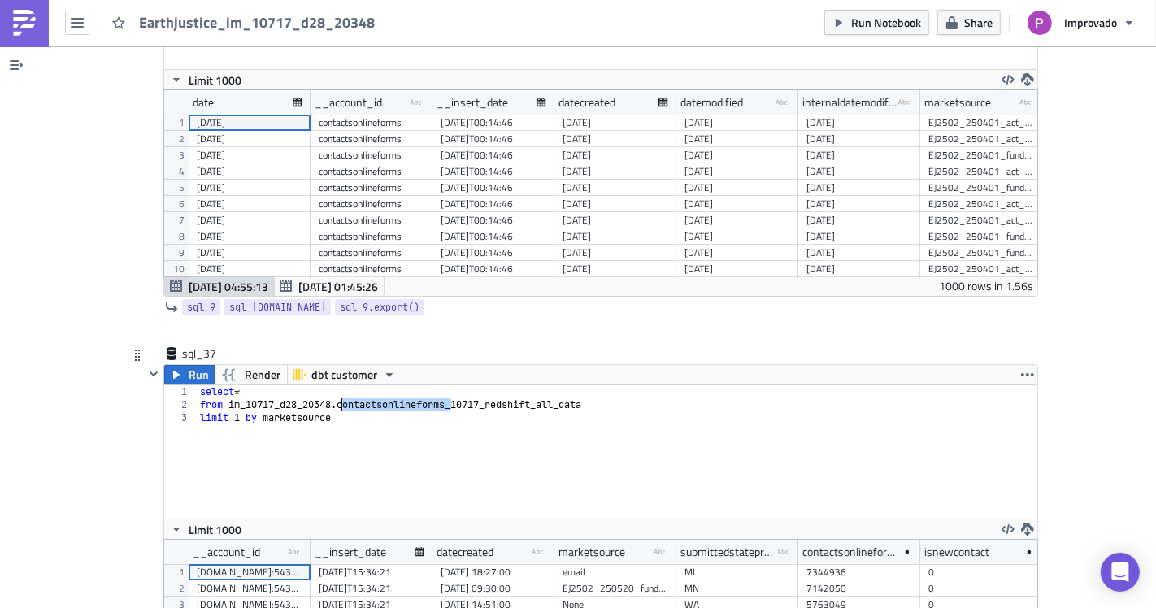
click at [530, 416] on div "select * from im_10717_d28_20348 . contactsonlineforms_10717_redshift_all_data …" at bounding box center [617, 464] width 841 height 159
type textarea "limit 1 by marketsource"
click at [440, 437] on div "select * from im_10717_d28_20348 . contactsonlineforms_10717_redshift_all_data …" at bounding box center [617, 464] width 841 height 159
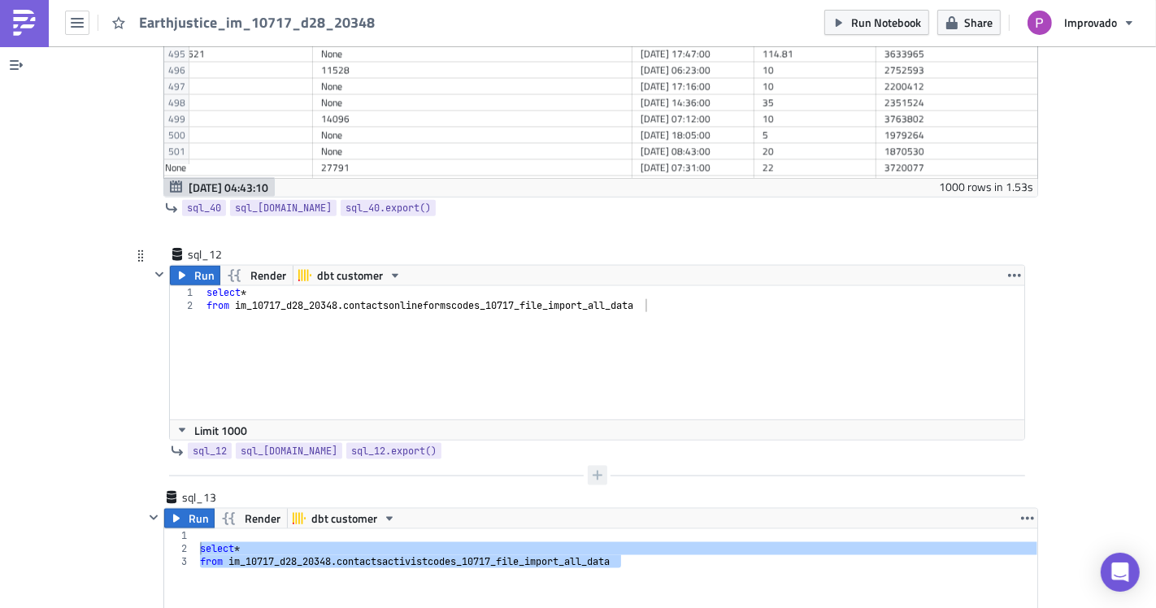
click at [592, 469] on icon "button" at bounding box center [597, 475] width 13 height 13
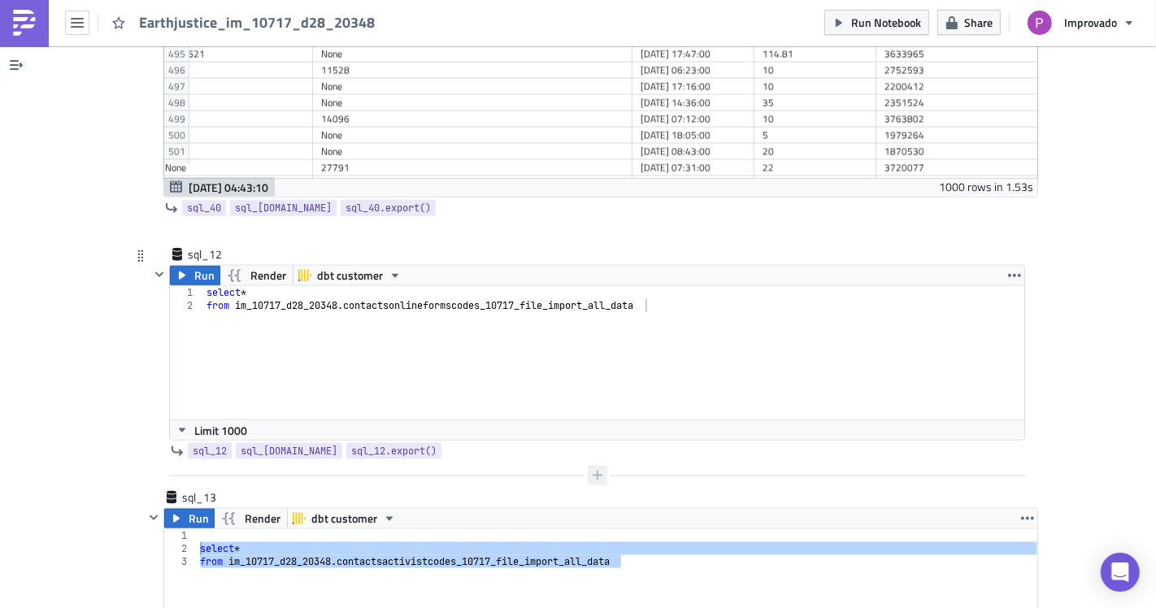
click at [591, 469] on icon "button" at bounding box center [597, 475] width 13 height 13
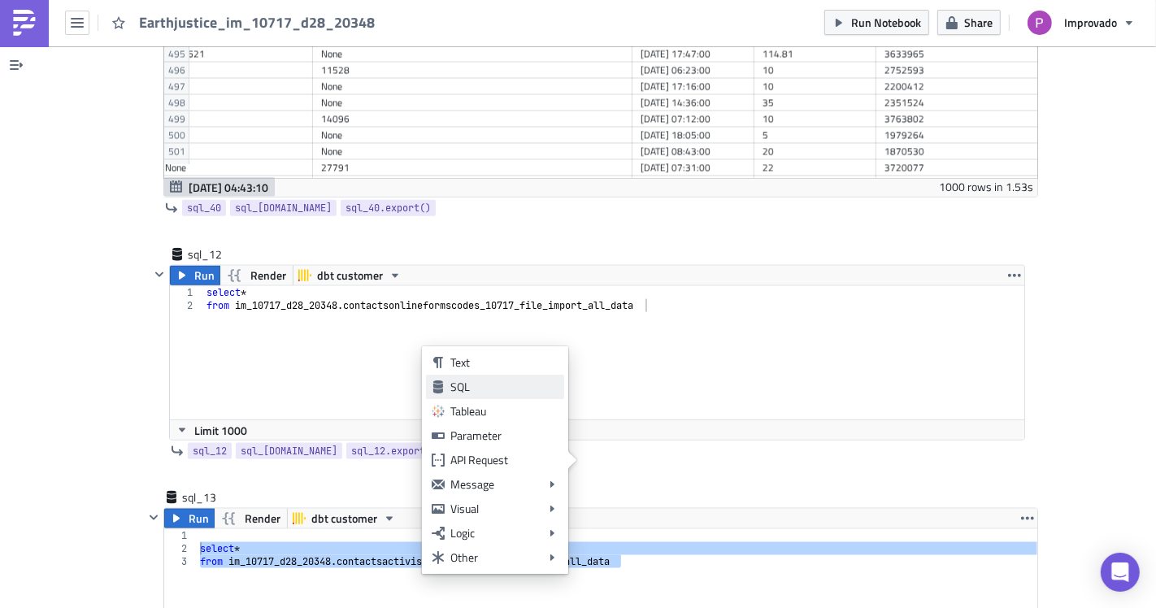
click at [466, 380] on div "SQL" at bounding box center [504, 387] width 108 height 16
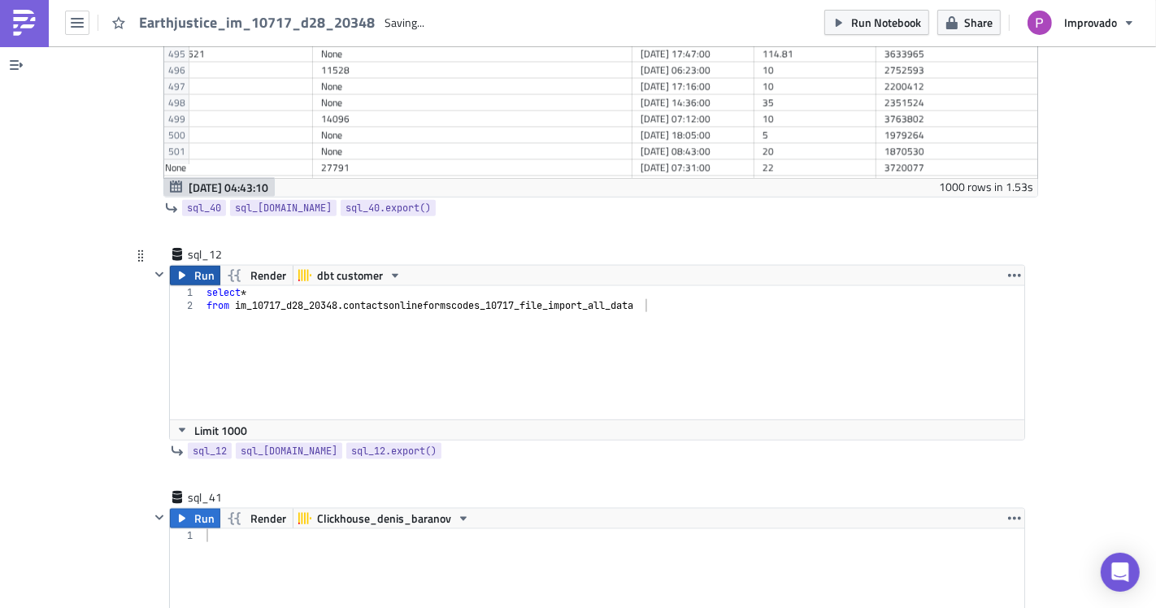
click at [194, 266] on span "Run" at bounding box center [204, 276] width 20 height 20
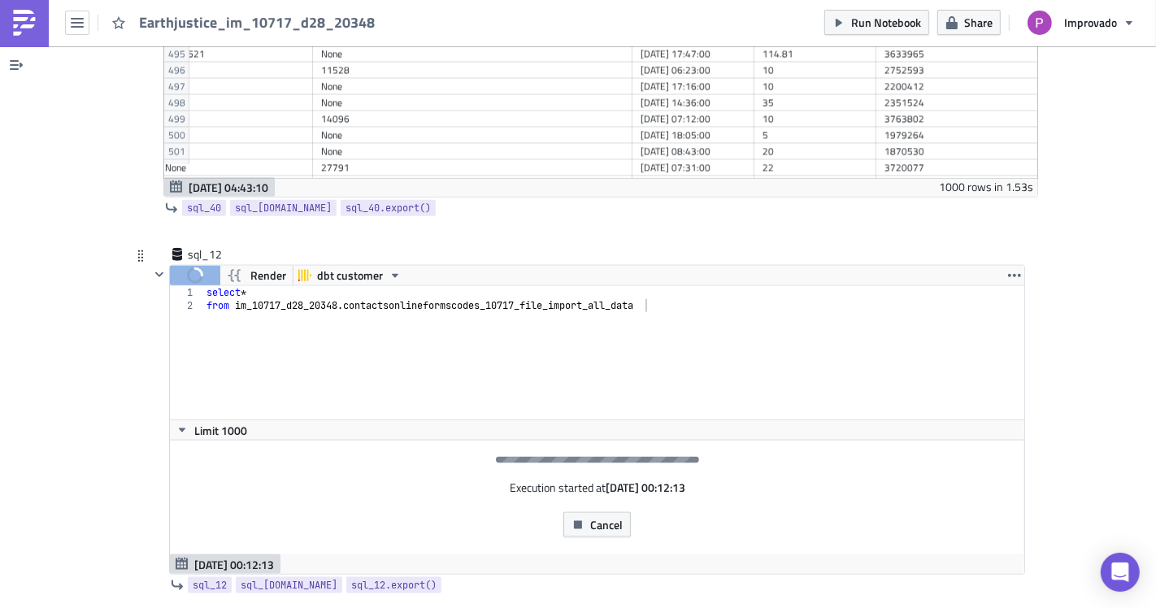
click at [608, 295] on div "select * from im_10717_d28_20348 . contactsonlineformscodes_10717_file_import_a…" at bounding box center [613, 365] width 821 height 159
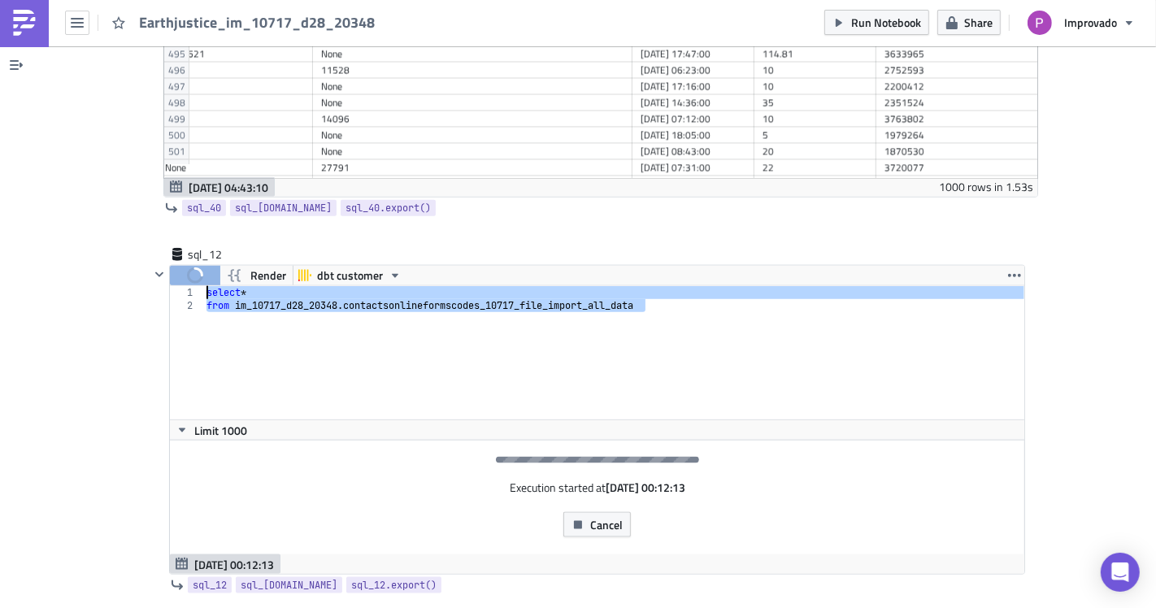
drag, startPoint x: 648, startPoint y: 294, endPoint x: 112, endPoint y: 282, distance: 535.9
type textarea "select * from im_10717_d28_20348.contactsonlineformscodes_10717_file_import_all…"
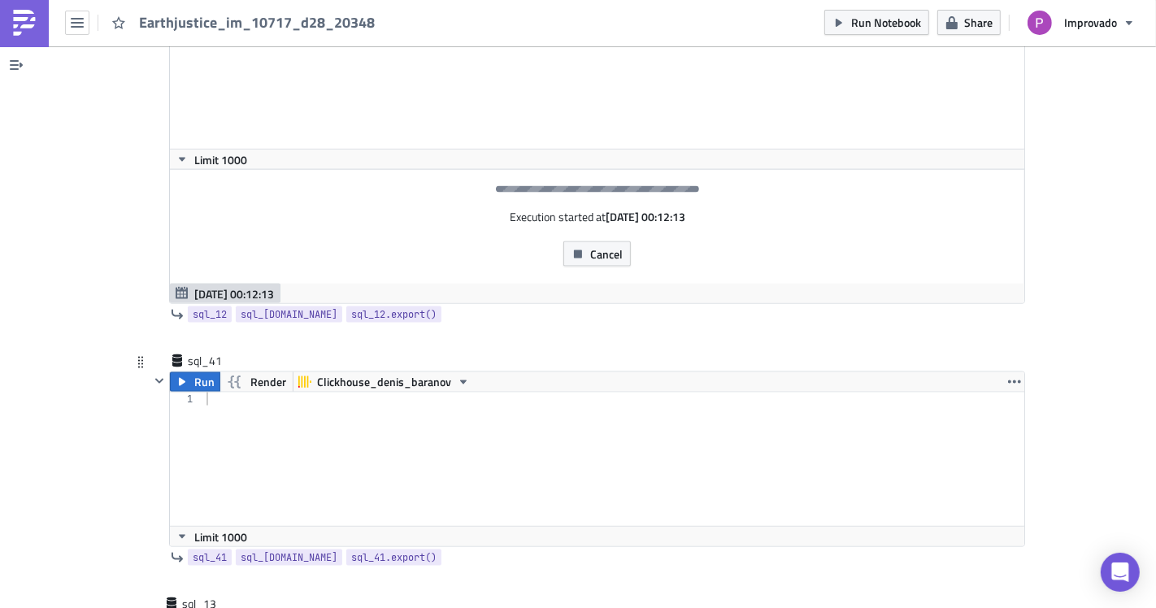
click at [325, 430] on div at bounding box center [614, 472] width 822 height 159
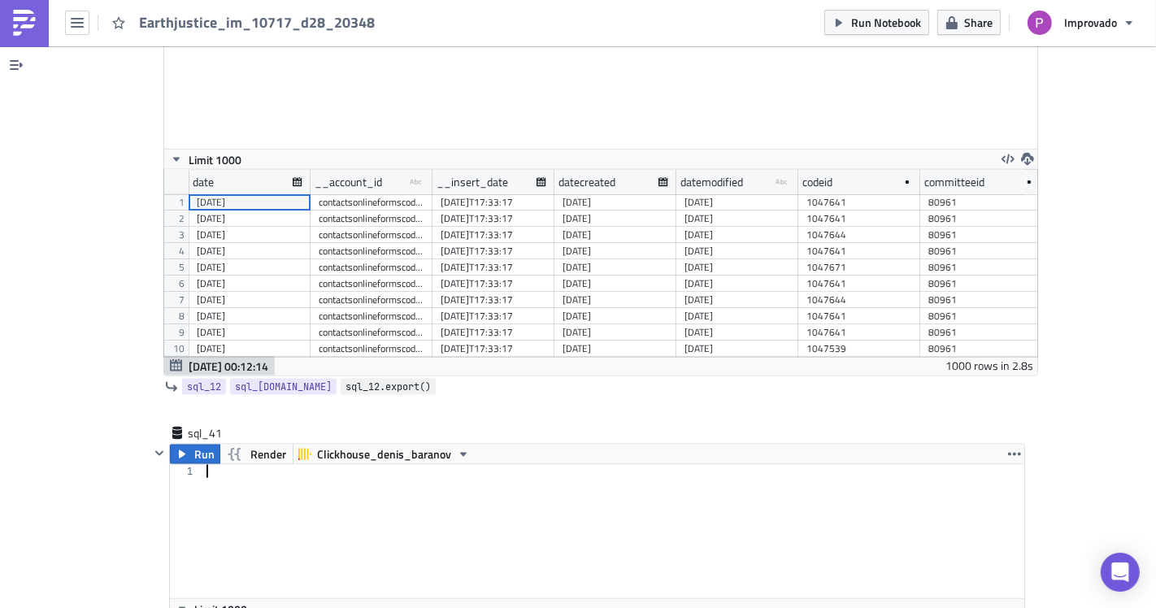
click at [346, 379] on span "sql_12.export()" at bounding box center [388, 387] width 85 height 16
click at [341, 445] on span "Clickhouse_denis_baranov" at bounding box center [384, 455] width 134 height 20
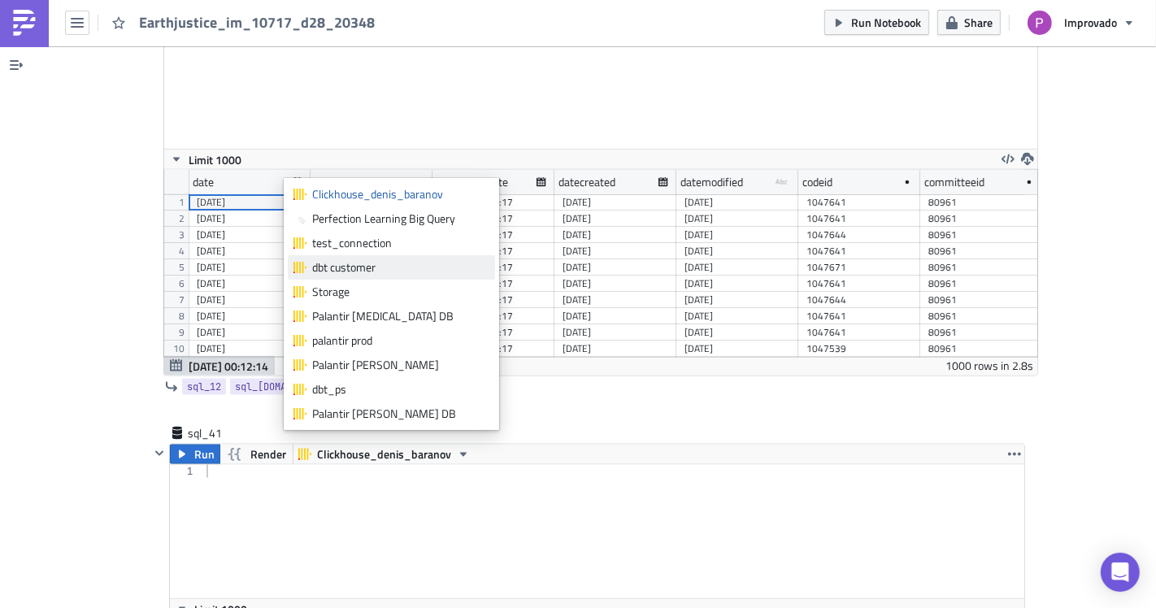
click at [355, 257] on link "dbt customer" at bounding box center [391, 267] width 207 height 24
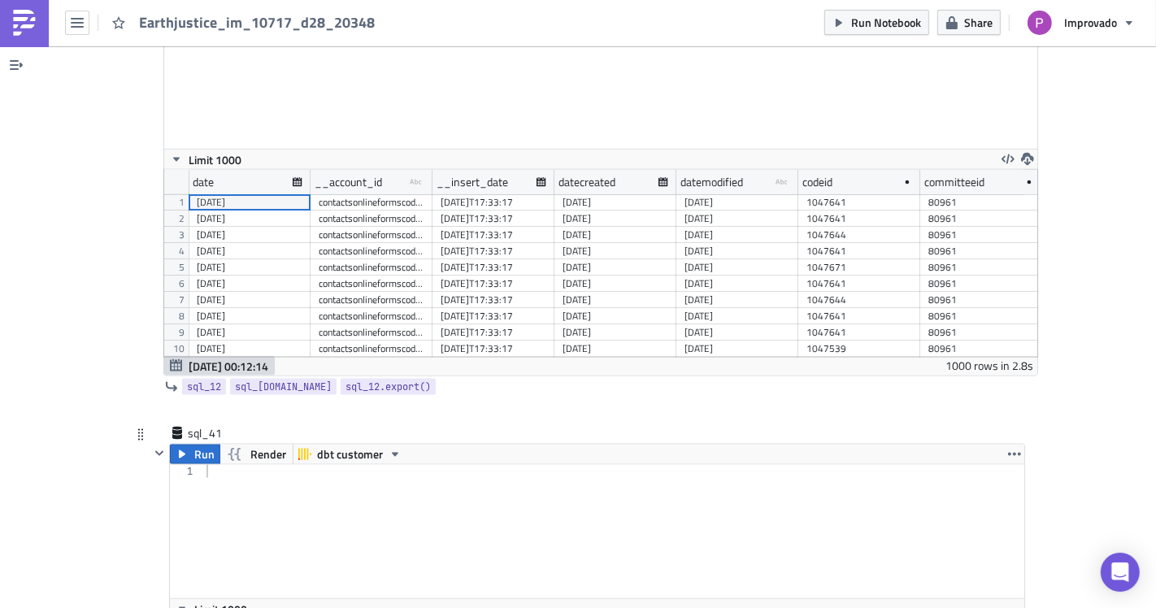
click at [215, 487] on div at bounding box center [614, 544] width 822 height 159
paste textarea "{{ sql_12.export() }}"
type textarea "{{ sql_12.export() }}"
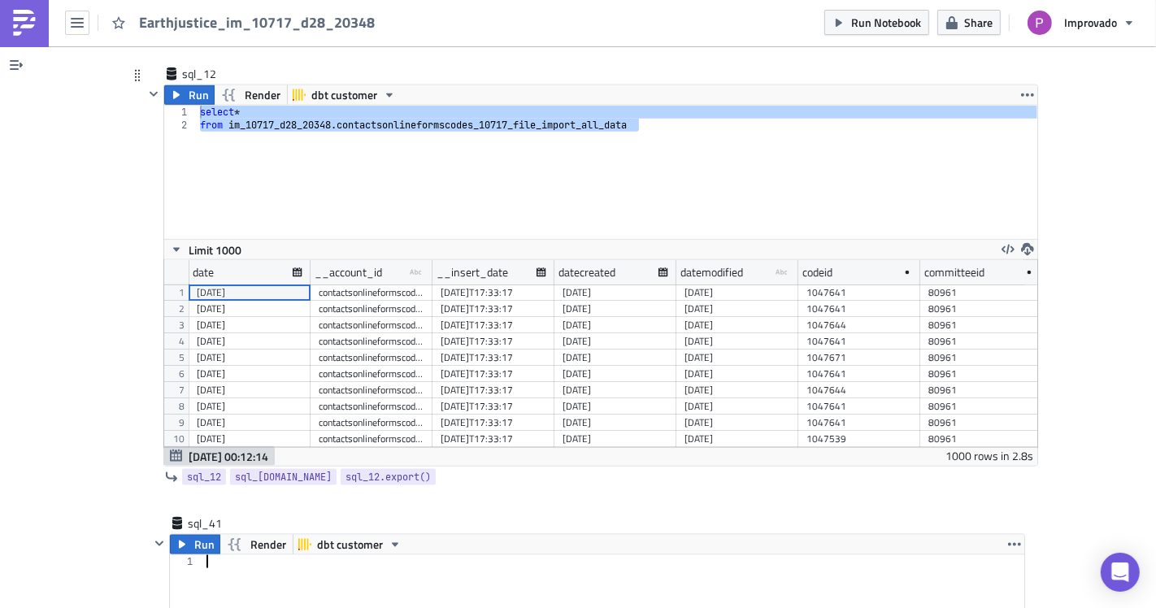
click at [342, 161] on div "select * from im_10717_d28_20348 . contactsonlineformscodes_10717_file_import_a…" at bounding box center [617, 172] width 841 height 133
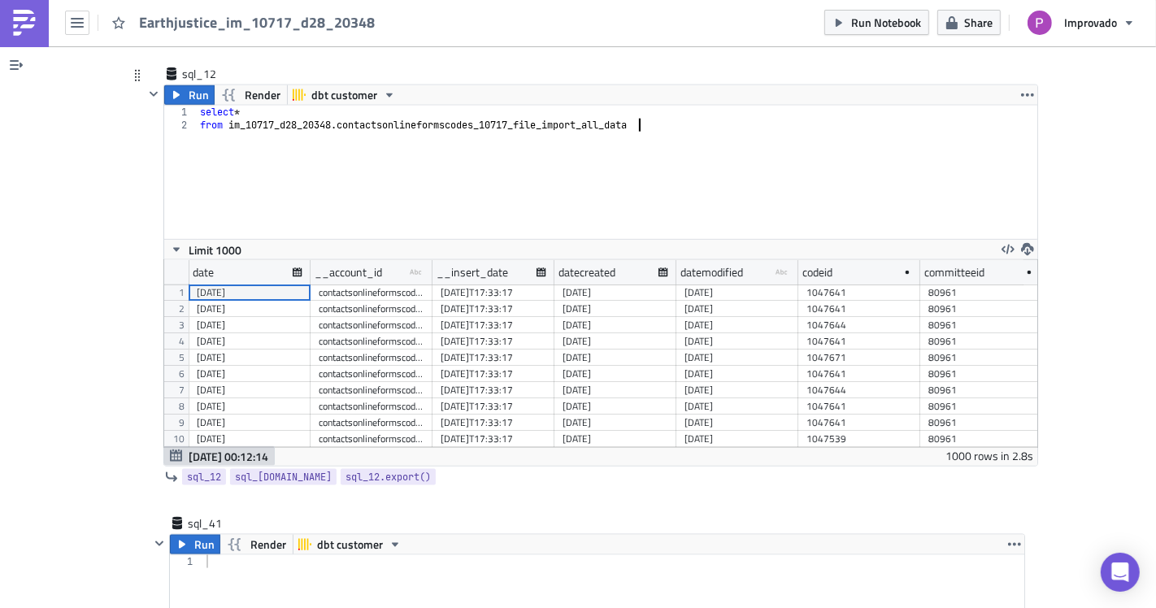
type textarea "select * from im_10717_d28_20348.contactsonlineformscodes_10717_file_import_all…"
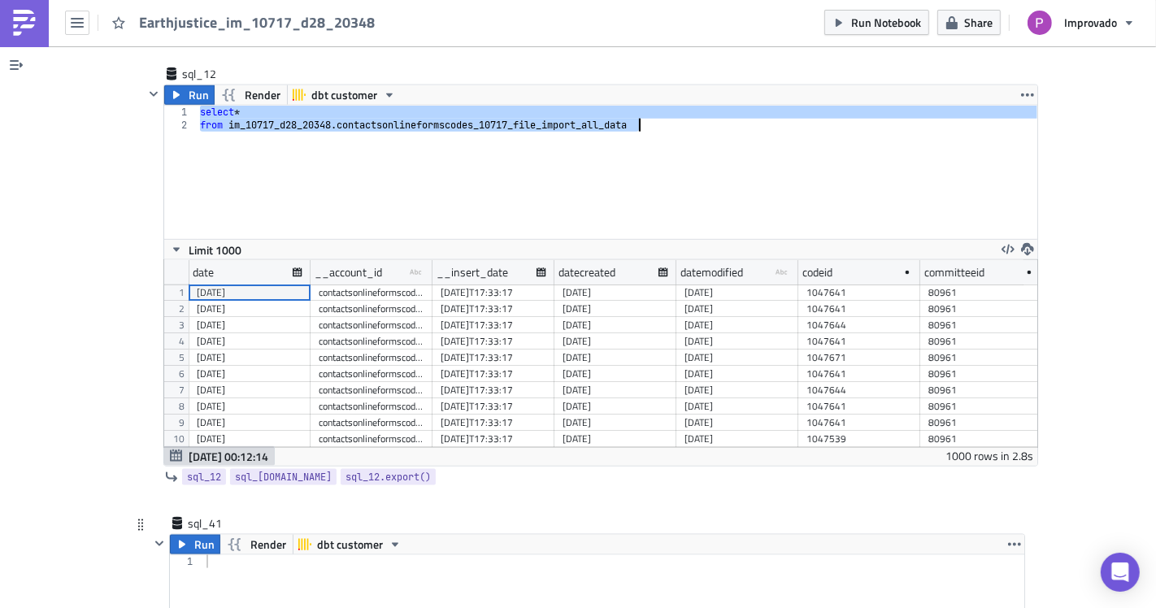
paste textarea "from im_10717_d28_20348.contactsonlineformscodes_10717_file_import_all_data"
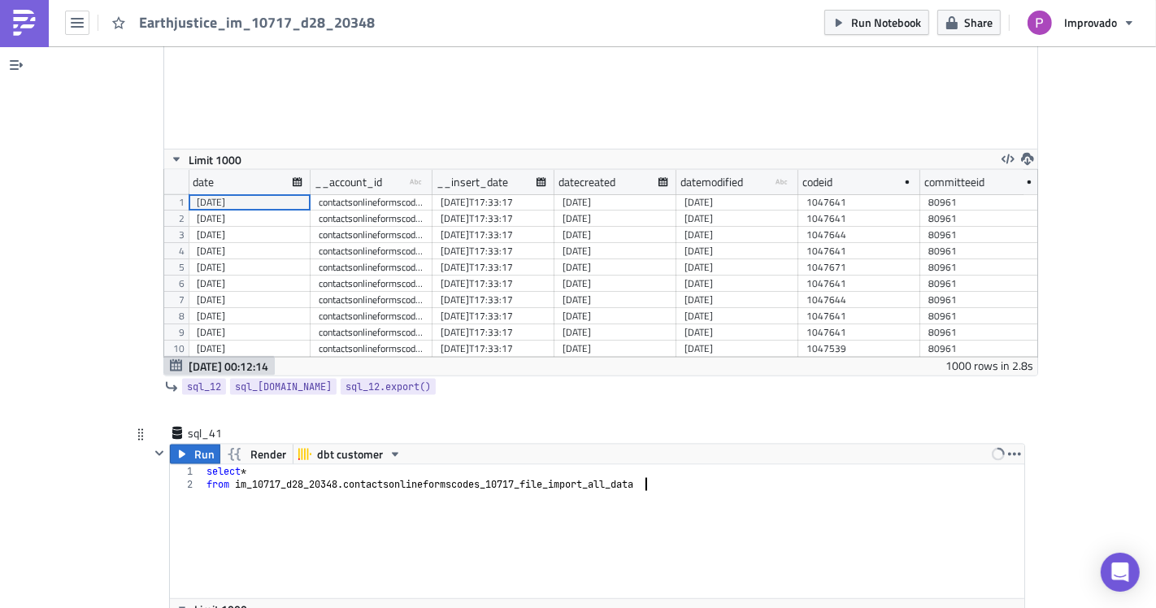
click at [309, 529] on div "select * from im_10717_d28_20348 . contactsonlineformscodes_10717_file_import_a…" at bounding box center [614, 544] width 822 height 159
drag, startPoint x: 656, startPoint y: 470, endPoint x: 341, endPoint y: 468, distance: 314.7
click at [341, 468] on div "select * from im_10717_d28_20348 . contactsonlineformscodes_10717_file_import_a…" at bounding box center [614, 544] width 822 height 159
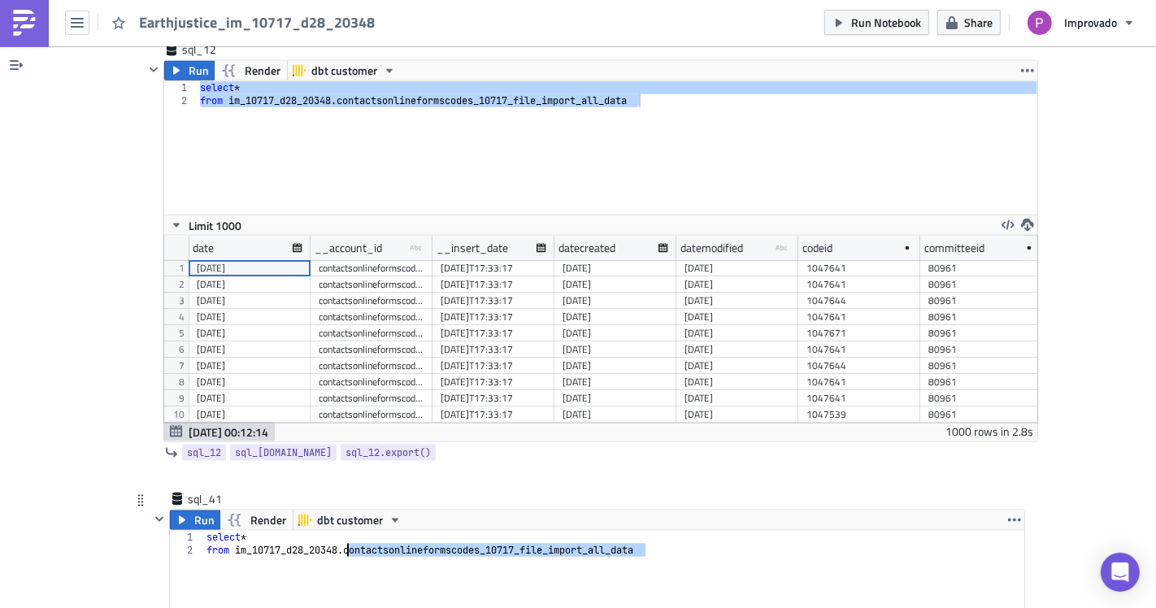
scroll to position [7028, 0]
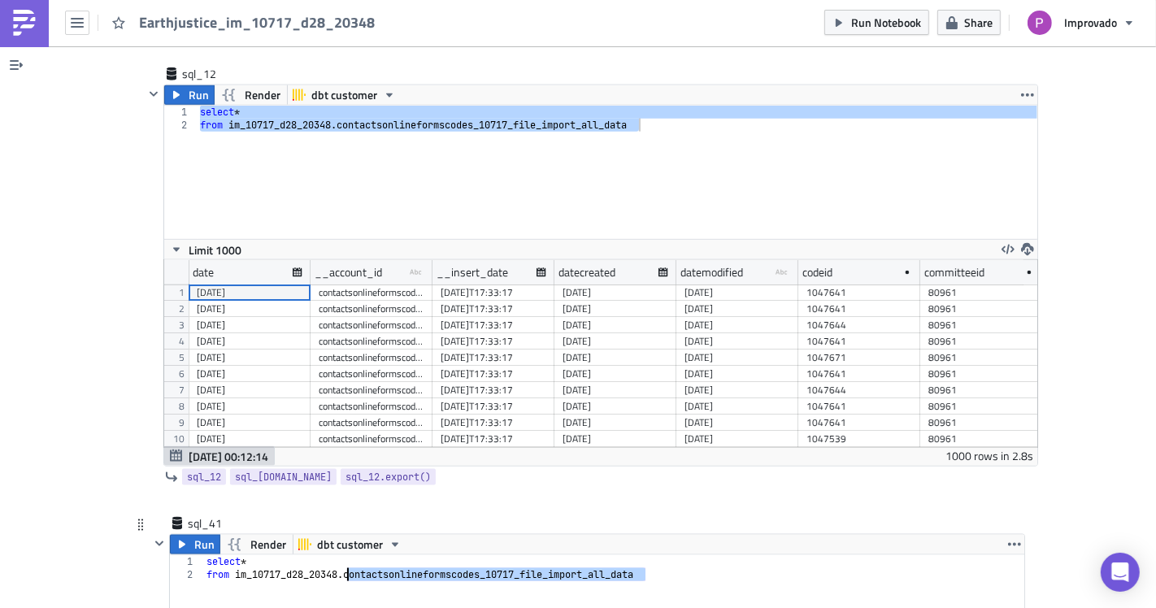
paste textarea "redshif"
type textarea "from im_10717_d28_20348.contactsonlineformscodes_10717_redshift_all_data"
click at [202, 535] on span "Run" at bounding box center [204, 545] width 20 height 20
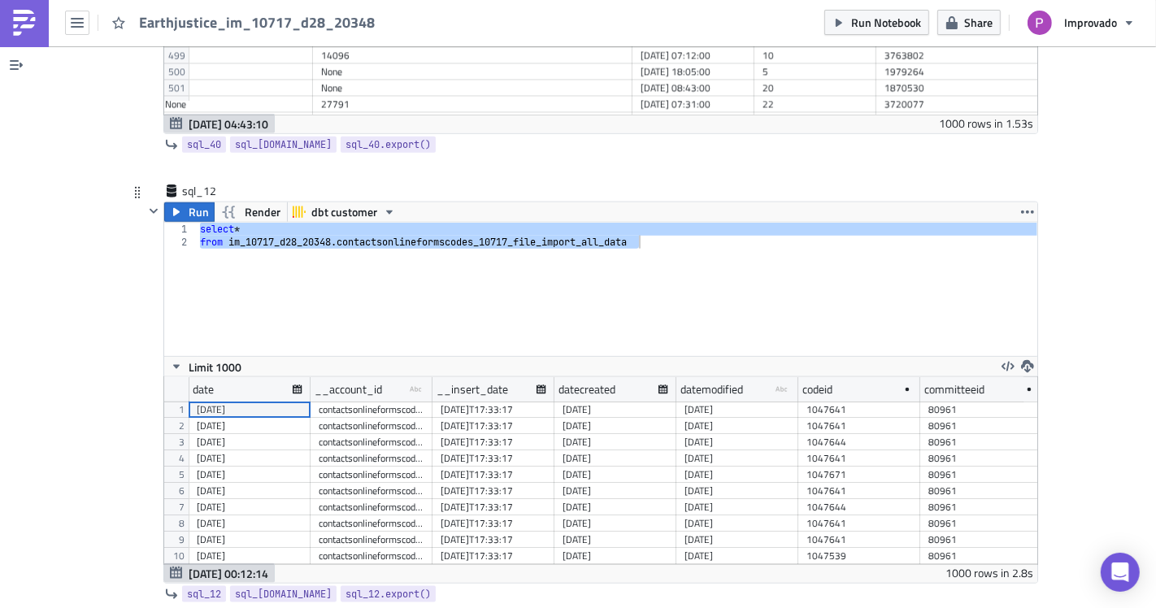
scroll to position [6938, 0]
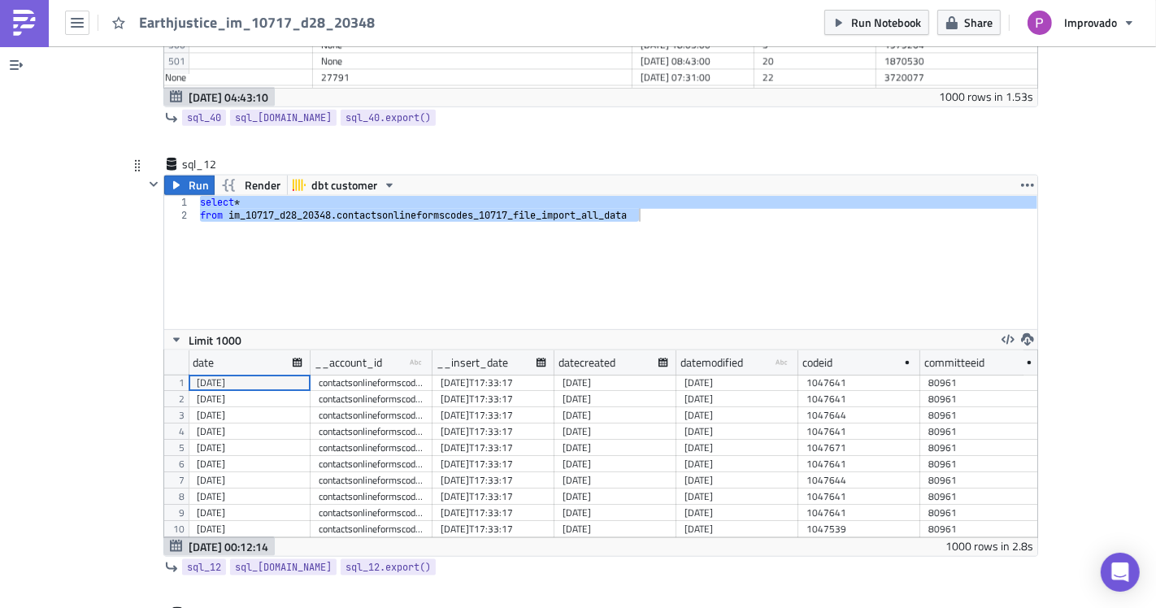
click at [437, 259] on div "select * from im_10717_d28_20348 . contactsonlineformscodes_10717_file_import_a…" at bounding box center [617, 262] width 841 height 133
type textarea "from im_10717_d28_20348.contactsonlineformscodes_10717_file_import_all_data"
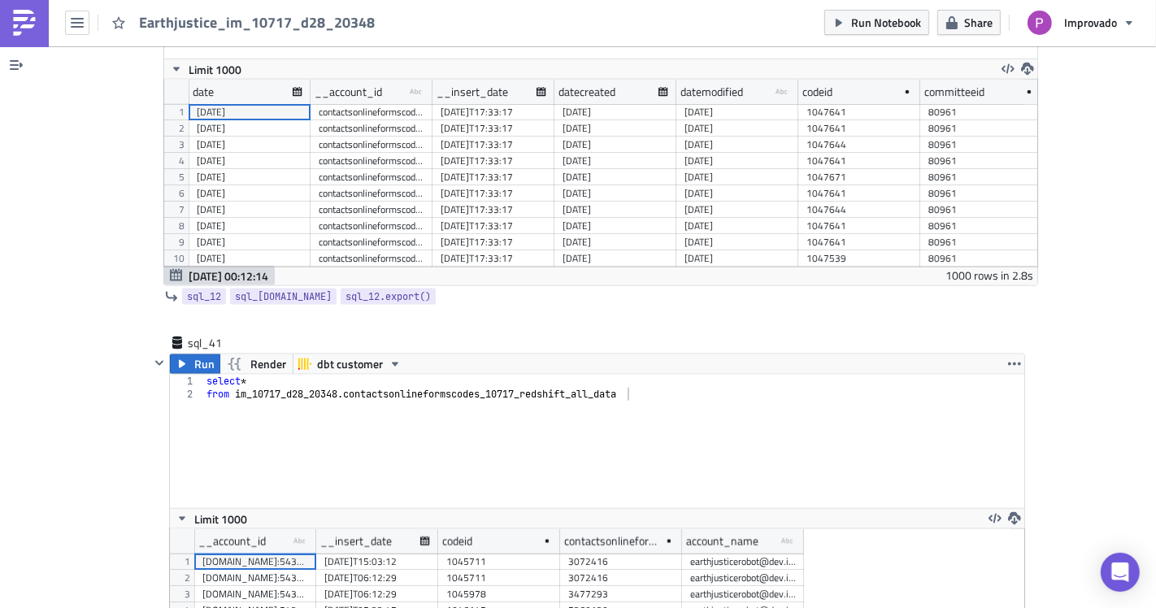
scroll to position [7299, 0]
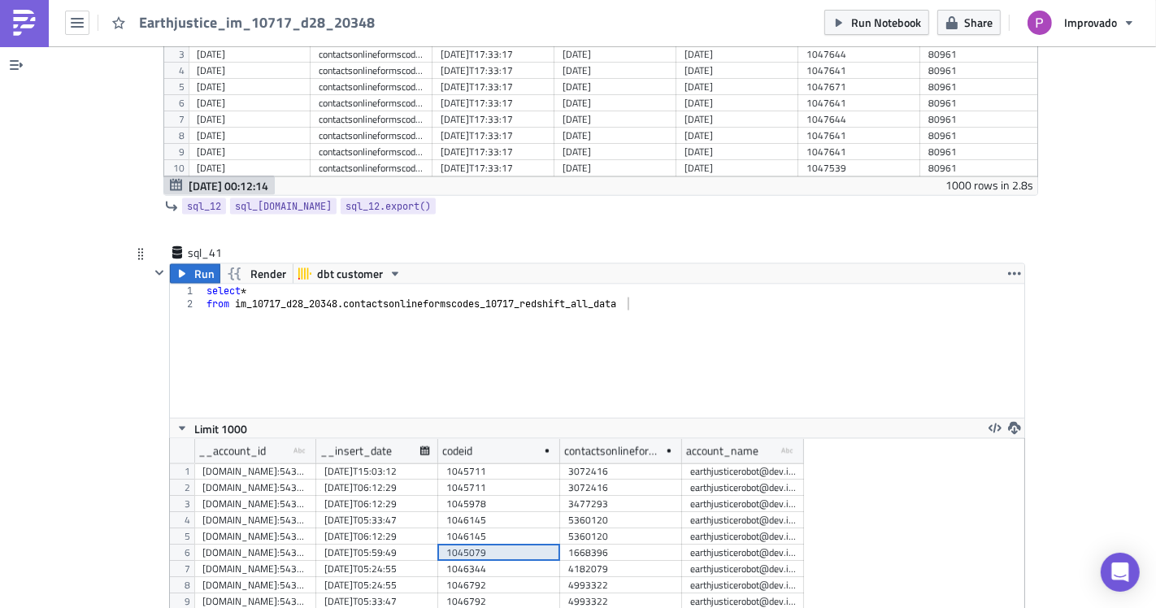
click at [446, 545] on div "1045079" at bounding box center [499, 553] width 106 height 16
click at [574, 529] on div "5360120" at bounding box center [621, 537] width 106 height 16
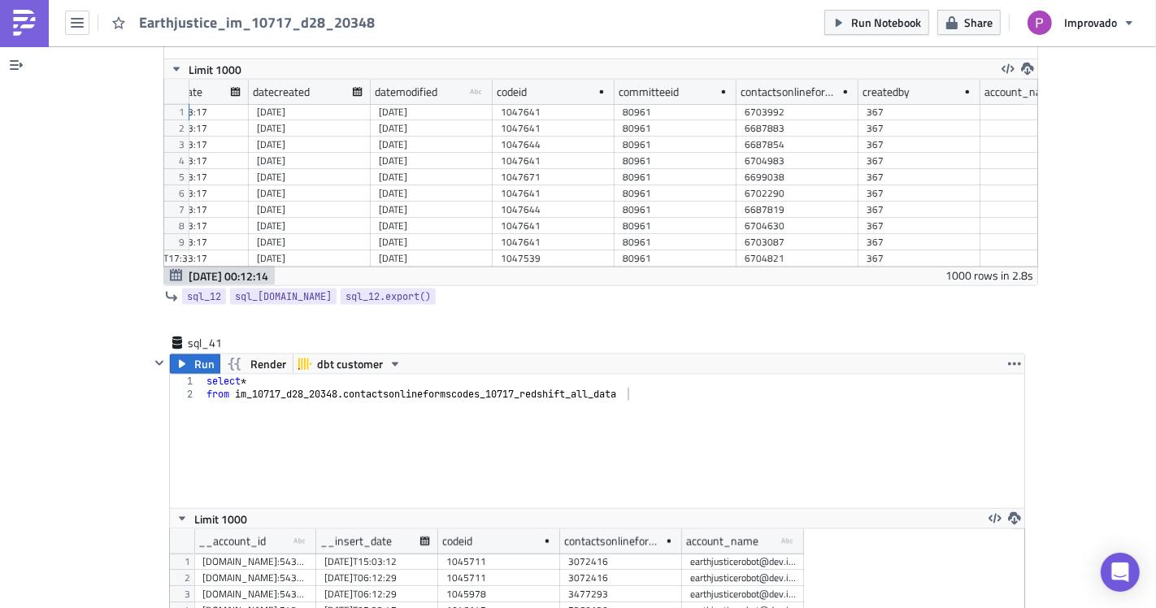
scroll to position [0, 378]
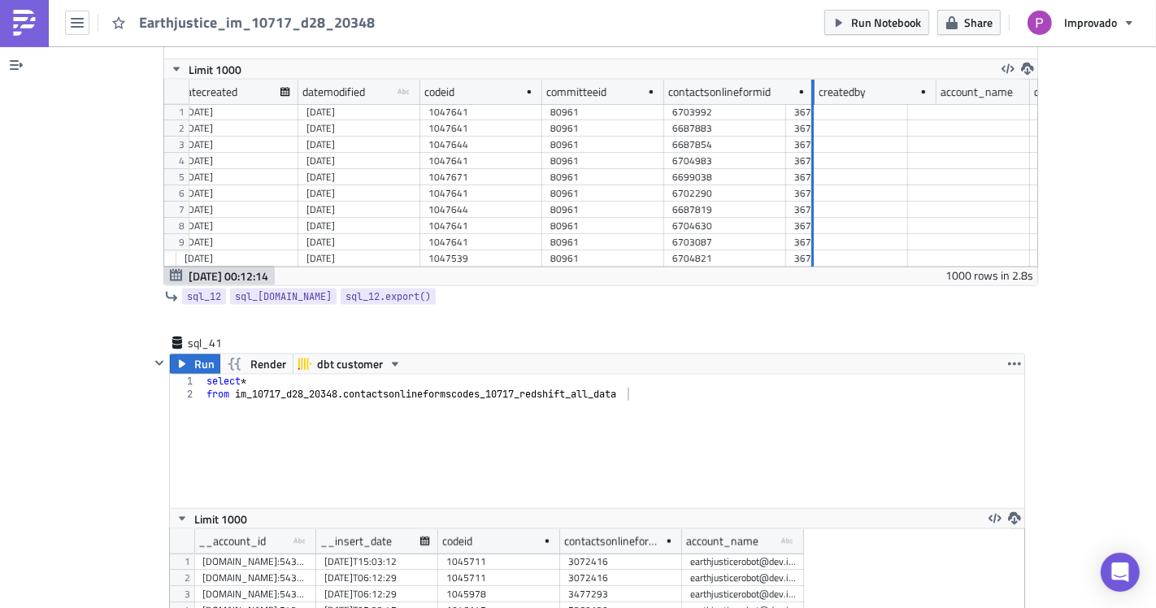
drag, startPoint x: 777, startPoint y: 74, endPoint x: 806, endPoint y: 94, distance: 34.5
click at [806, 94] on div "date __account_id type-text Created with Sketch. __insert_date datecreated date…" at bounding box center [600, 173] width 873 height 187
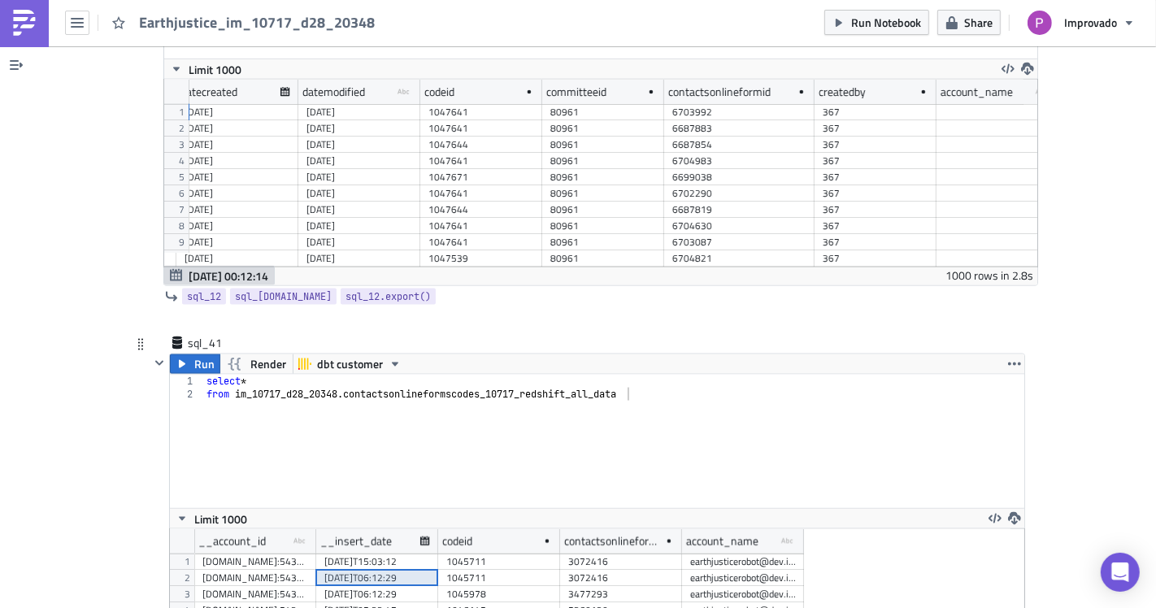
click at [383, 570] on div "[DATE]T06:12:29" at bounding box center [377, 578] width 106 height 16
click at [235, 554] on div "[DOMAIN_NAME]:5432 earthjusticerobot dev.improvado_dashboards" at bounding box center [255, 562] width 106 height 16
click at [324, 554] on div "[DATE]T15:03:12" at bounding box center [377, 562] width 106 height 16
click at [576, 570] on div "3072416" at bounding box center [621, 578] width 106 height 16
click at [713, 570] on div "earthjusticerobot@dev.improvado_dashboards" at bounding box center [743, 578] width 106 height 16
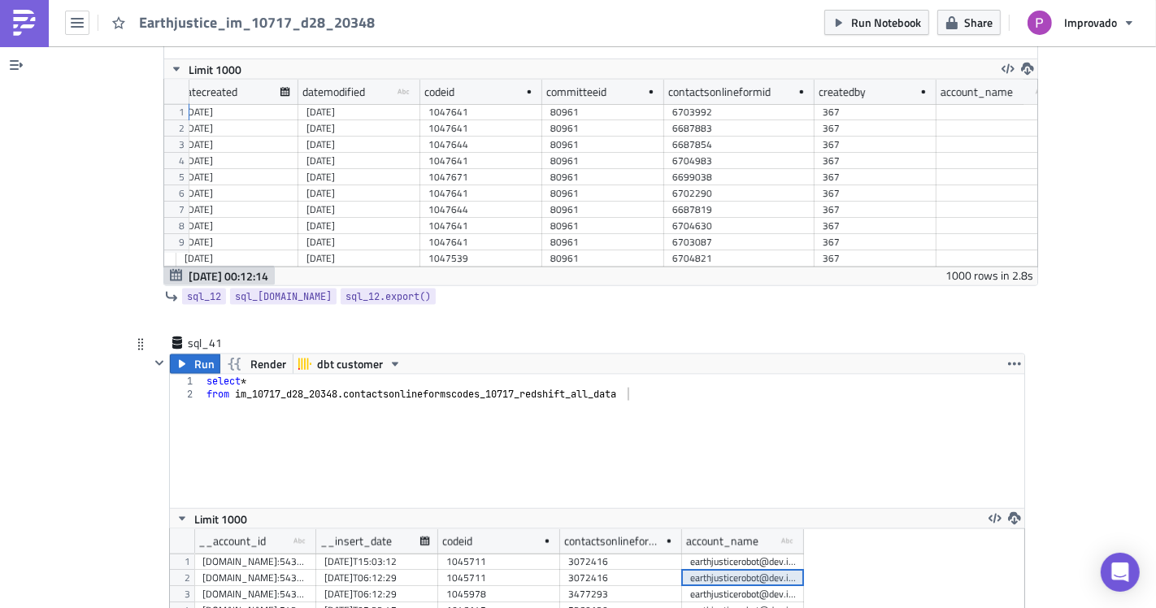
click at [568, 570] on div "3072416" at bounding box center [621, 578] width 106 height 16
click at [449, 570] on div "1045711" at bounding box center [499, 578] width 106 height 16
click at [355, 570] on div "[DATE]T06:12:29" at bounding box center [377, 578] width 106 height 16
click at [285, 570] on div "[DOMAIN_NAME]:5432 earthjusticerobot dev.improvado_dashboards" at bounding box center [255, 578] width 106 height 16
click at [549, 570] on div "1045711" at bounding box center [499, 578] width 122 height 16
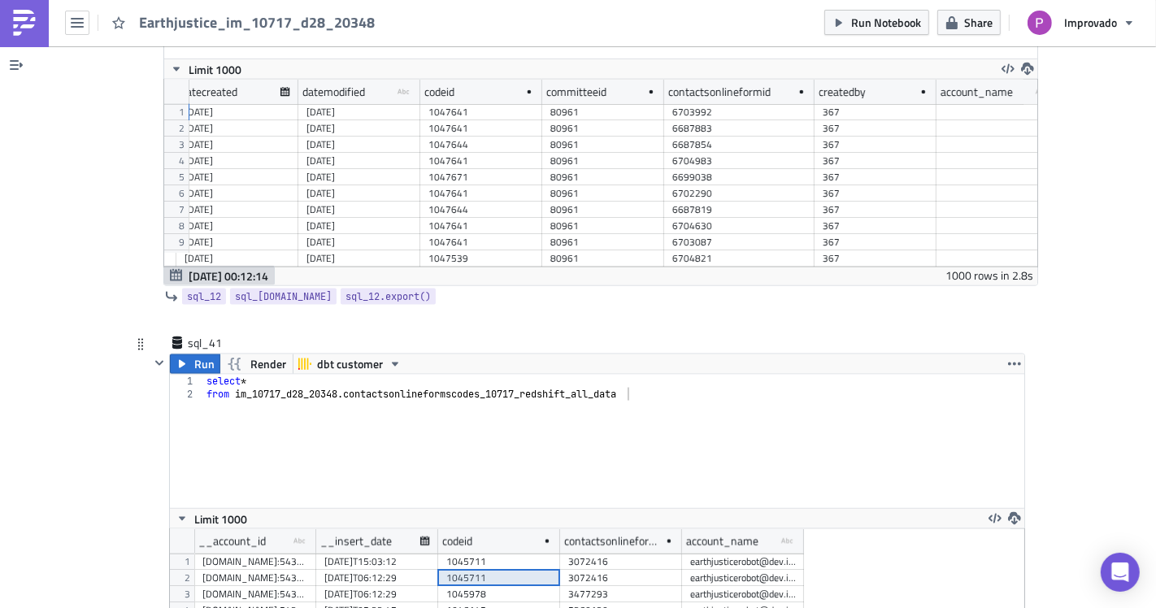
click at [654, 586] on div "3477293" at bounding box center [621, 594] width 106 height 16
click at [674, 586] on div "3477293" at bounding box center [621, 594] width 122 height 16
click at [320, 407] on div "select * from im_10717_d28_20348 . contactsonlineformscodes_10717_redshift_all_…" at bounding box center [614, 454] width 822 height 159
drag, startPoint x: 476, startPoint y: 378, endPoint x: 419, endPoint y: 372, distance: 57.2
click at [419, 375] on div "select * from im_10717_d28_20348 . contactsonlineformscodes_10717_redshift_all_…" at bounding box center [614, 454] width 822 height 159
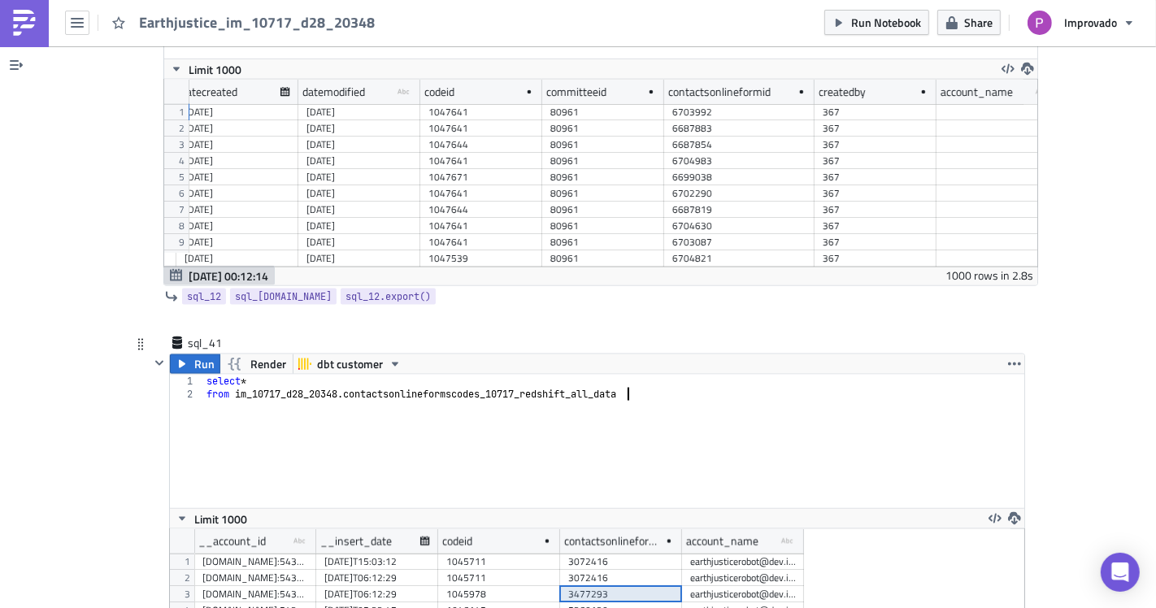
click at [465, 394] on div "select * from im_10717_d28_20348 . contactsonlineformscodes_10717_redshift_all_…" at bounding box center [614, 454] width 822 height 159
click at [477, 383] on div "select * from im_10717_d28_20348 . contactsonlineformscodes_10717_redshift_all_…" at bounding box center [614, 454] width 822 height 159
drag, startPoint x: 478, startPoint y: 377, endPoint x: 337, endPoint y: 379, distance: 141.5
click at [337, 379] on div "select * from im_10717_d28_20348 . contactsonlineformscodes_10717_redshift_all_…" at bounding box center [614, 454] width 822 height 159
click at [564, 405] on div "select * from im_10717_d28_20348 . contactsonlineformscodes_10717_redshift_all_…" at bounding box center [614, 454] width 822 height 159
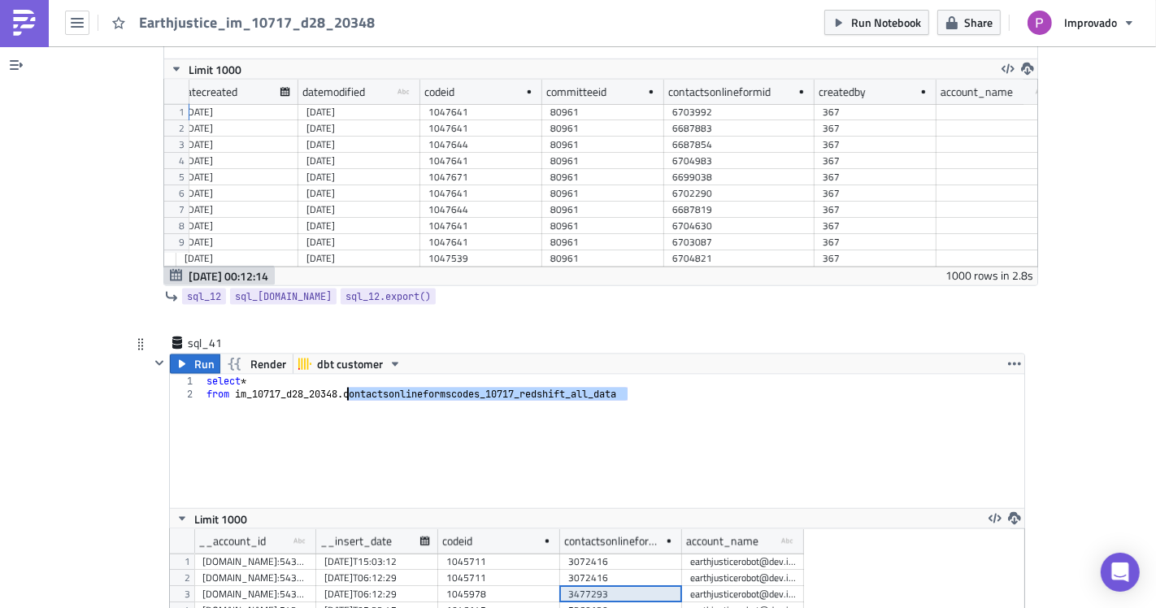
drag, startPoint x: 632, startPoint y: 378, endPoint x: 341, endPoint y: 377, distance: 291.1
click at [341, 377] on div "select * from im_10717_d28_20348 . contactsonlineformscodes_10717_redshift_all_…" at bounding box center [614, 454] width 822 height 159
click at [723, 424] on div "select * from im_10717_d28_20348 . contactsonlineformscodes_10717_redshift_all_…" at bounding box center [613, 441] width 821 height 133
drag, startPoint x: 650, startPoint y: 384, endPoint x: 633, endPoint y: 384, distance: 17.9
click at [633, 384] on div "select * from im_10717_d28_20348 . contactsonlineformscodes_10717_redshift_all_…" at bounding box center [614, 454] width 822 height 159
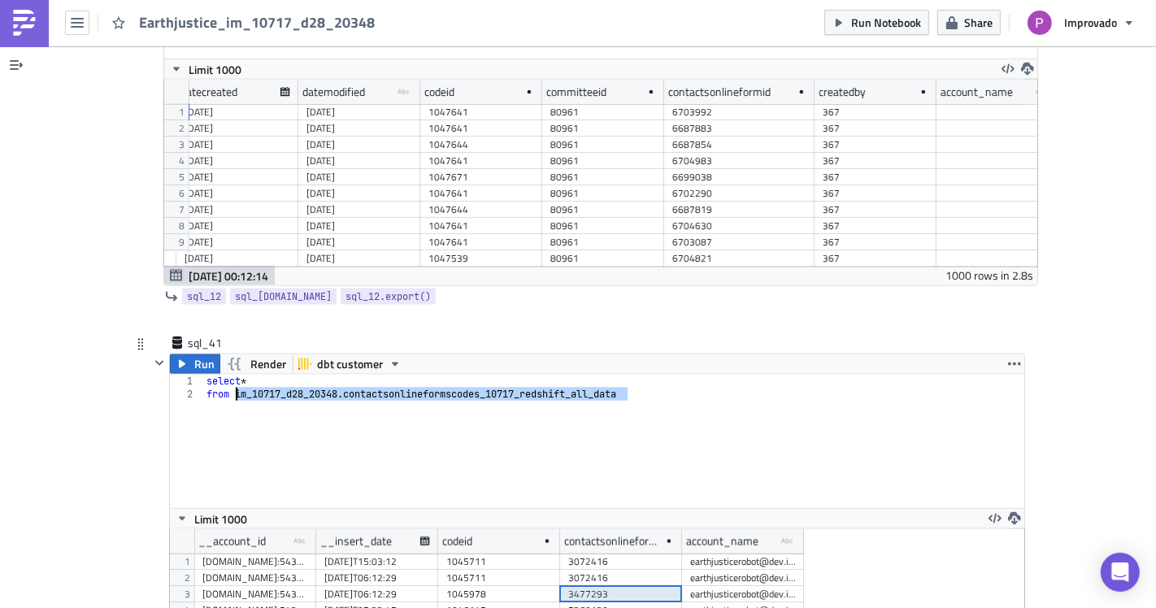
drag, startPoint x: 526, startPoint y: 380, endPoint x: 227, endPoint y: 375, distance: 299.3
click at [227, 375] on div "select * from im_10717_d28_20348 . contactsonlineformscodes_10717_redshift_all_…" at bounding box center [614, 454] width 822 height 159
click at [387, 421] on div "select * from im_10717_d28_20348 . contactsonlineformscodes_10717_redshift_all_…" at bounding box center [613, 441] width 821 height 133
drag, startPoint x: 481, startPoint y: 377, endPoint x: 341, endPoint y: 375, distance: 140.7
click at [341, 375] on div "select * from im_10717_d28_20348 . contactsonlineformscodes_10717_redshift_all_…" at bounding box center [614, 454] width 822 height 159
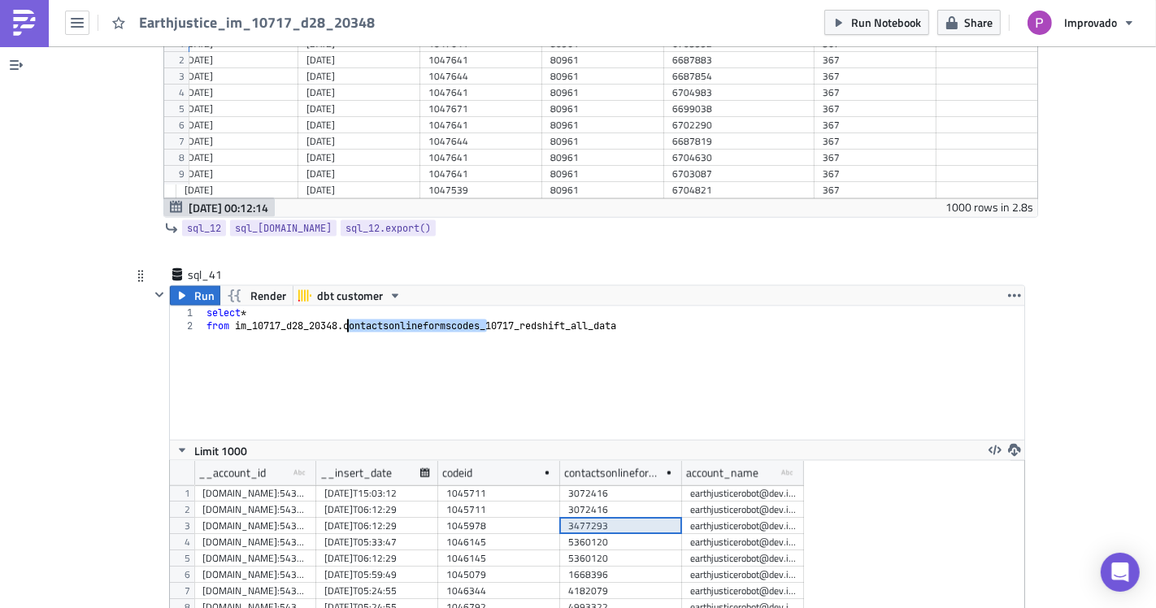
scroll to position [7299, 0]
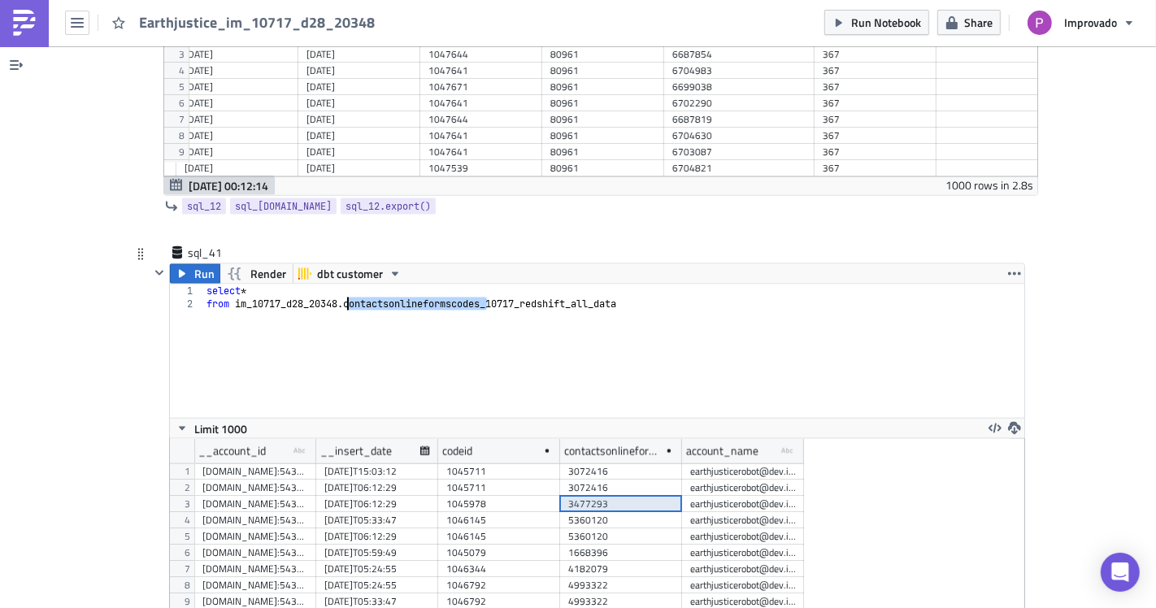
click at [610, 496] on div "3477293" at bounding box center [621, 504] width 106 height 16
click at [534, 480] on div "1045711" at bounding box center [499, 488] width 106 height 16
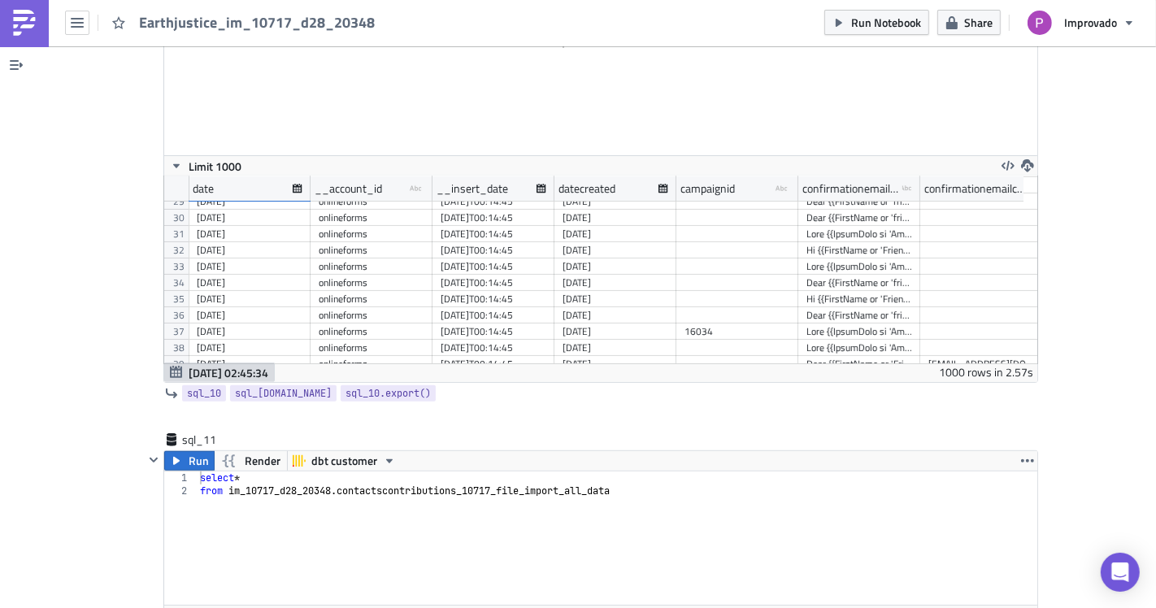
scroll to position [5763, 0]
click at [594, 411] on icon "button" at bounding box center [600, 417] width 13 height 13
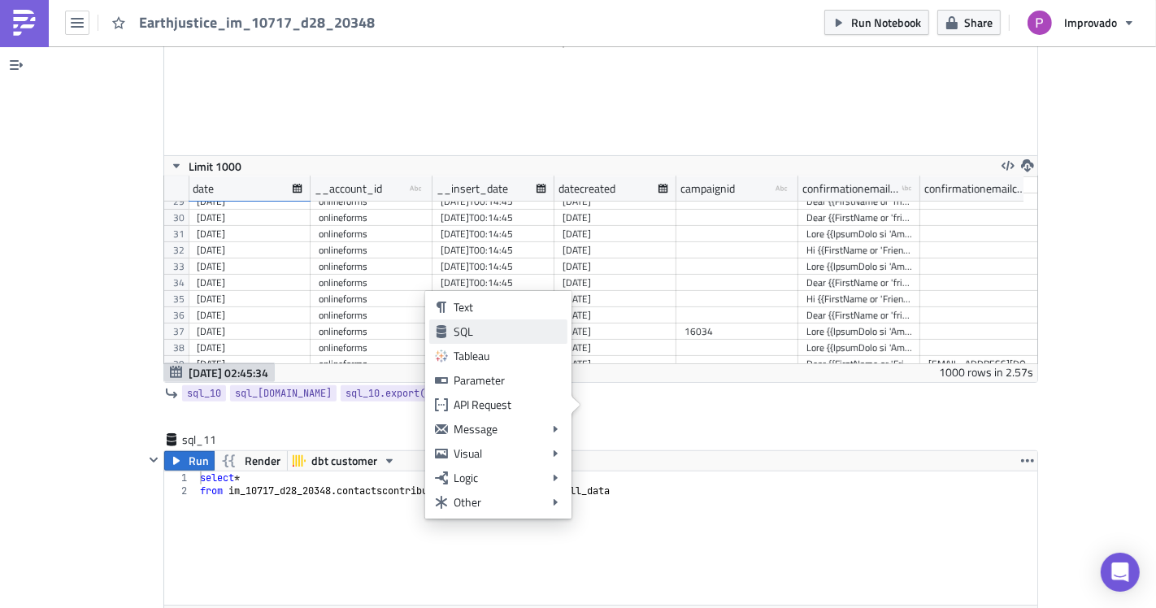
click at [480, 336] on div "SQL" at bounding box center [508, 332] width 108 height 16
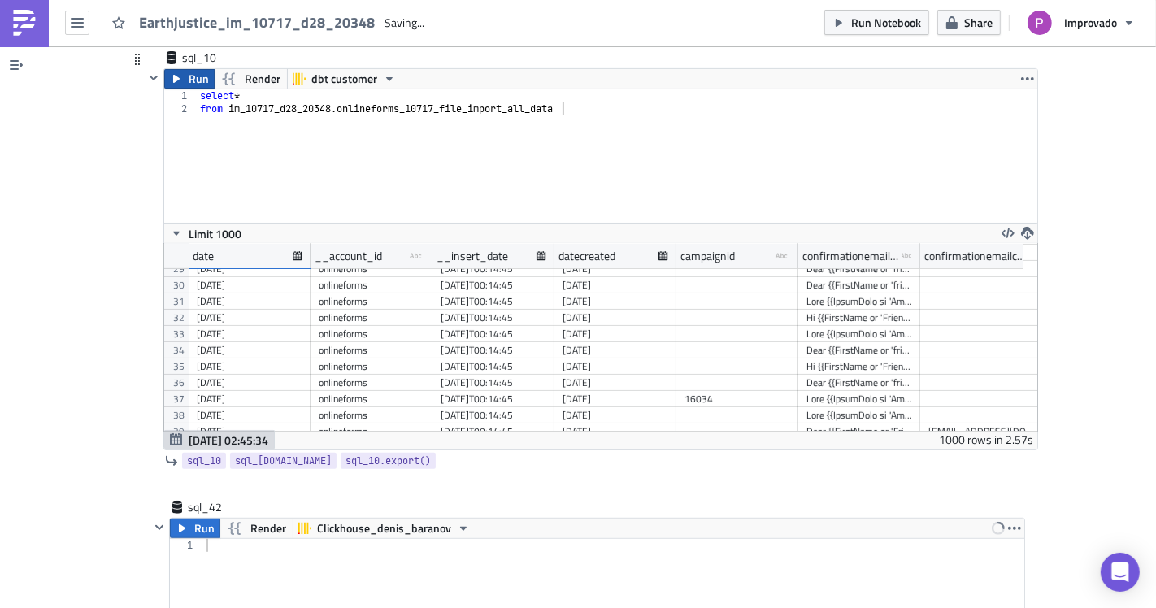
scroll to position [5583, 0]
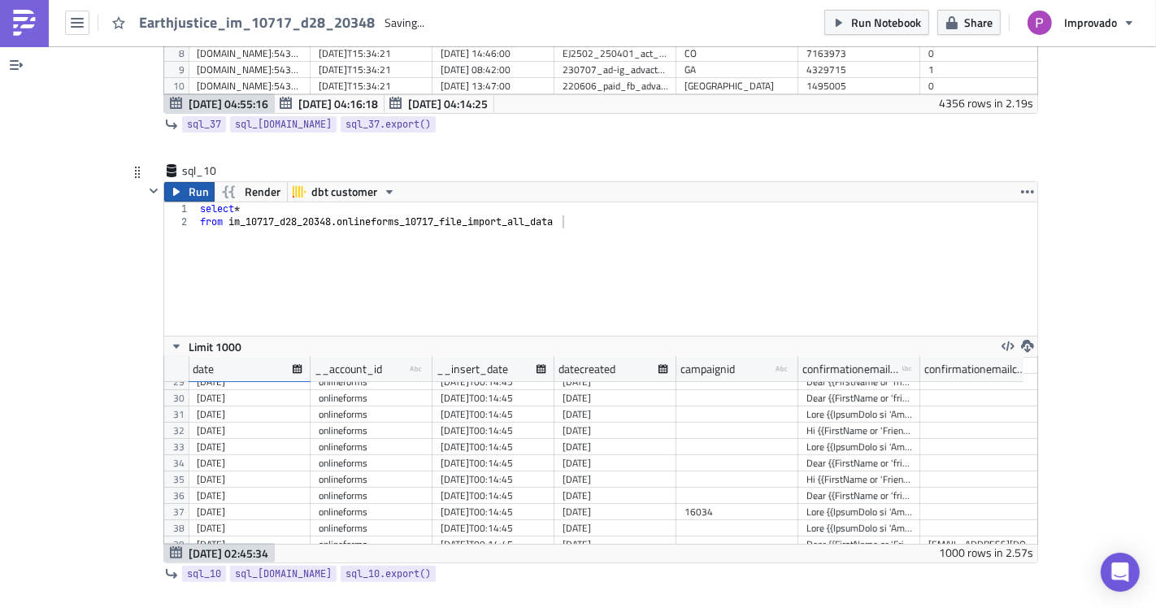
click at [179, 182] on button "Run" at bounding box center [189, 192] width 50 height 20
click at [655, 208] on div "select * from im_10717_d28_20348 . onlineforms_10717_file_import_all_data" at bounding box center [617, 281] width 841 height 159
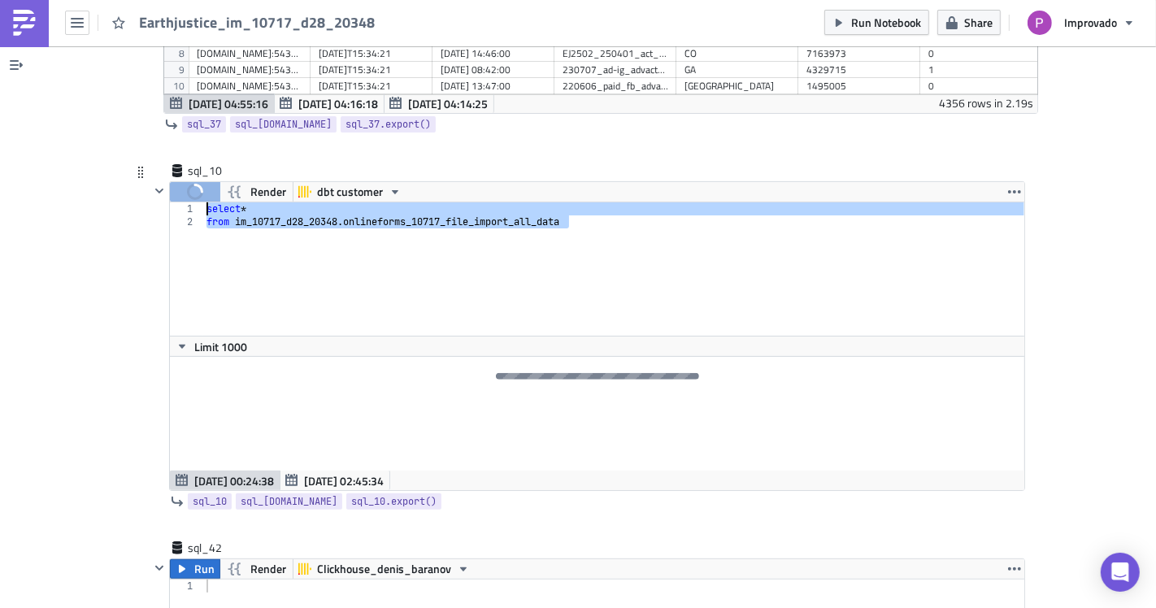
drag, startPoint x: 513, startPoint y: 204, endPoint x: 190, endPoint y: 197, distance: 322.9
click at [188, 202] on div "from im_10717_d28_20348.onlineforms_10717_file_import_all_data 1 2 select * fro…" at bounding box center [597, 268] width 855 height 133
type textarea "select * from im_10717_d28_20348.onlineforms_10717_file_import_all_data"
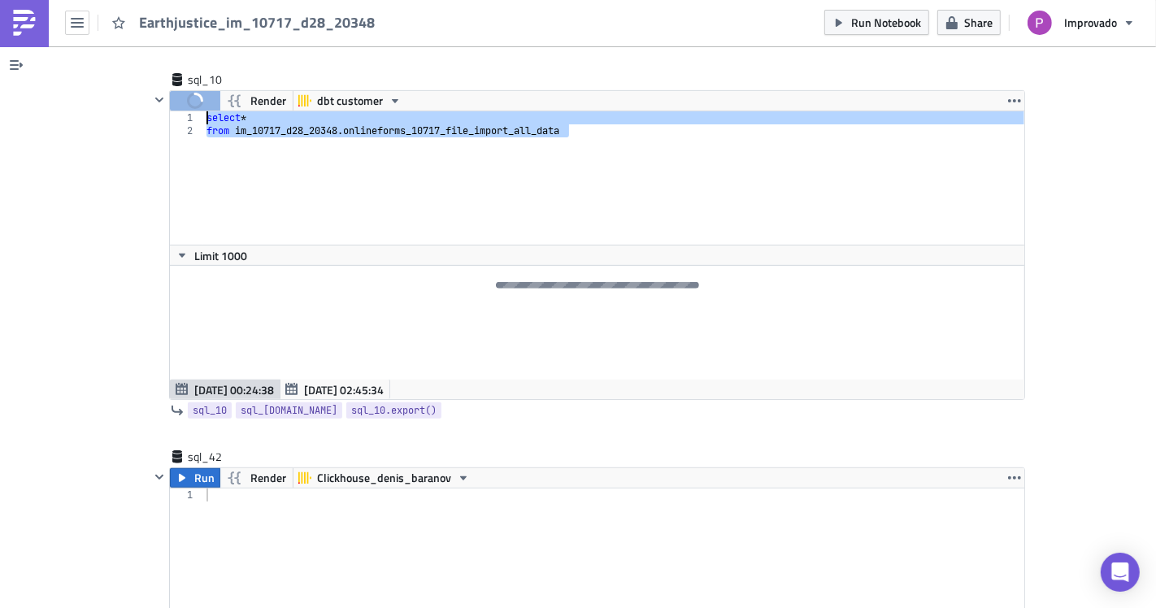
scroll to position [5763, 0]
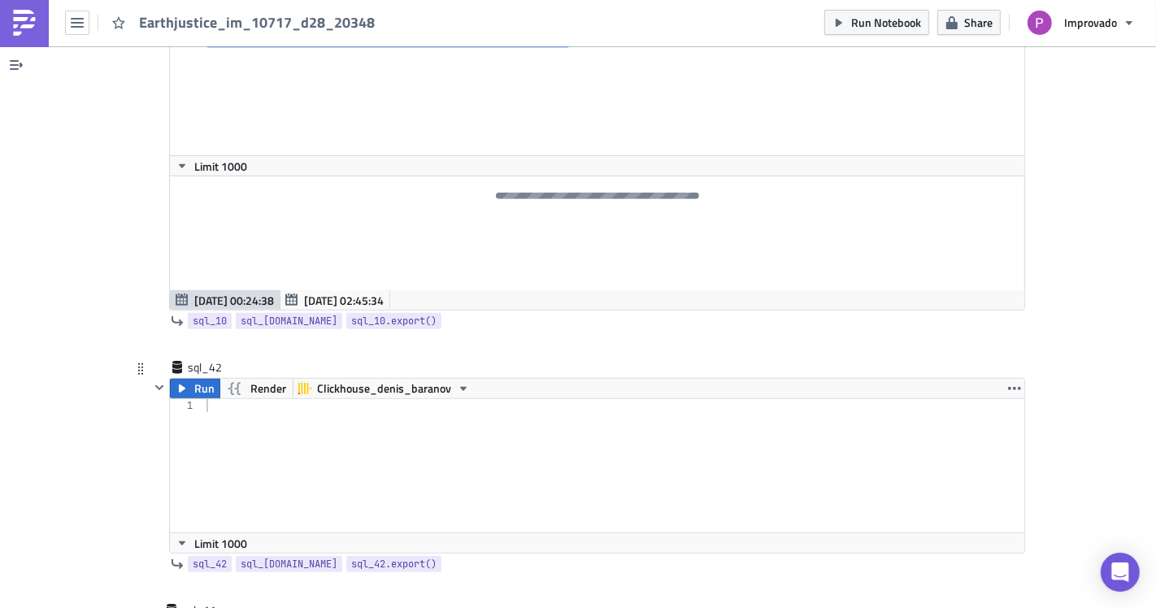
click at [376, 428] on div at bounding box center [614, 478] width 822 height 159
paste textarea "from im_10717_d28_20348.onlineforms_10717_file_import_all_data"
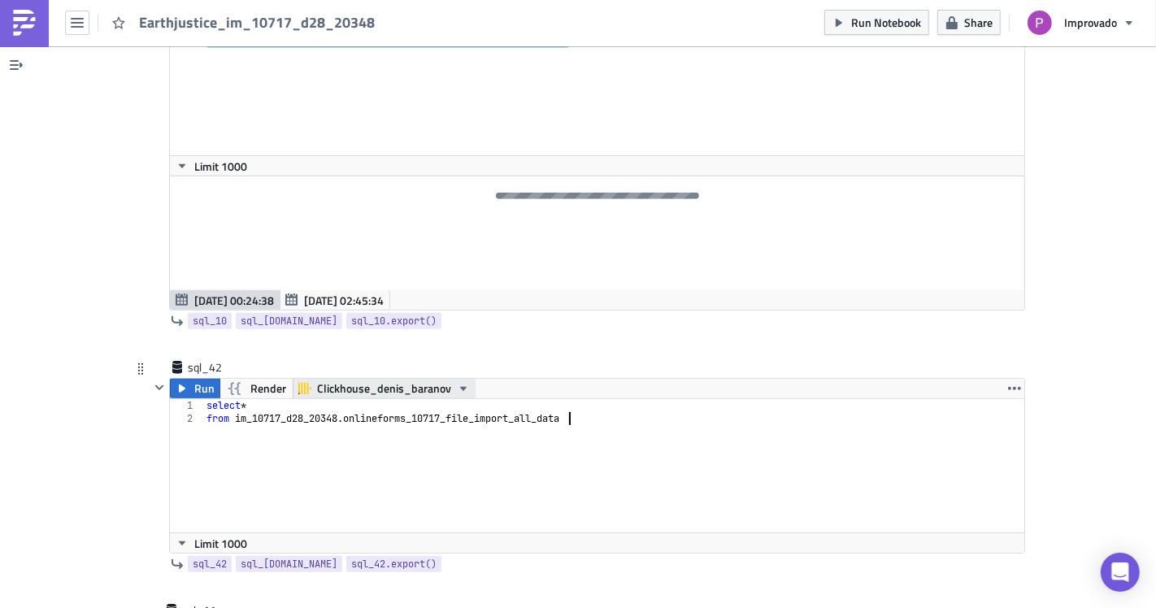
click at [373, 380] on span "Clickhouse_denis_baranov" at bounding box center [384, 389] width 134 height 20
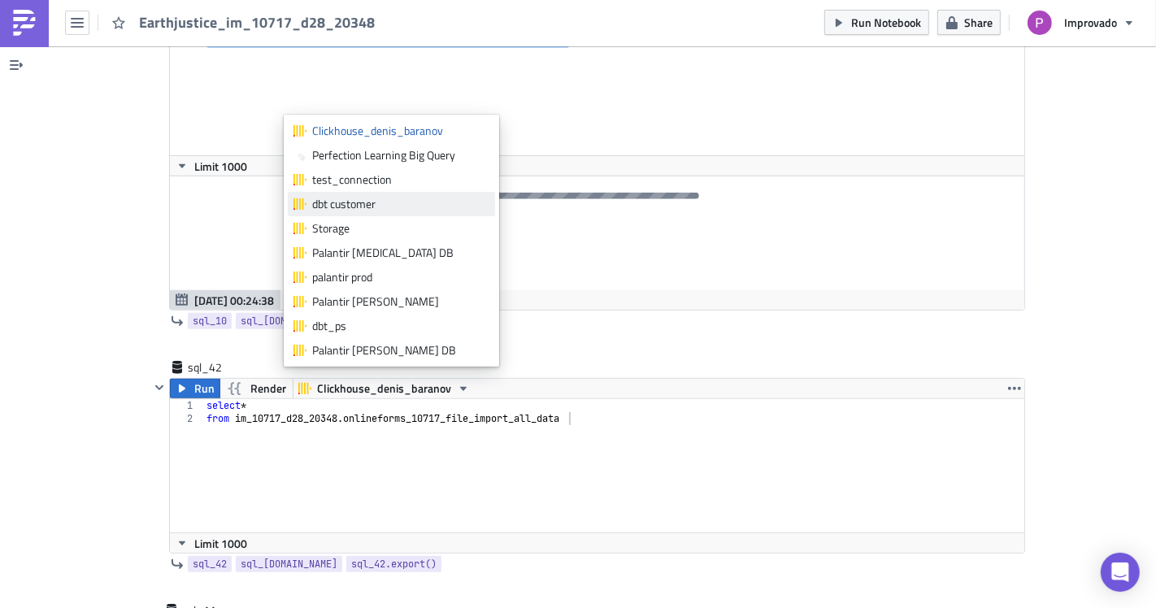
click at [353, 194] on link "dbt customer" at bounding box center [391, 204] width 207 height 24
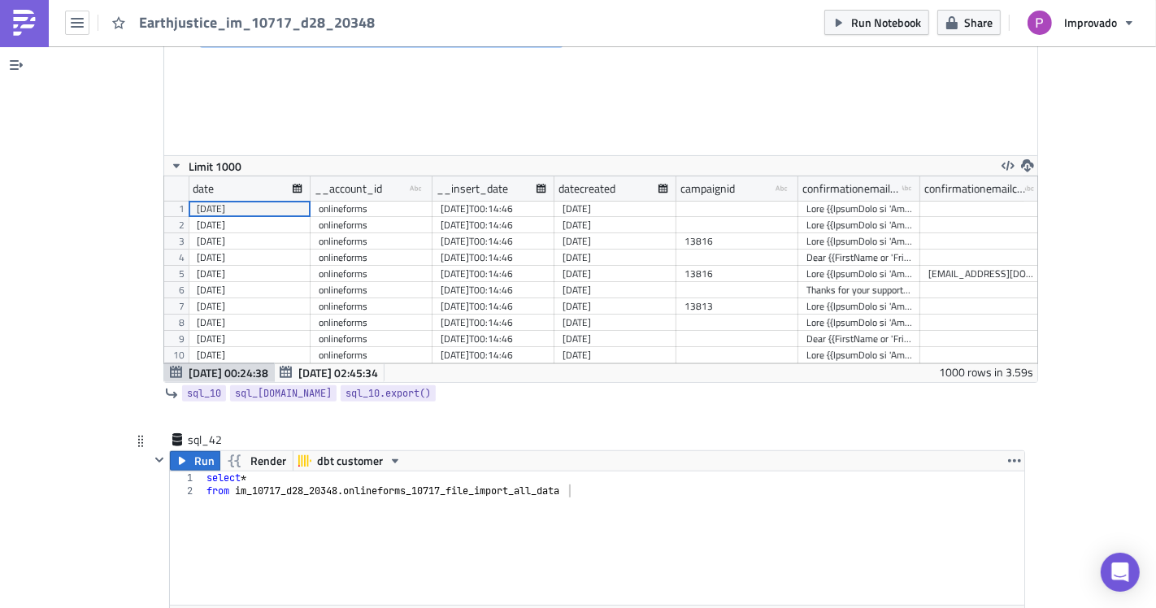
click at [562, 478] on div "select * from im_10717_d28_20348 . onlineforms_10717_file_import_all_data" at bounding box center [614, 551] width 822 height 159
drag, startPoint x: 571, startPoint y: 476, endPoint x: 337, endPoint y: 475, distance: 233.4
click at [337, 475] on div "select * from im_10717_d28_20348 . onlineforms_10717_file_import_all_data" at bounding box center [614, 551] width 822 height 159
paste textarea "redshif"
type textarea "from im_10717_d28_20348.onlineforms_10717_redshift_all_data"
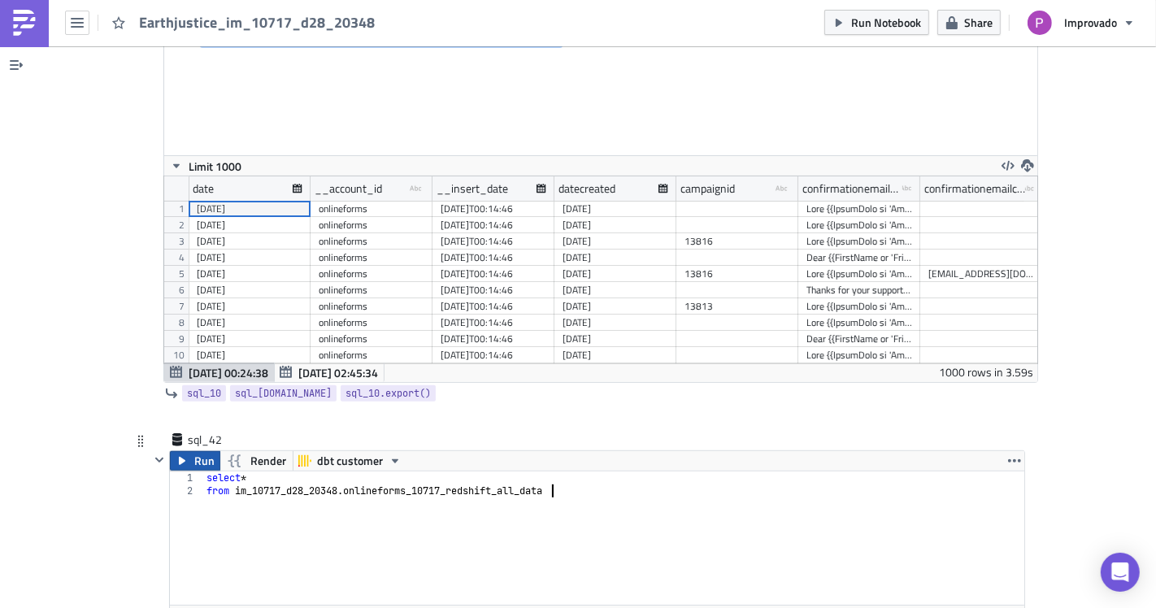
click at [194, 451] on span "Run" at bounding box center [204, 461] width 20 height 20
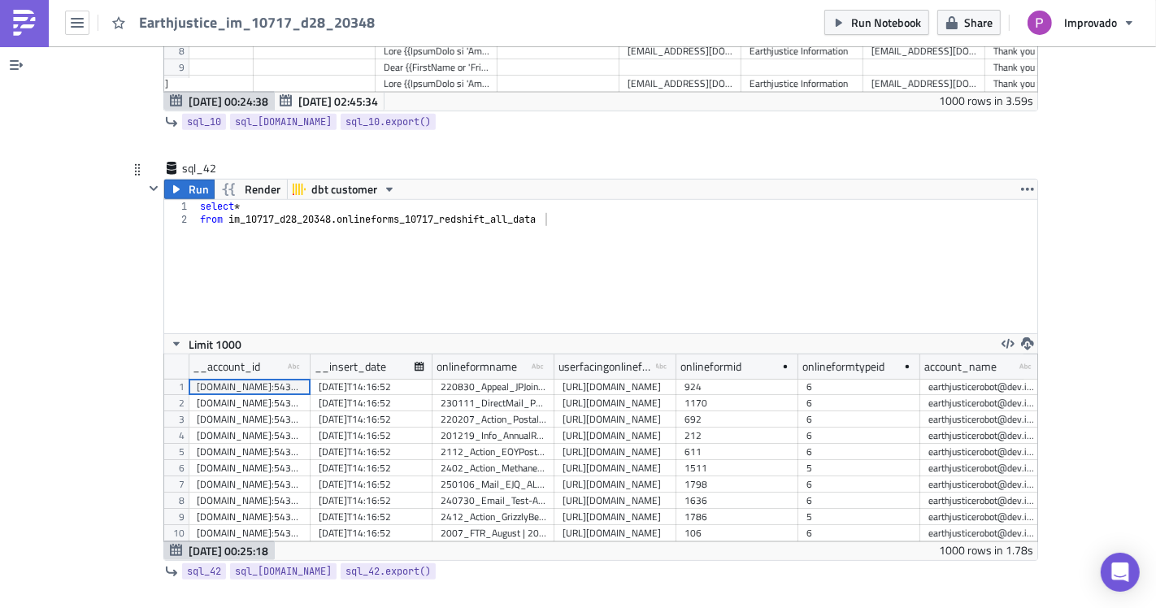
scroll to position [0, 18]
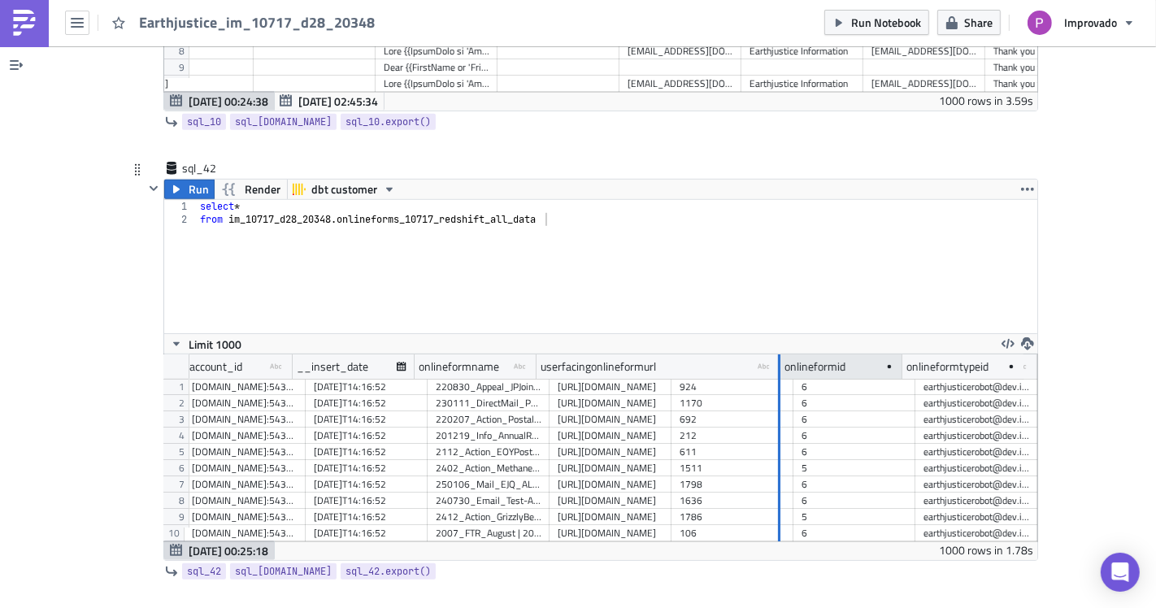
drag, startPoint x: 650, startPoint y: 351, endPoint x: 772, endPoint y: 360, distance: 122.3
click at [778, 360] on div at bounding box center [779, 367] width 2 height 25
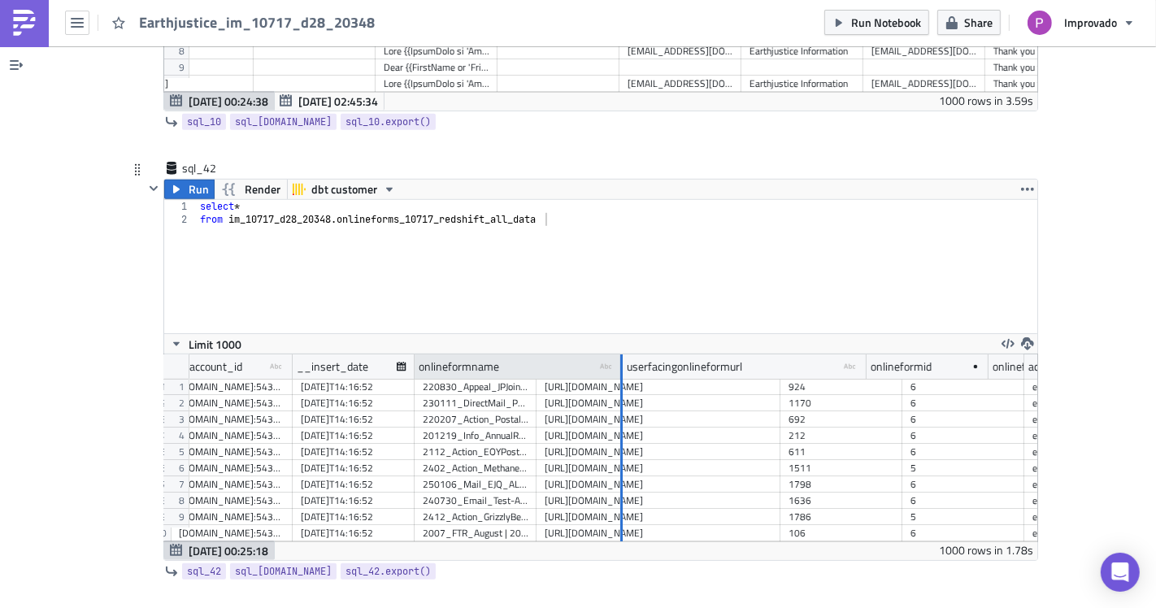
drag, startPoint x: 526, startPoint y: 350, endPoint x: 620, endPoint y: 351, distance: 93.5
click at [620, 355] on div at bounding box center [621, 367] width 4 height 25
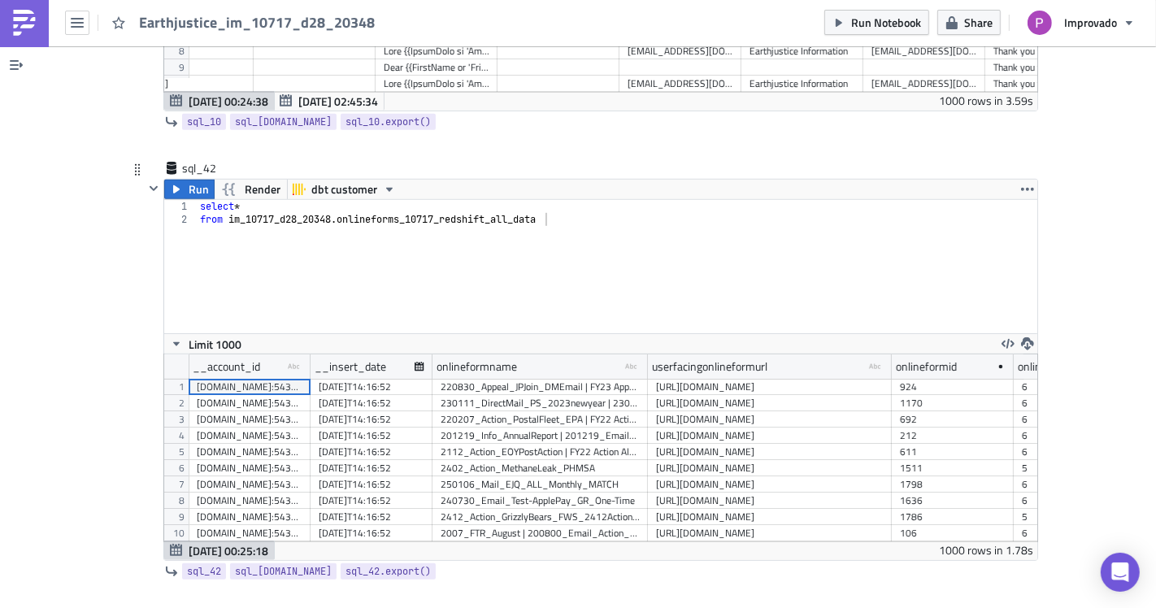
scroll to position [0, 0]
click at [273, 444] on div "[DOMAIN_NAME]:5432 earthjusticerobot dev.improvado_dashboards" at bounding box center [250, 452] width 106 height 16
click at [267, 428] on div "[DOMAIN_NAME]:5432 earthjusticerobot dev.improvado_dashboards" at bounding box center [250, 436] width 106 height 16
click at [332, 411] on div "[DATE]T14:16:52" at bounding box center [372, 419] width 106 height 16
click at [497, 411] on div "220207_Action_PostalFleet_EPA | FY22 Action Alert 49 - Online" at bounding box center [540, 419] width 199 height 16
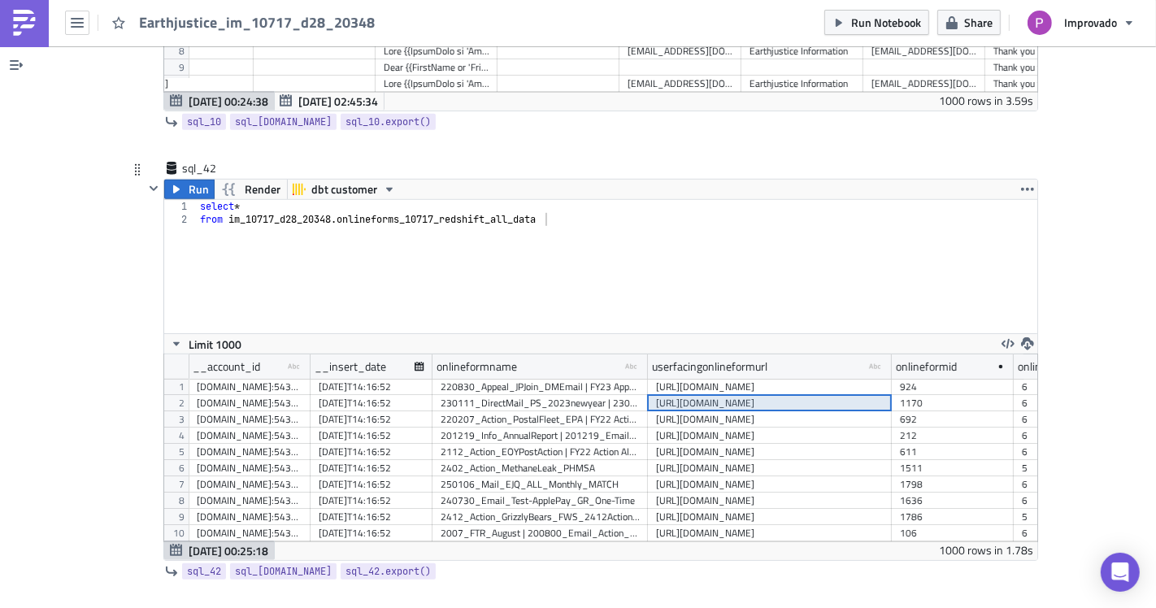
click at [720, 395] on div "[URL][DOMAIN_NAME]" at bounding box center [770, 403] width 228 height 16
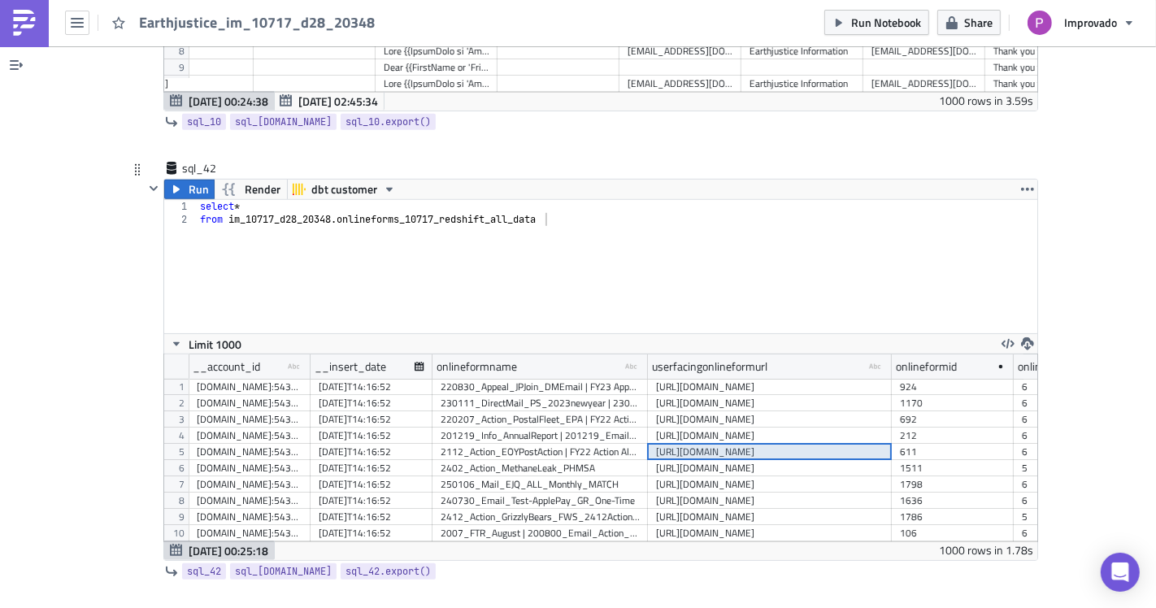
click at [738, 444] on div "[URL][DOMAIN_NAME]" at bounding box center [770, 452] width 228 height 16
click at [772, 428] on div "[URL][DOMAIN_NAME]" at bounding box center [770, 436] width 228 height 16
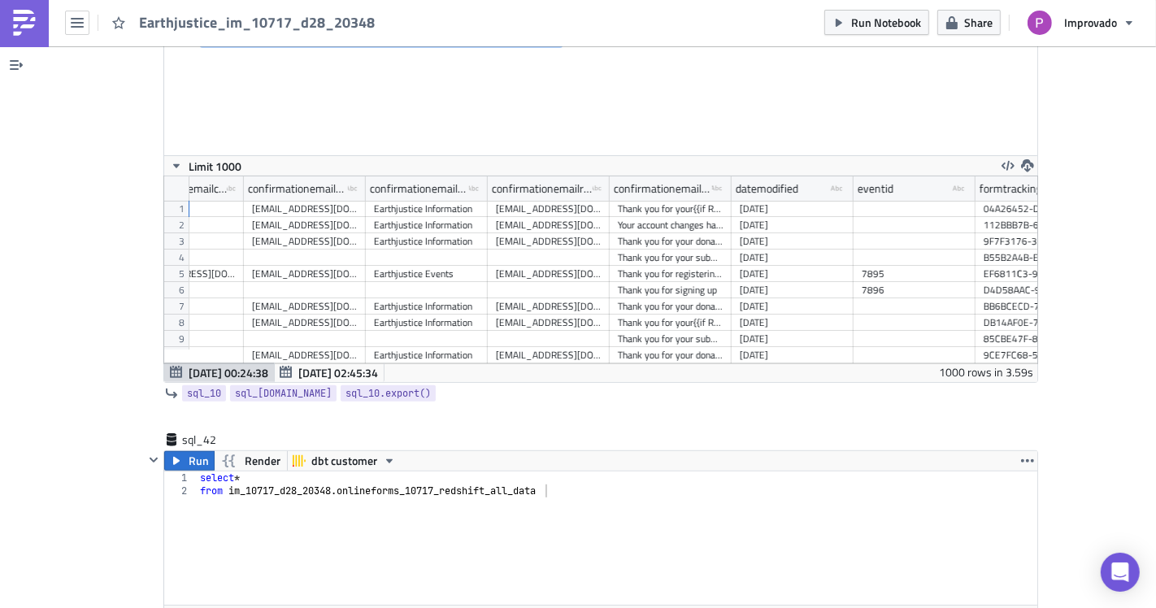
scroll to position [0, 913]
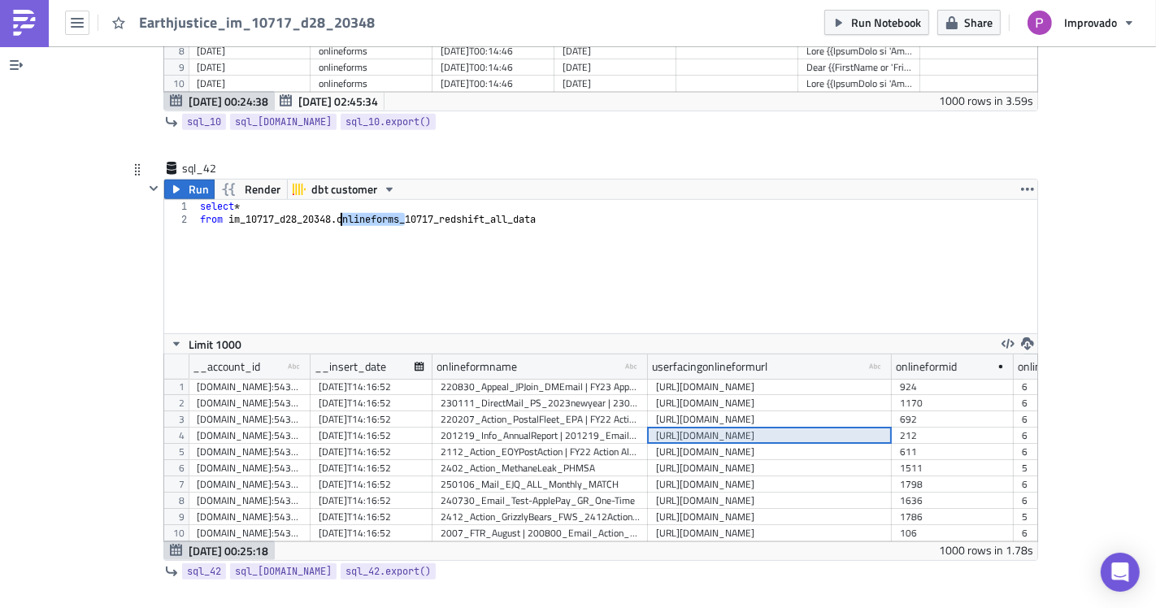
drag, startPoint x: 397, startPoint y: 207, endPoint x: 335, endPoint y: 207, distance: 61.8
click at [335, 207] on div "select * from im_10717_d28_20348 . onlineforms_10717_redshift_all_data" at bounding box center [617, 279] width 841 height 159
click at [585, 460] on div "2402_Action_MethaneLeak_PHMSA" at bounding box center [540, 468] width 199 height 16
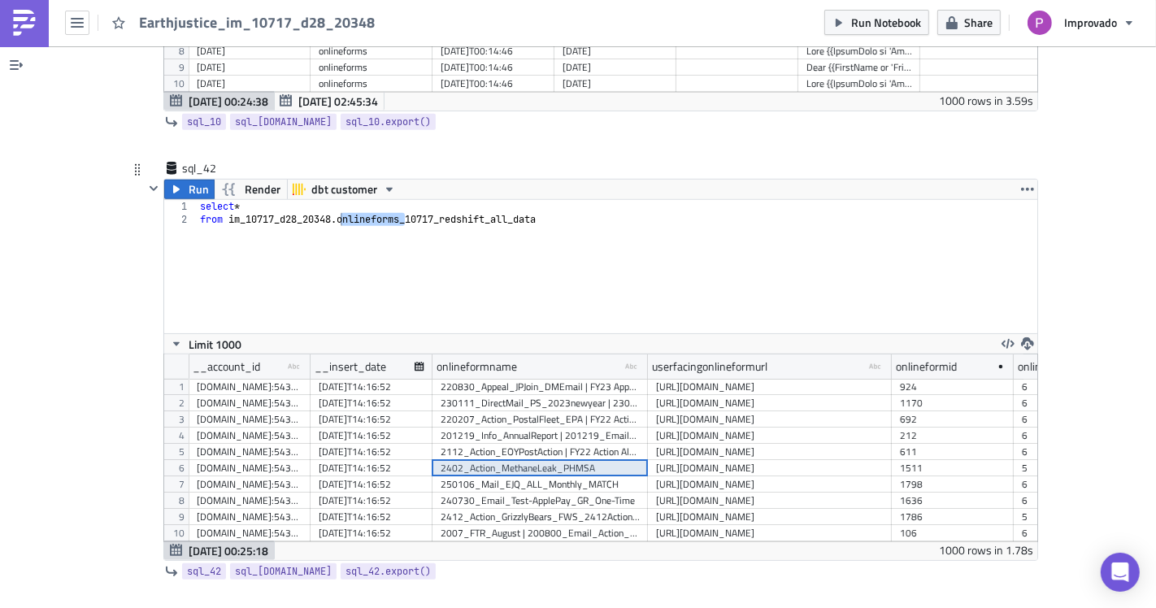
click at [706, 460] on div "[URL][DOMAIN_NAME]" at bounding box center [770, 468] width 228 height 16
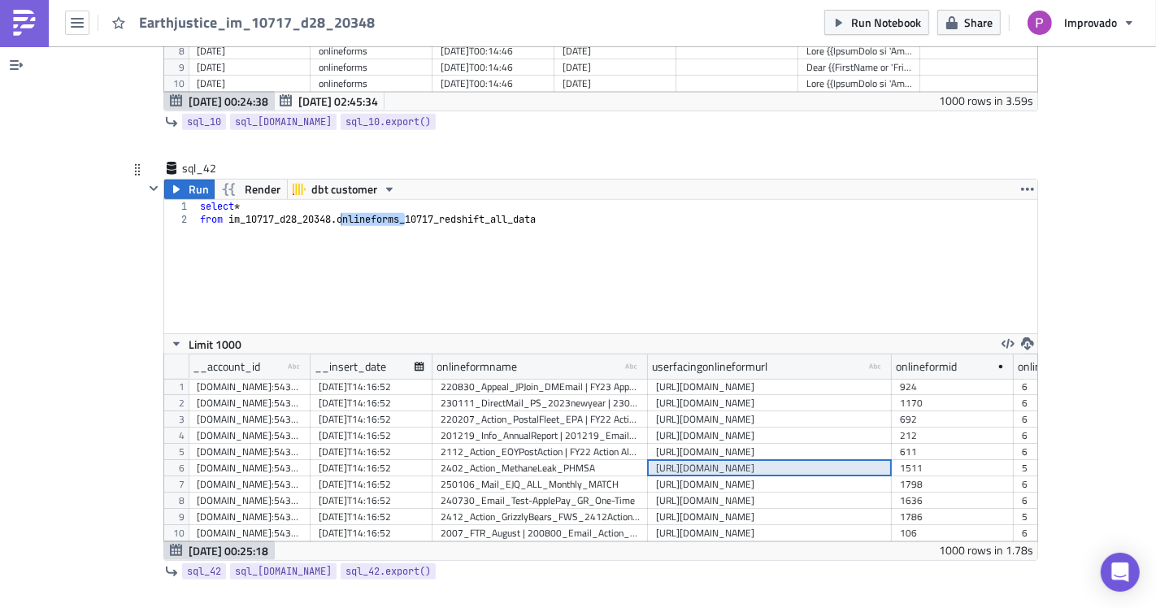
click at [578, 444] on div "2112_Action_EOYPostAction | FY22 Action Alert 36 - Online" at bounding box center [540, 452] width 199 height 16
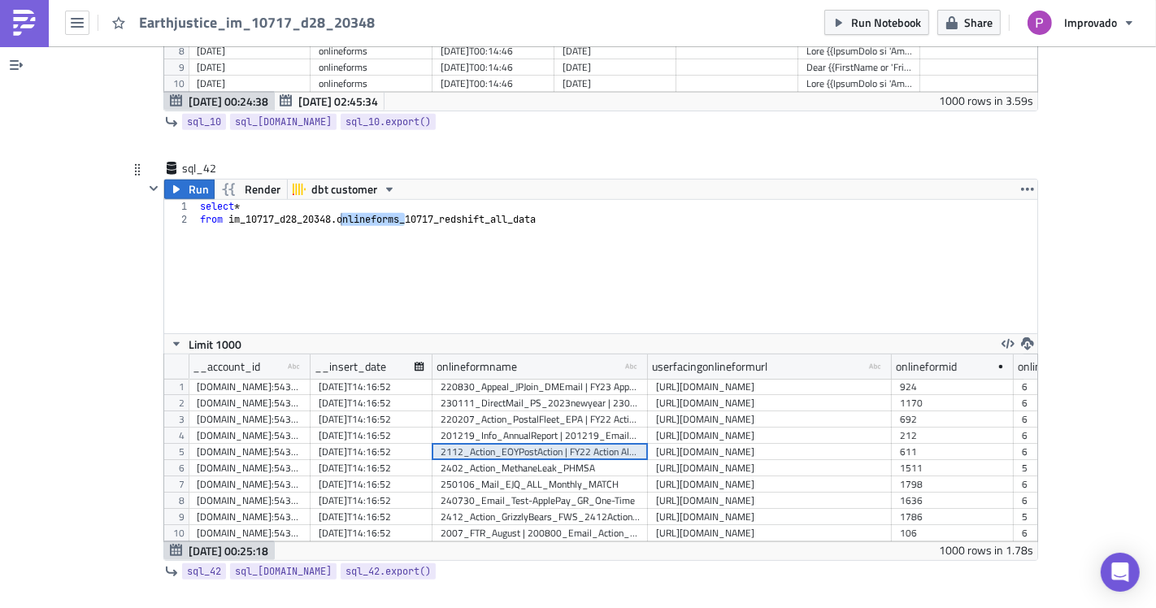
click at [453, 268] on div "select * from im_10717_d28_20348 . onlineforms_10717_redshift_all_data" at bounding box center [617, 279] width 841 height 159
click at [524, 266] on div "select * from im_10717_d28_20348 . onlineforms_10717_redshift_all_data" at bounding box center [617, 279] width 841 height 159
drag, startPoint x: 578, startPoint y: 203, endPoint x: 334, endPoint y: 205, distance: 243.9
click at [334, 205] on div "select * from im_10717_d28_20348 . onlineforms_10717_redshift_all_data" at bounding box center [617, 279] width 841 height 159
click at [375, 259] on div "select * from im_10717_d28_20348 . onlineforms_10717_redshift_all_data" at bounding box center [617, 266] width 841 height 133
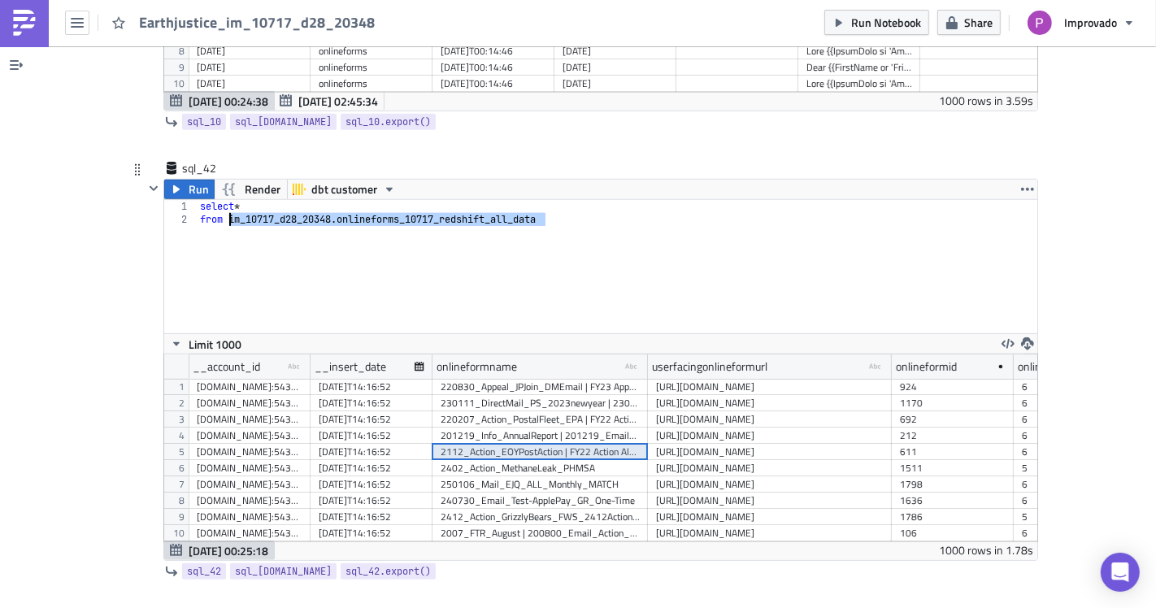
drag, startPoint x: 555, startPoint y: 206, endPoint x: 220, endPoint y: 205, distance: 334.2
click at [220, 205] on div "select * from im_10717_d28_20348 . onlineforms_10717_redshift_all_data" at bounding box center [617, 279] width 841 height 159
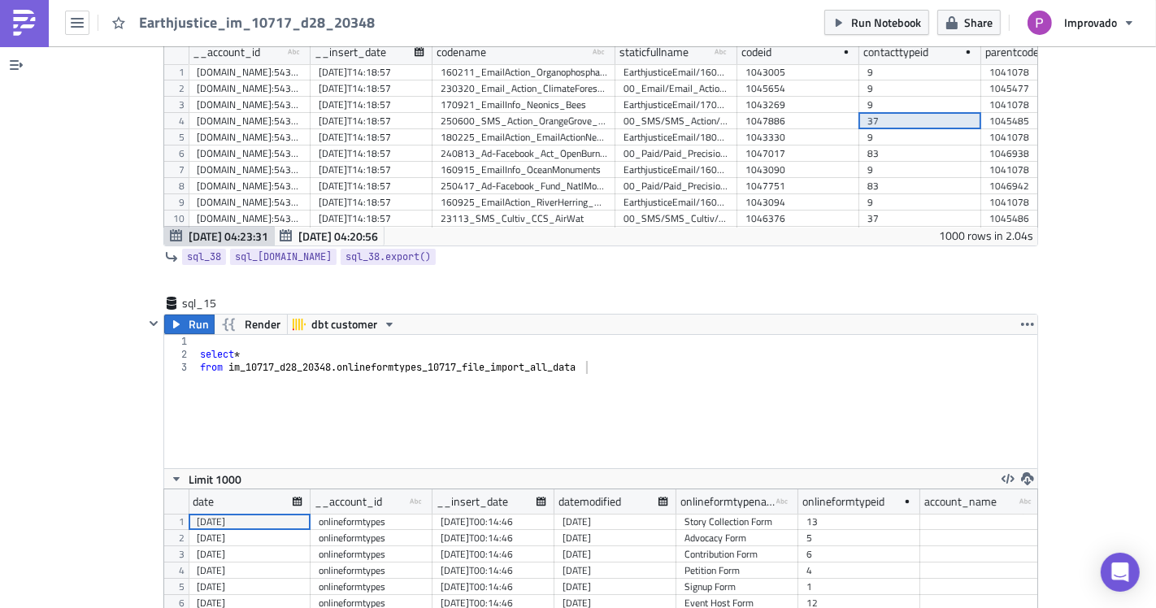
scroll to position [10010, 0]
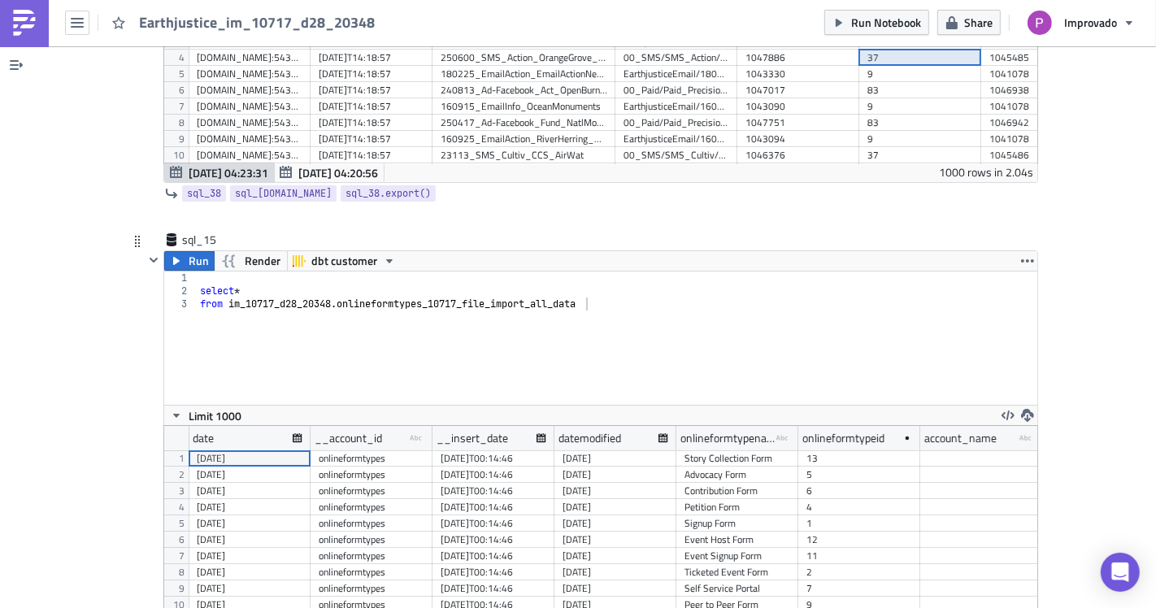
click at [197, 272] on div "select * from im_10717_d28_20348 . onlineformtypes_10717_file_import_all_data" at bounding box center [617, 351] width 841 height 159
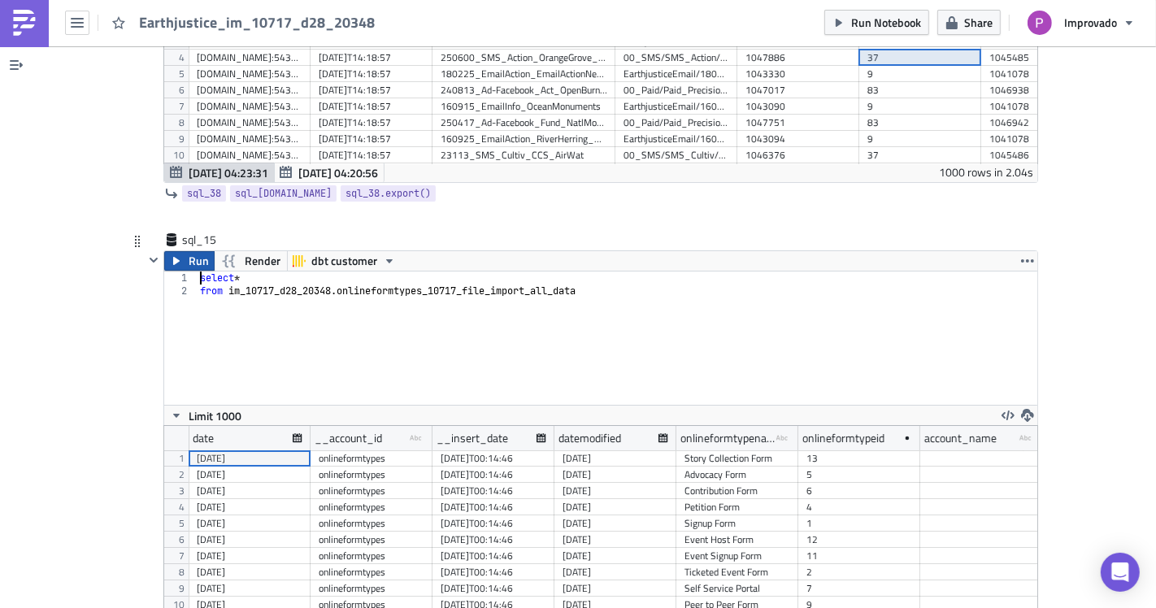
click at [176, 251] on button "Run" at bounding box center [189, 261] width 50 height 20
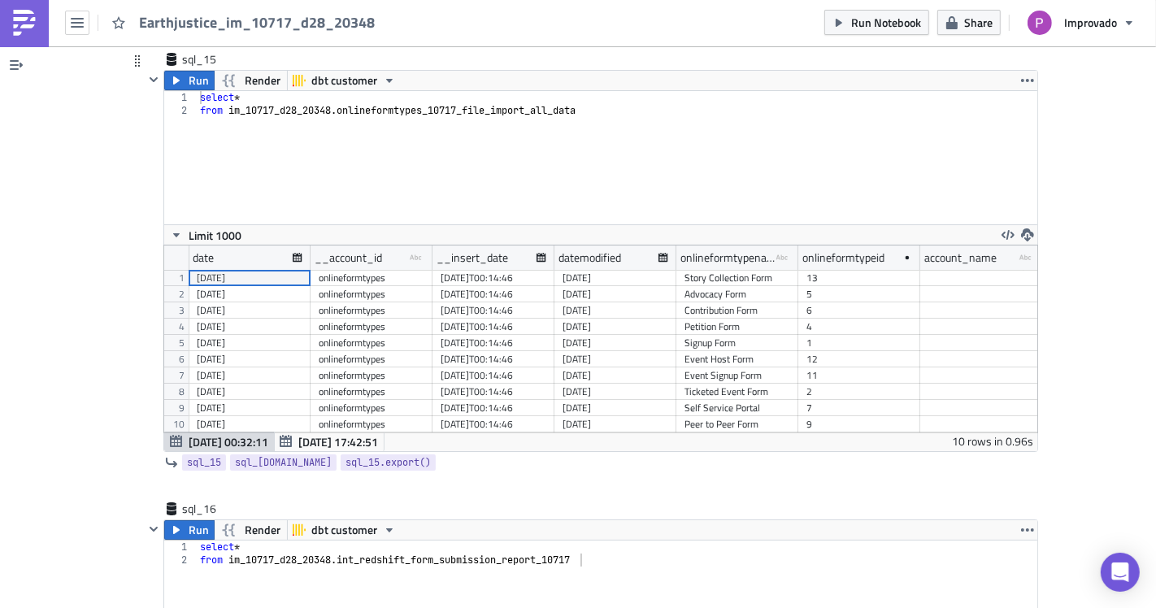
scroll to position [187, 873]
click at [594, 481] on icon "button" at bounding box center [600, 487] width 13 height 13
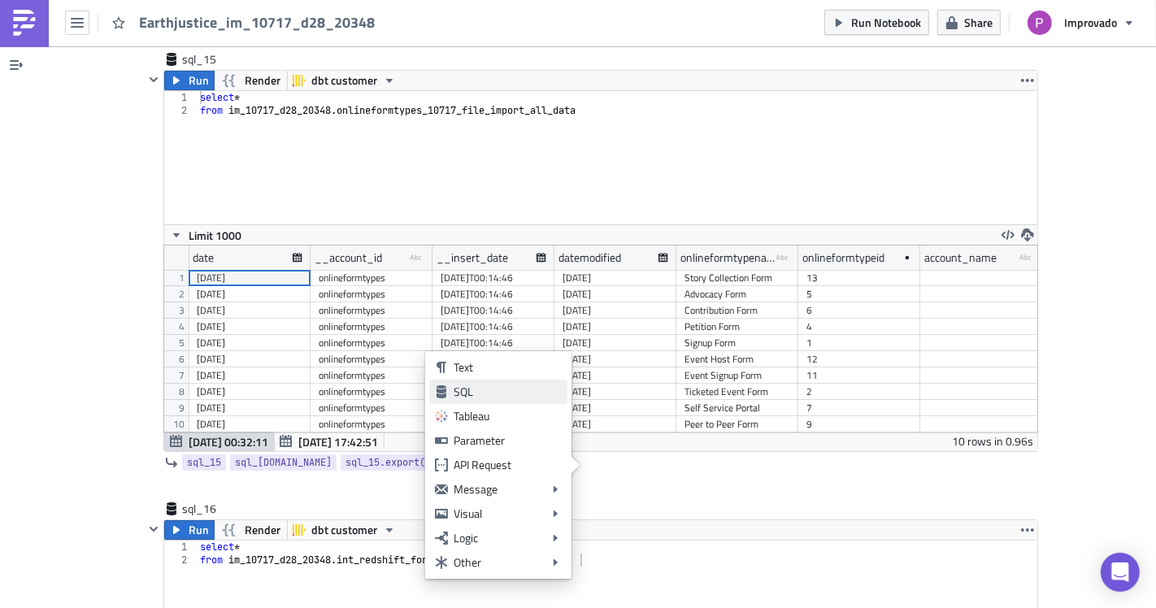
click at [473, 385] on div "SQL" at bounding box center [508, 392] width 108 height 16
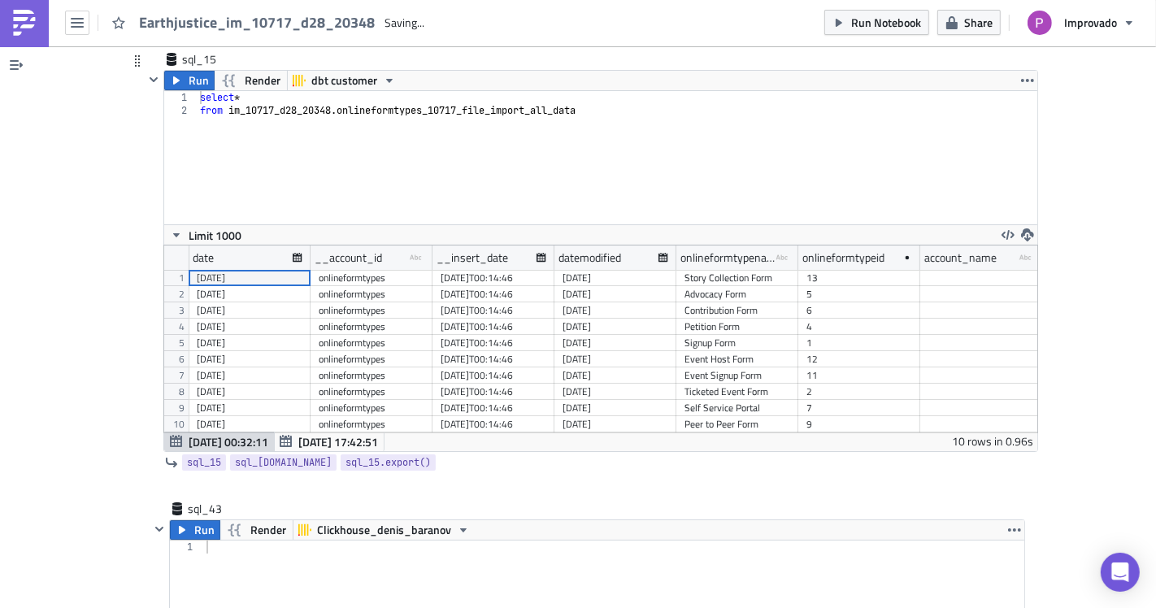
click at [439, 150] on div "select * from im_10717_d28_20348 . onlineformtypes_10717_file_import_all_data" at bounding box center [617, 170] width 841 height 159
type textarea "select * from im_10717_d28_20348.onlineformtypes_10717_file_import_all_data"
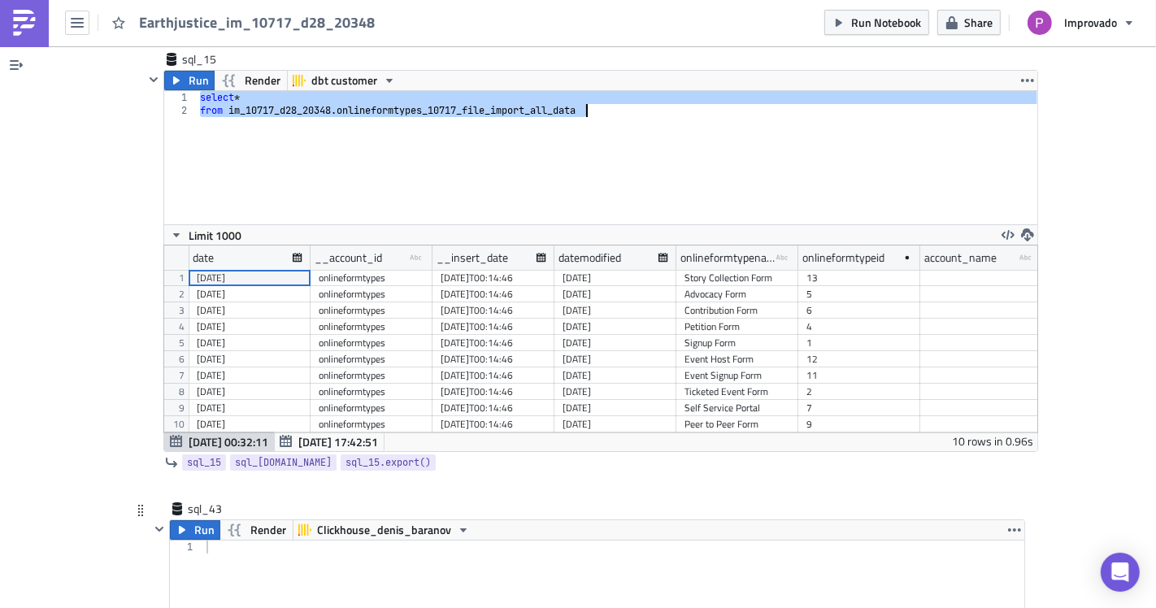
click at [348, 584] on div at bounding box center [614, 620] width 822 height 159
paste textarea "from im_10717_d28_20348.onlineformtypes_10717_file_import_all_data"
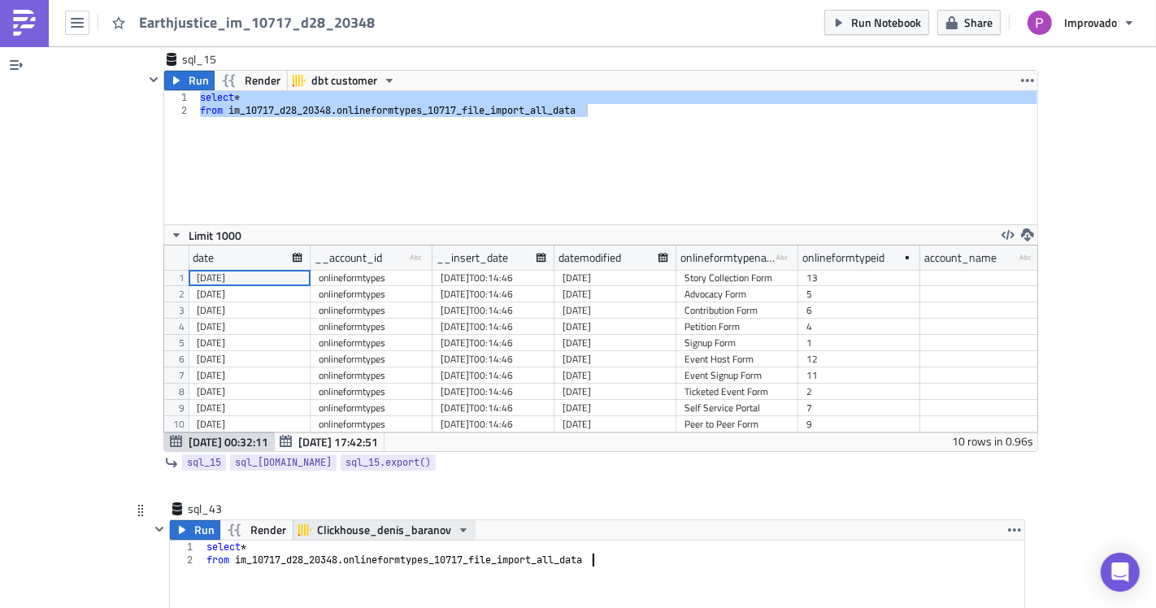
click at [374, 520] on span "Clickhouse_denis_baranov" at bounding box center [384, 530] width 134 height 20
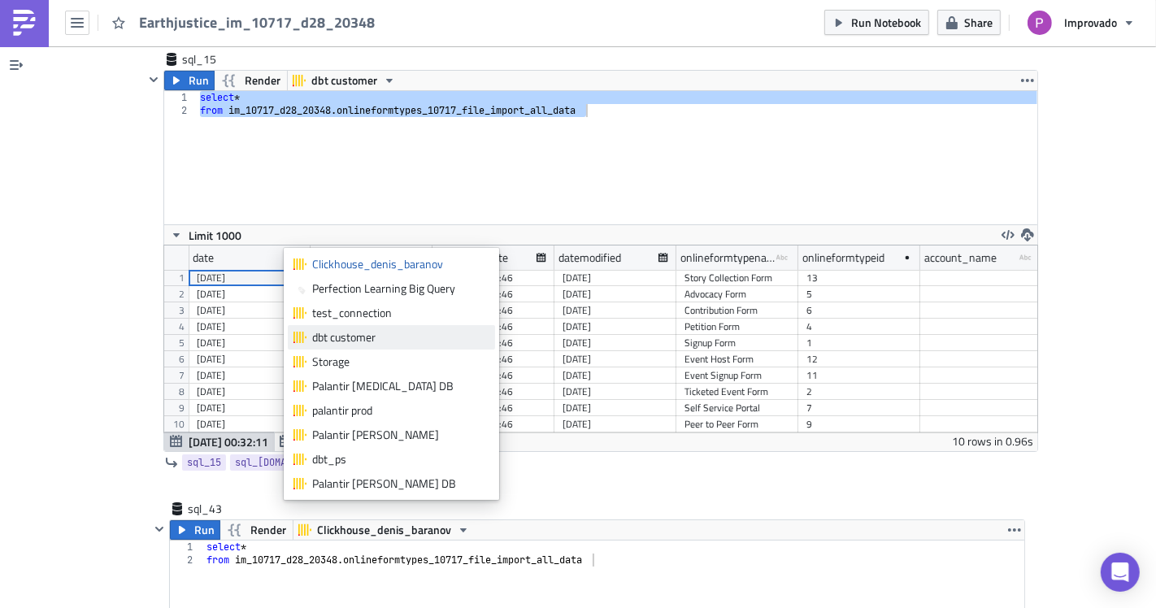
click at [375, 344] on div "dbt customer" at bounding box center [400, 337] width 177 height 16
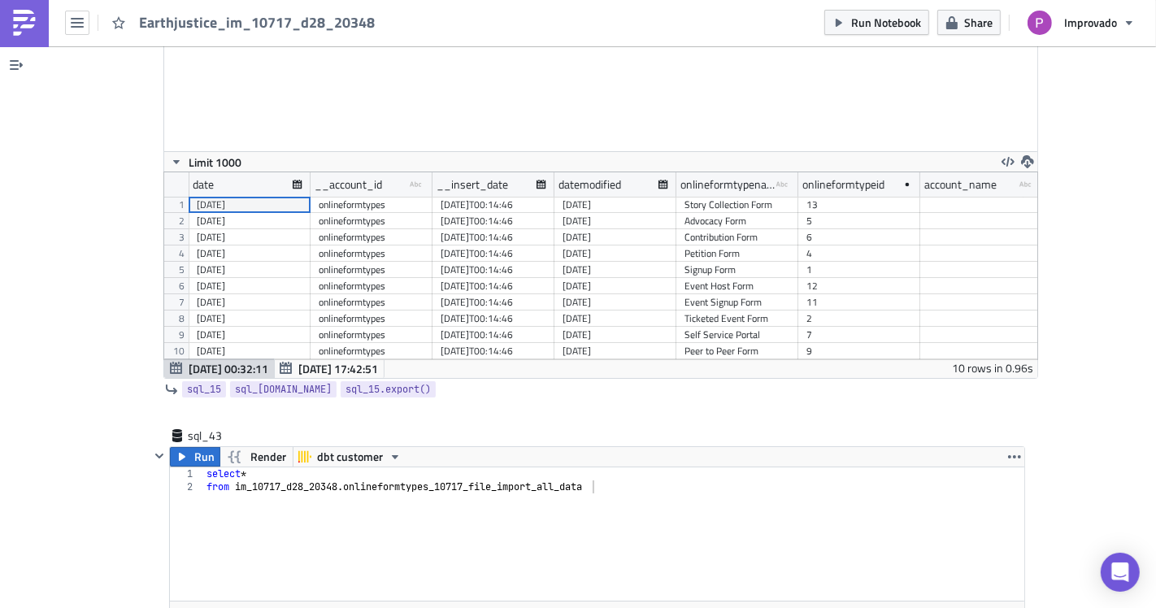
scroll to position [10281, 0]
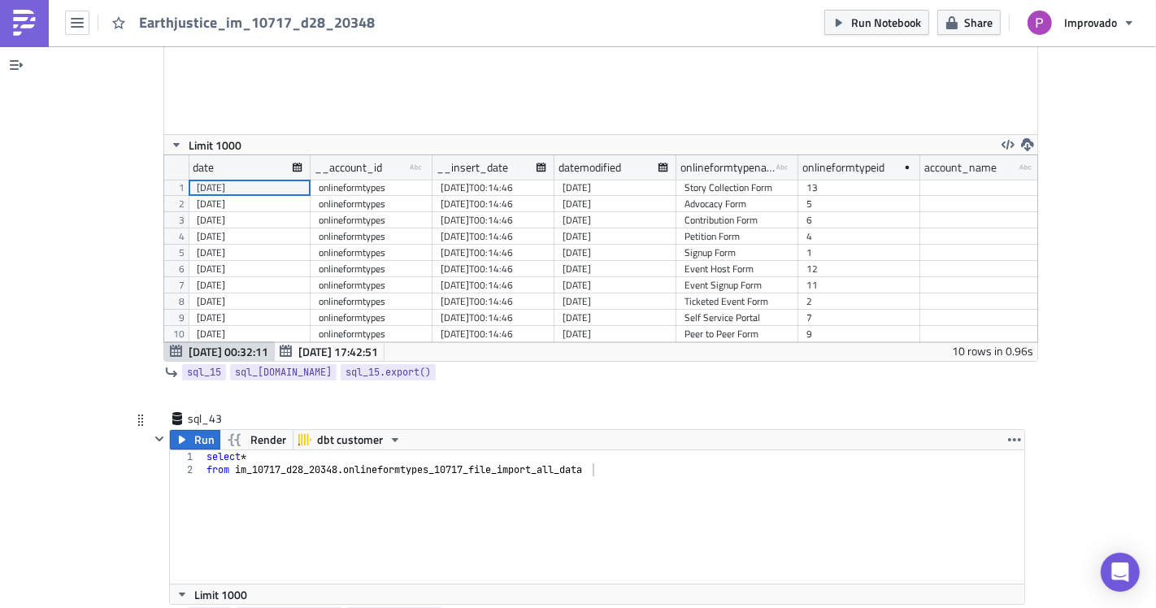
click at [455, 465] on div "select * from im_10717_d28_20348 . onlineformtypes_10717_file_import_all_data" at bounding box center [614, 529] width 822 height 159
click at [597, 450] on div "select * from im_10717_d28_20348 . onlineformtypes_10717_file_import_all_data" at bounding box center [614, 529] width 822 height 159
drag, startPoint x: 602, startPoint y: 446, endPoint x: 341, endPoint y: 442, distance: 260.2
click at [341, 450] on div "select * from im_10717_d28_20348 . onlineformtypes_10717_file_import_all_data" at bounding box center [614, 529] width 822 height 159
paste textarea "redshif"
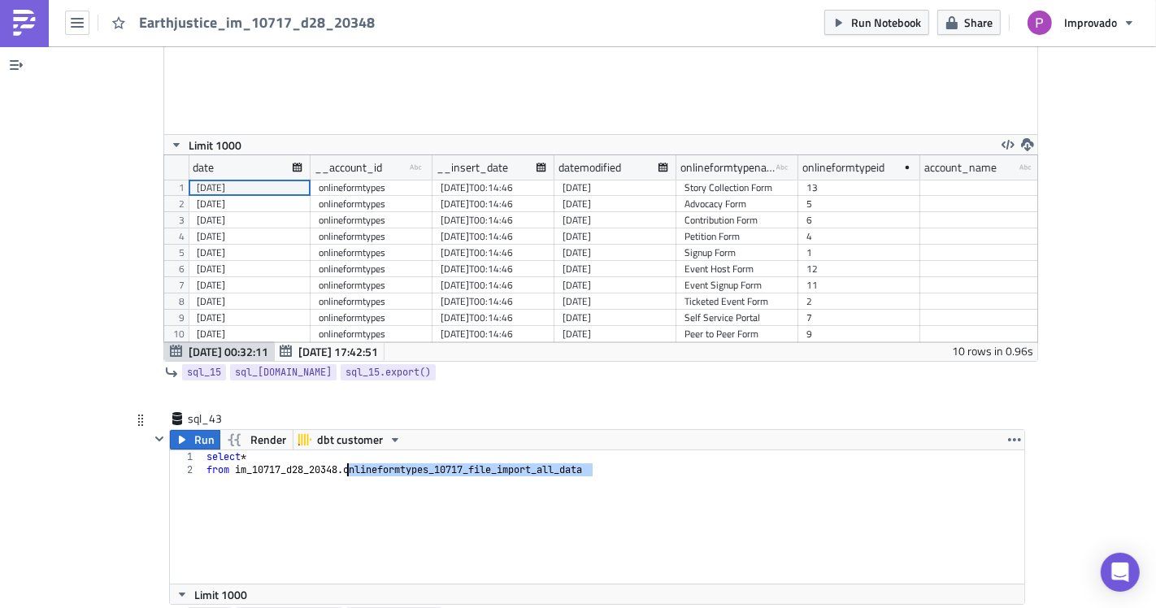
type textarea "from im_10717_d28_20348.onlineformtypes_10717_redshift_all_data"
click at [412, 507] on div "select * from im_10717_d28_20348 . onlineformtypes_10717_redshift_all_data" at bounding box center [614, 529] width 822 height 159
click at [199, 430] on span "Run" at bounding box center [204, 440] width 20 height 20
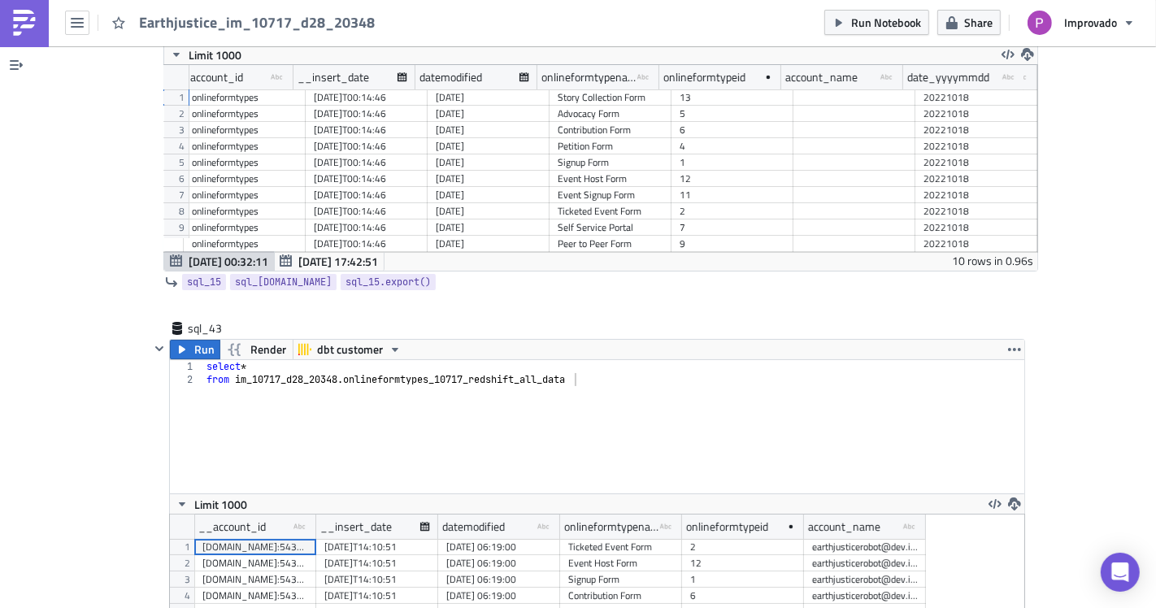
scroll to position [0, 139]
drag, startPoint x: 650, startPoint y: 52, endPoint x: 676, endPoint y: 54, distance: 25.3
click at [682, 65] on div at bounding box center [683, 77] width 2 height 25
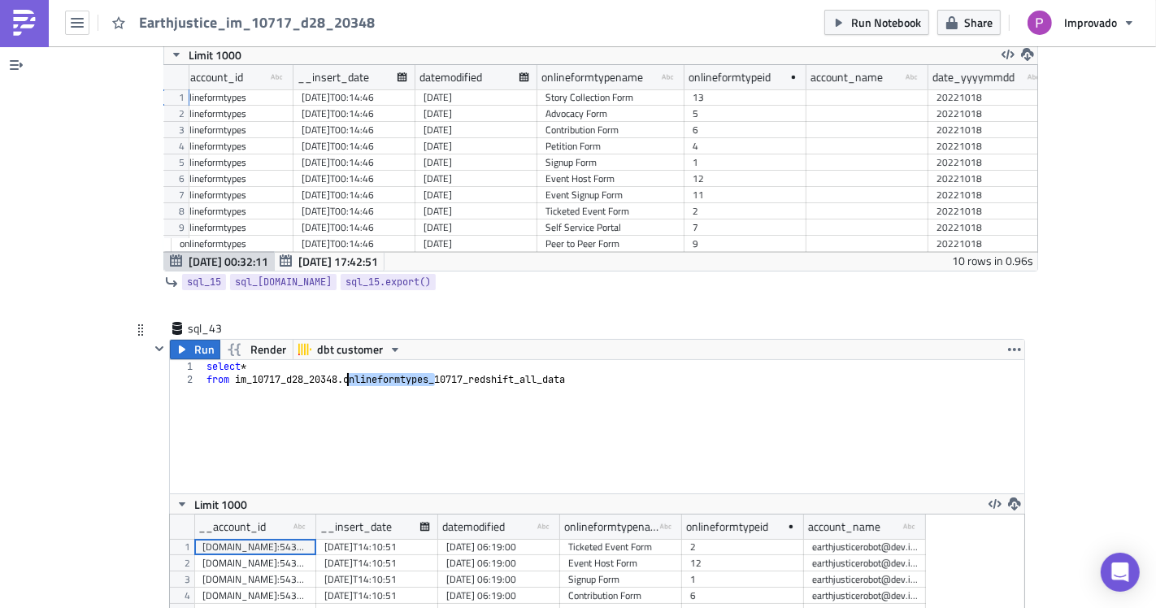
drag, startPoint x: 428, startPoint y: 356, endPoint x: 341, endPoint y: 361, distance: 86.3
click at [341, 361] on div "select * from im_10717_d28_20348 . onlineformtypes_10717_redshift_all_data" at bounding box center [614, 439] width 822 height 159
drag, startPoint x: 589, startPoint y: 356, endPoint x: 341, endPoint y: 359, distance: 248.0
click at [341, 360] on div "select * from im_10717_d28_20348 . onlineformtypes_10717_redshift_all_data" at bounding box center [614, 439] width 822 height 159
click at [509, 390] on div "select * from im_10717_d28_20348 . onlineformtypes_10717_redshift_all_data" at bounding box center [613, 426] width 821 height 133
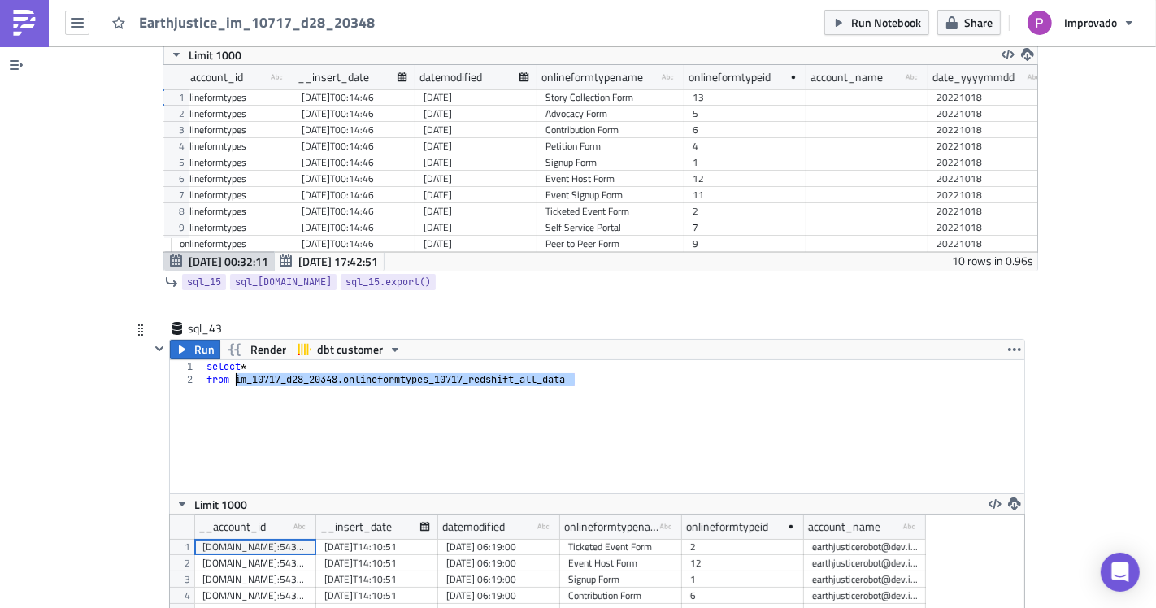
drag, startPoint x: 578, startPoint y: 361, endPoint x: 229, endPoint y: 357, distance: 348.8
click at [229, 360] on div "select * from im_10717_d28_20348 . onlineformtypes_10717_redshift_all_data" at bounding box center [614, 439] width 822 height 159
click at [433, 392] on div "select * from im_10717_d28_20348 . onlineformtypes_10717_redshift_all_data" at bounding box center [613, 426] width 821 height 133
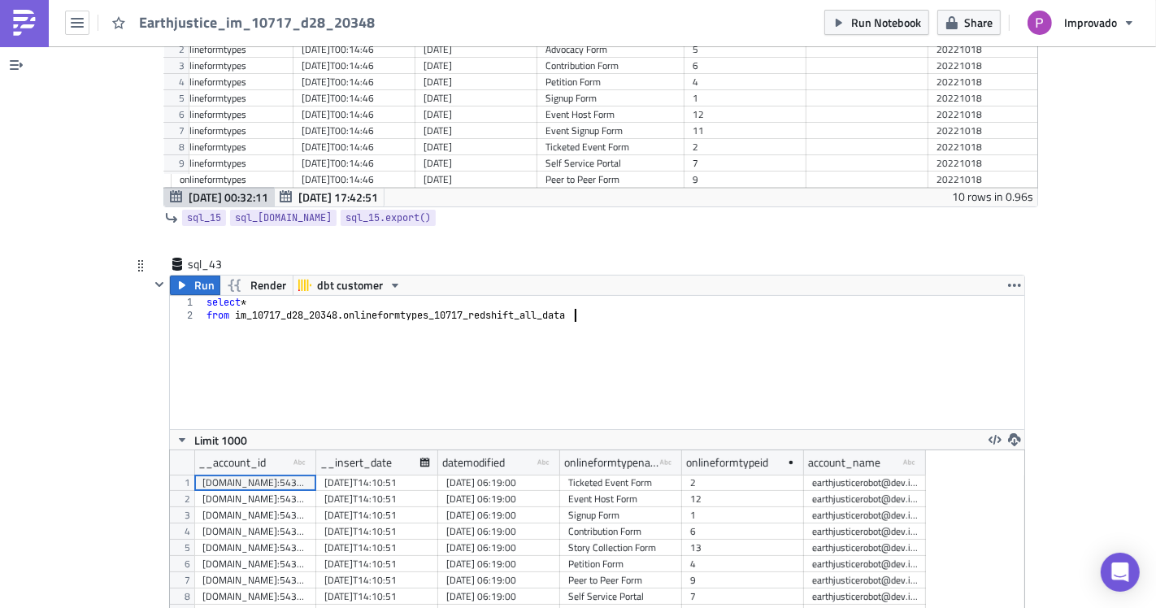
scroll to position [10461, 0]
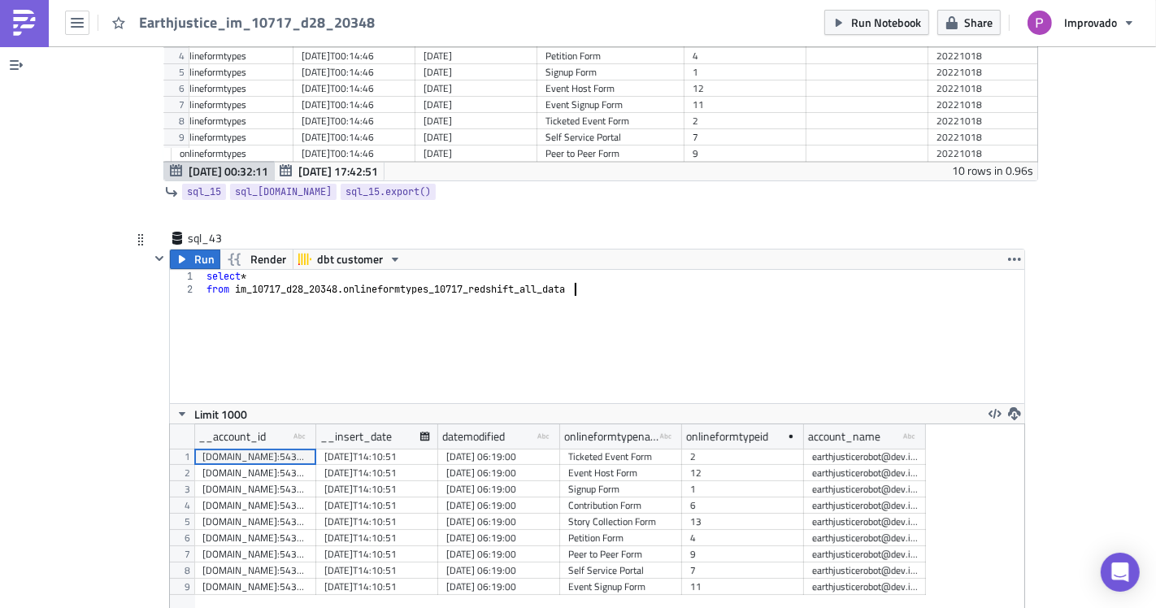
click at [389, 498] on div "[DATE]T14:10:51" at bounding box center [377, 506] width 106 height 16
click at [446, 498] on div "[DATE] 06:19:00" at bounding box center [499, 506] width 106 height 16
click at [527, 498] on div "[DATE] 06:19:00" at bounding box center [499, 506] width 106 height 16
click at [644, 498] on div "Contribution Form" at bounding box center [621, 506] width 106 height 16
click at [818, 498] on div "earthjusticerobot@dev.improvado_dashboards" at bounding box center [865, 506] width 106 height 16
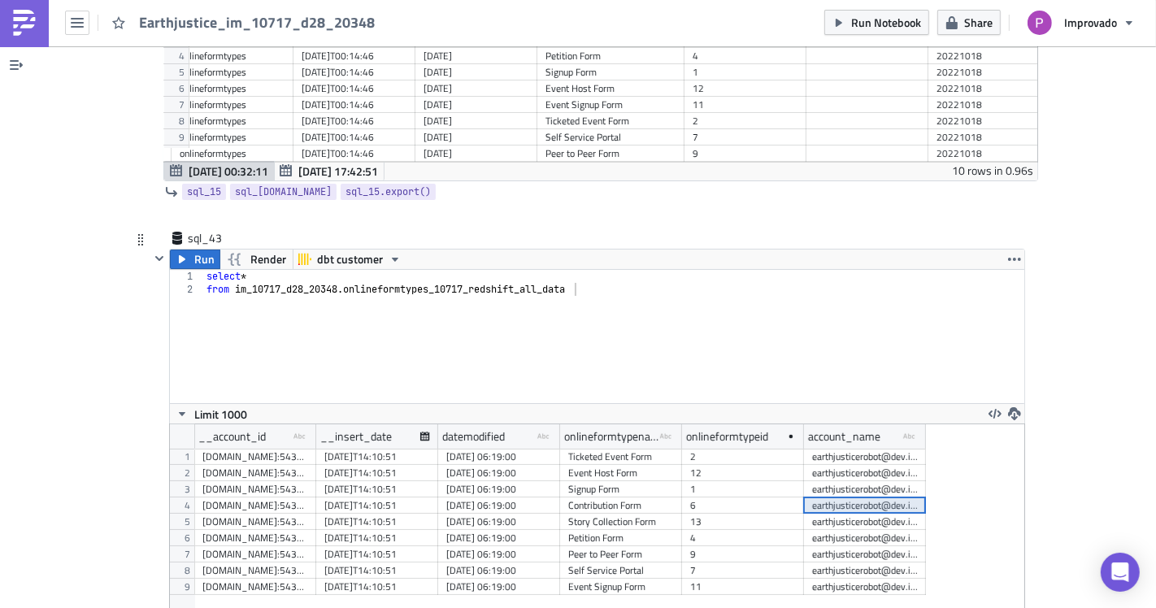
click at [674, 481] on div "Signup Form" at bounding box center [621, 489] width 122 height 16
click at [542, 498] on div "[DATE] 06:19:00" at bounding box center [499, 506] width 106 height 16
click at [446, 498] on div "[DATE] 06:19:00" at bounding box center [499, 506] width 106 height 16
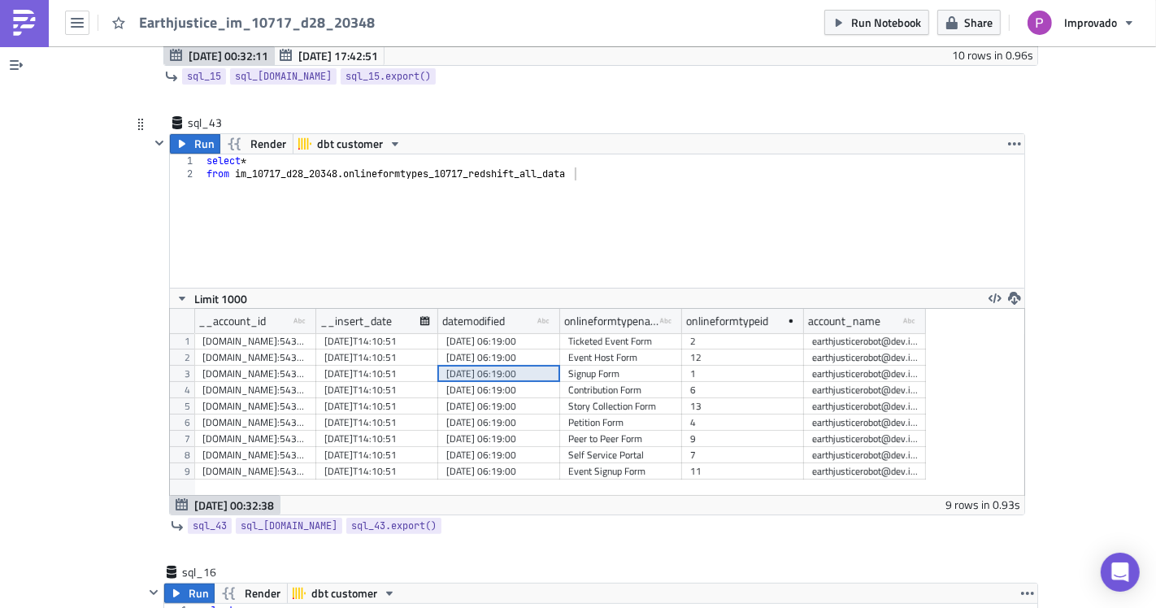
scroll to position [10642, 0]
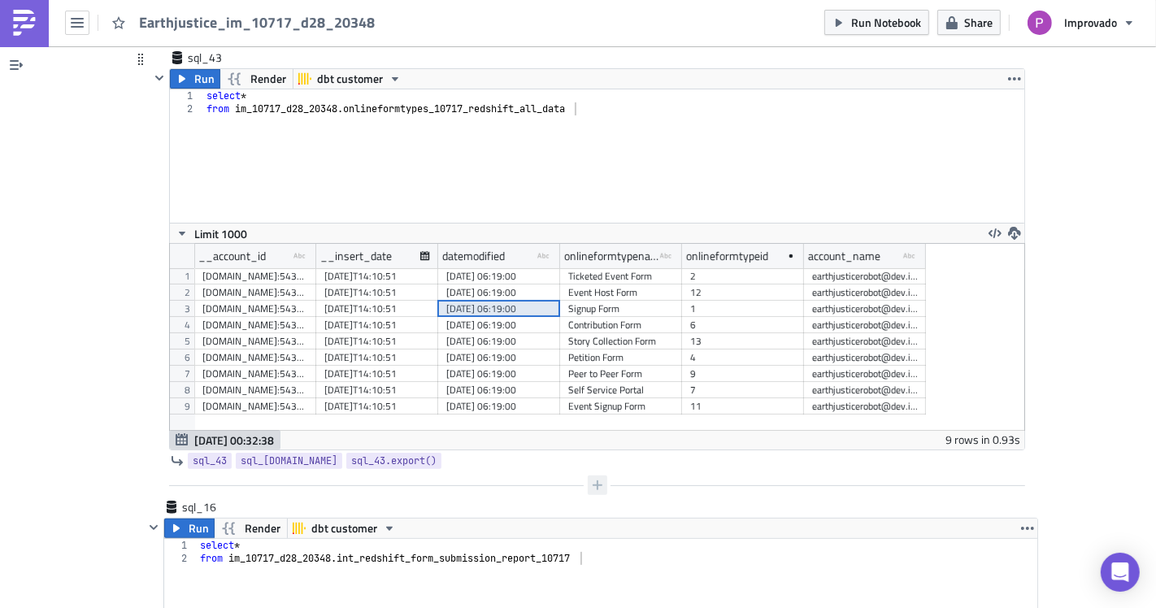
click at [593, 481] on icon "button" at bounding box center [598, 486] width 10 height 10
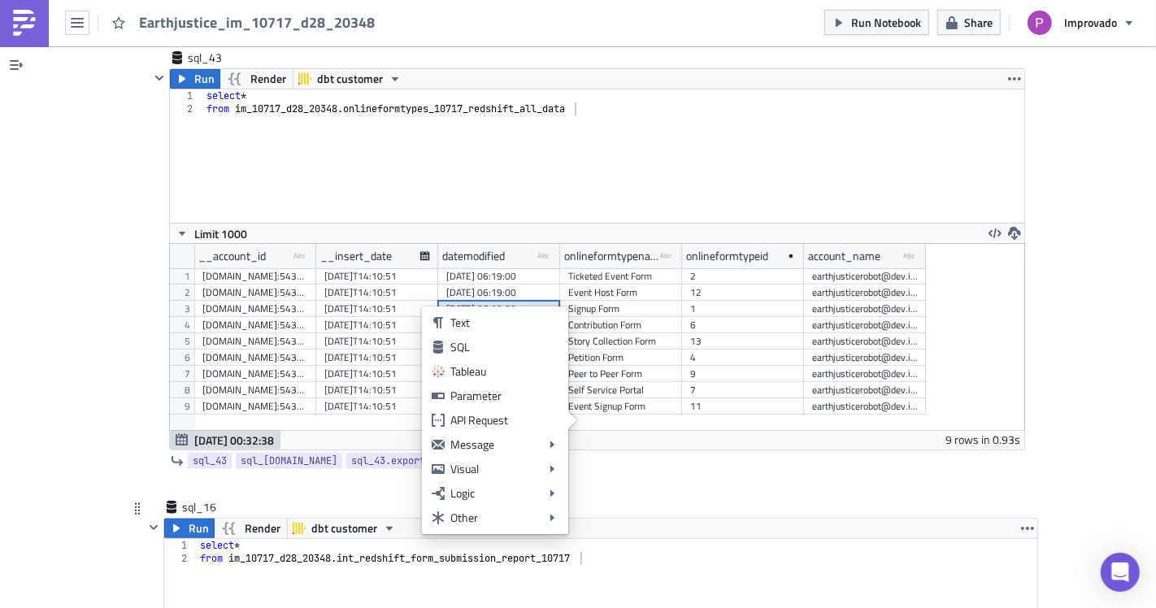
scroll to position [10823, 0]
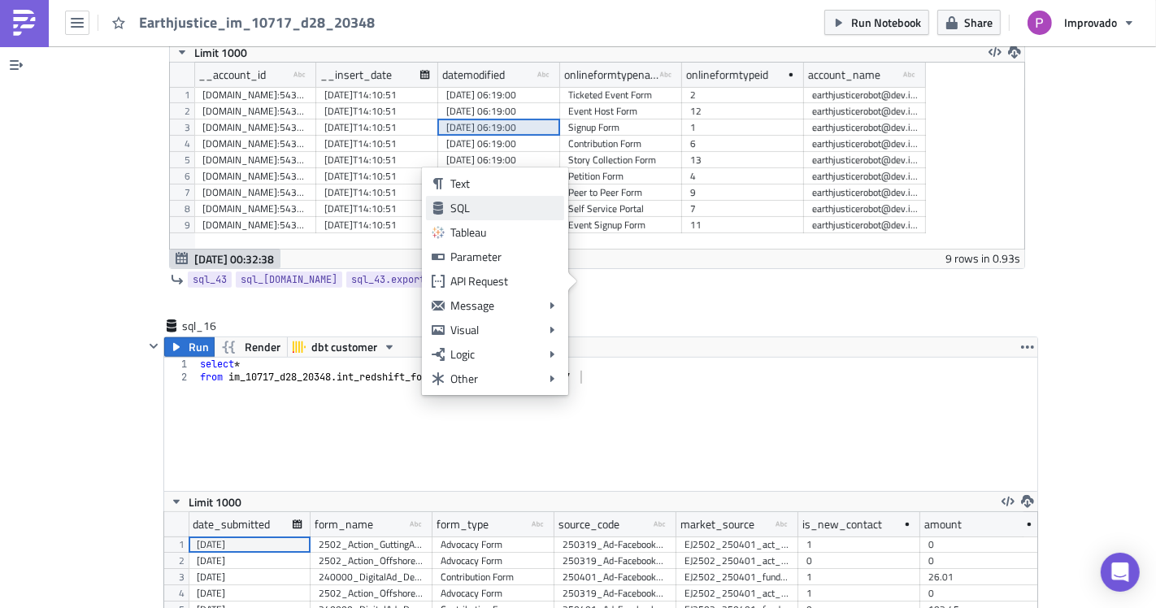
click at [457, 212] on div "SQL" at bounding box center [504, 208] width 108 height 16
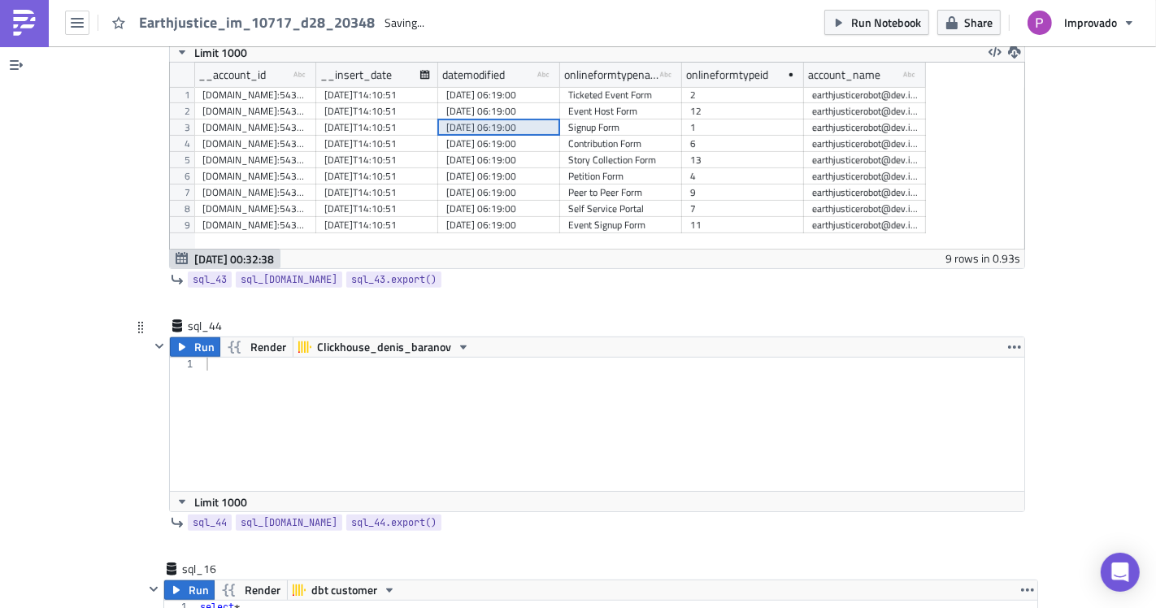
click at [250, 358] on div at bounding box center [614, 437] width 822 height 159
paste textarea "contactscustomfieldscivisdata_10717_redshift_all_data"
type textarea "contactscustomfieldscivisdata_10717_redshift_all_data"
click at [404, 337] on span "Clickhouse_denis_baranov" at bounding box center [384, 347] width 134 height 20
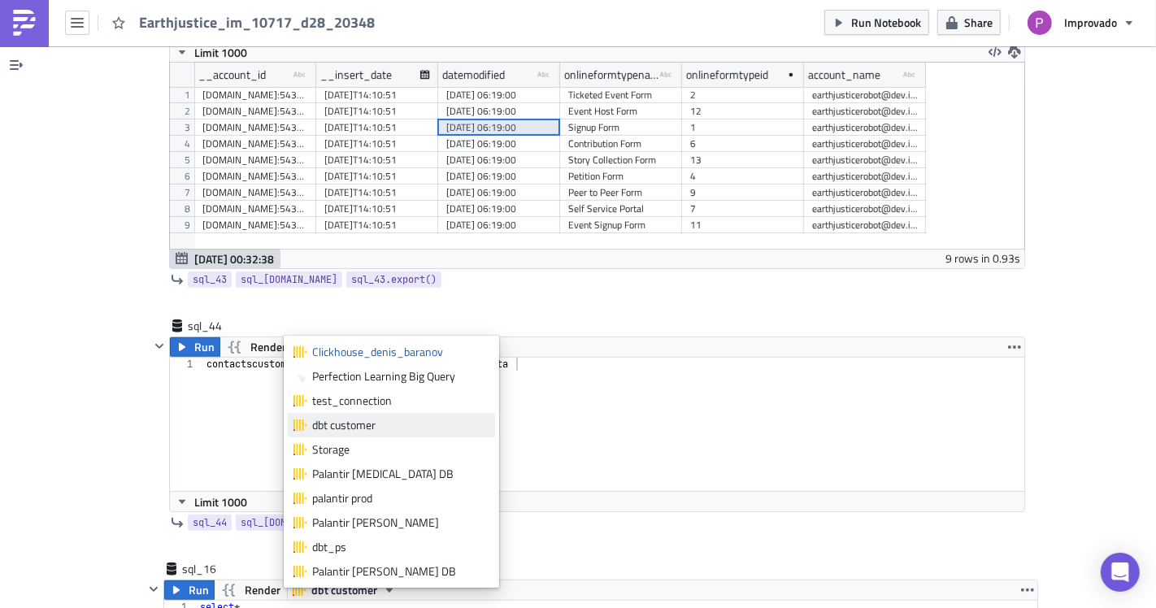
click at [352, 431] on div "dbt customer" at bounding box center [400, 425] width 177 height 16
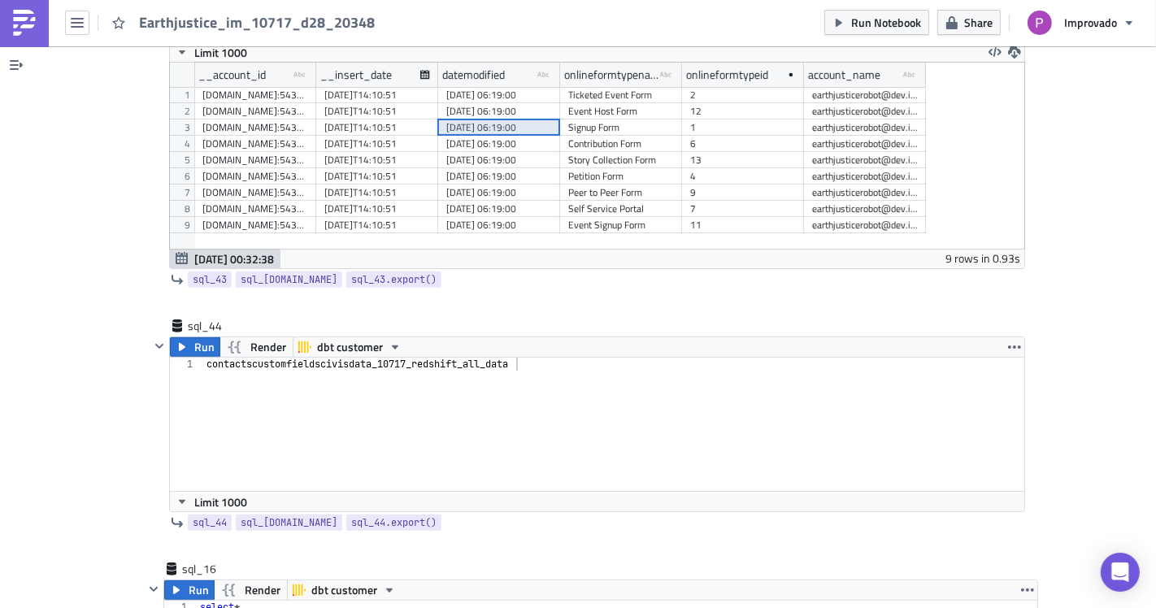
scroll to position [10642, 0]
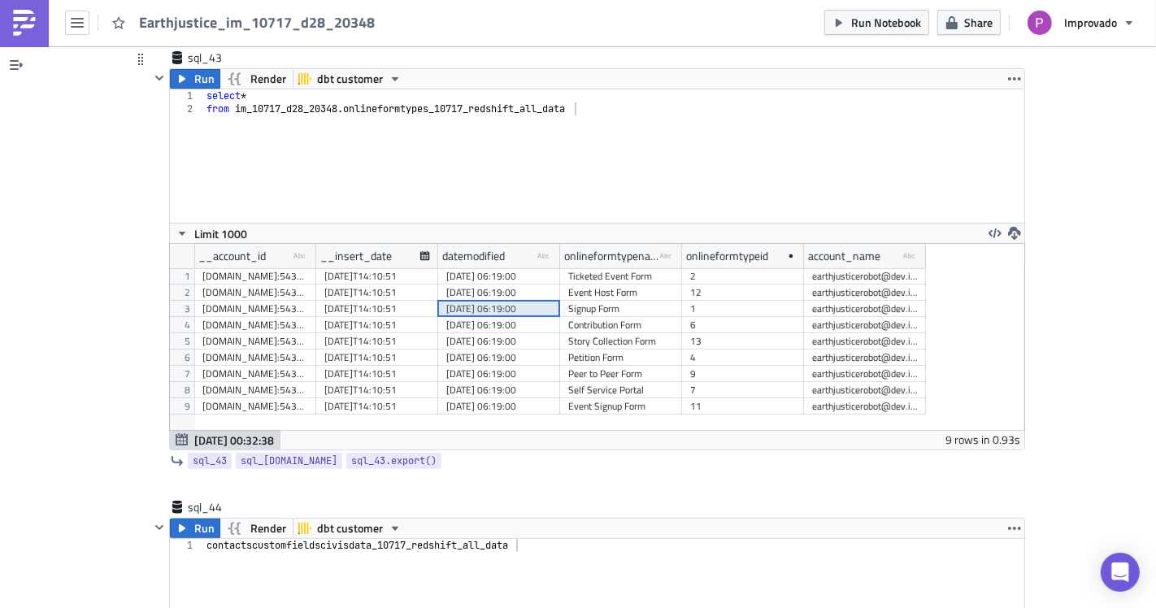
click at [369, 138] on div "select * from im_10717_d28_20348 . onlineformtypes_10717_redshift_all_data" at bounding box center [614, 168] width 822 height 159
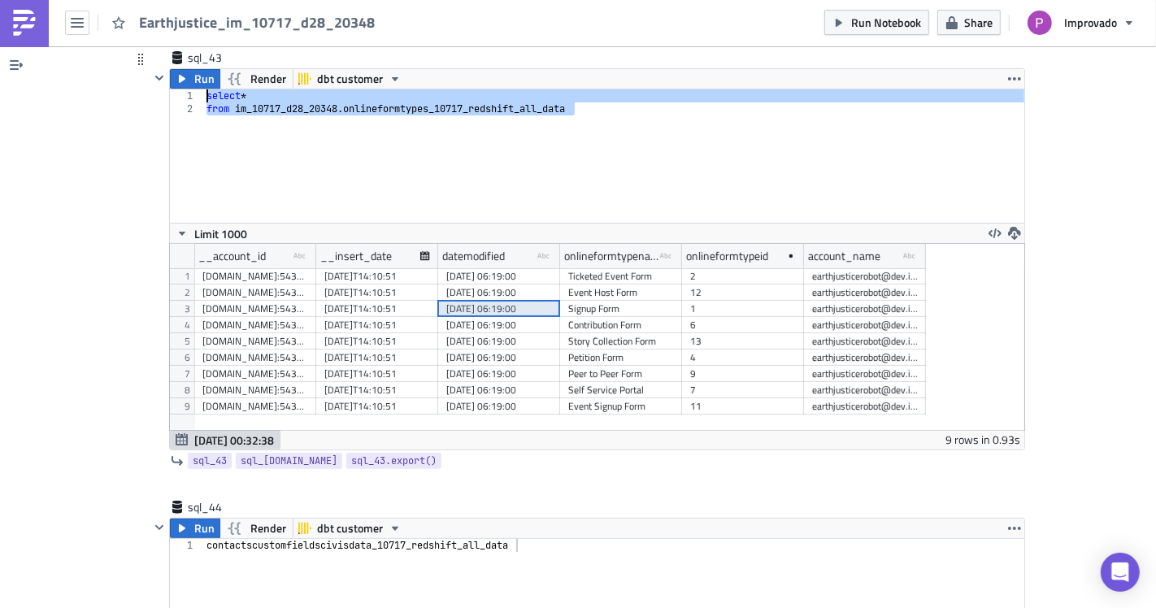
drag, startPoint x: 572, startPoint y: 85, endPoint x: 158, endPoint y: 69, distance: 414.1
click at [158, 69] on div "Run Render dbt customer from im_10717_d28_20348.onlineformtypes_10717_redshift_…" at bounding box center [588, 259] width 876 height 382
type textarea "select * from im_10717_d28_20348.onlineformtypes_10717_redshift_all_data"
click at [203, 539] on div "contactscustomfieldscivisdata_10717_redshift_all_data" at bounding box center [614, 618] width 822 height 159
type textarea "contactscustomfieldscivisdata_10717_redshift_all_data"
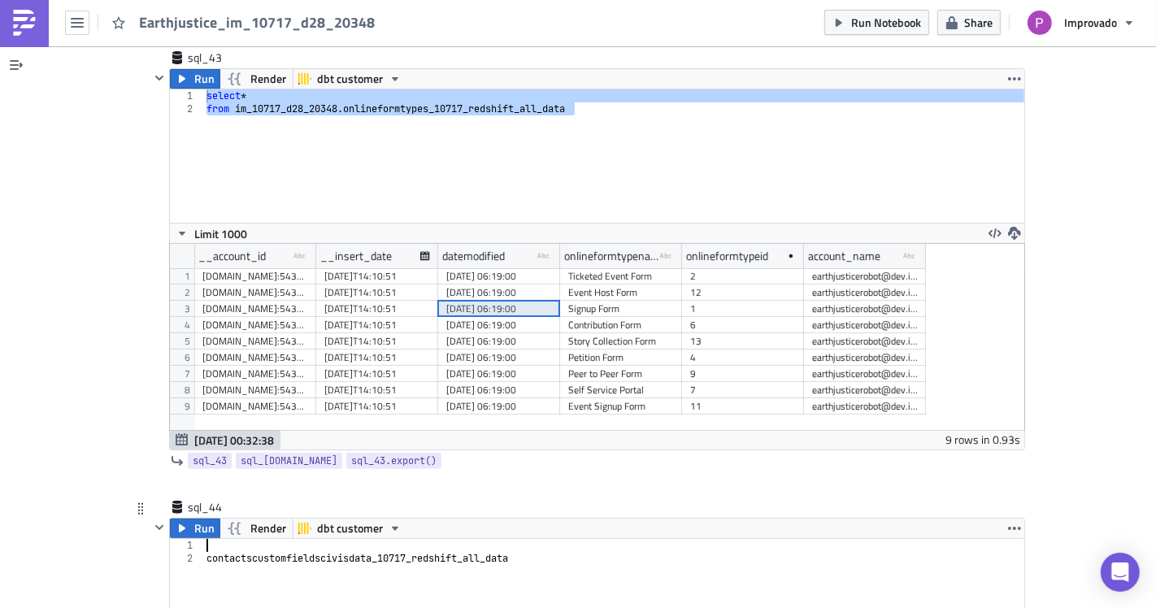
paste textarea "from im_10717_d28_20348.onlineformtypes_10717_redshift_all_data"
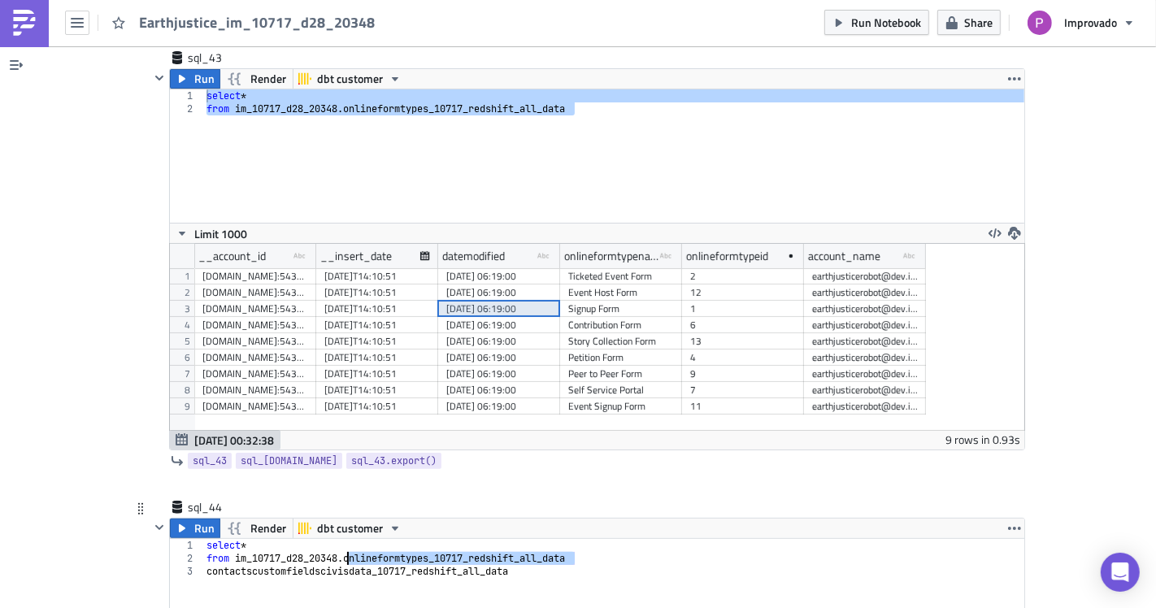
drag, startPoint x: 567, startPoint y: 535, endPoint x: 341, endPoint y: 535, distance: 225.2
click at [341, 539] on div "select * from im_10717_d28_20348 . onlineformtypes_10717_redshift_all_data cont…" at bounding box center [614, 618] width 822 height 159
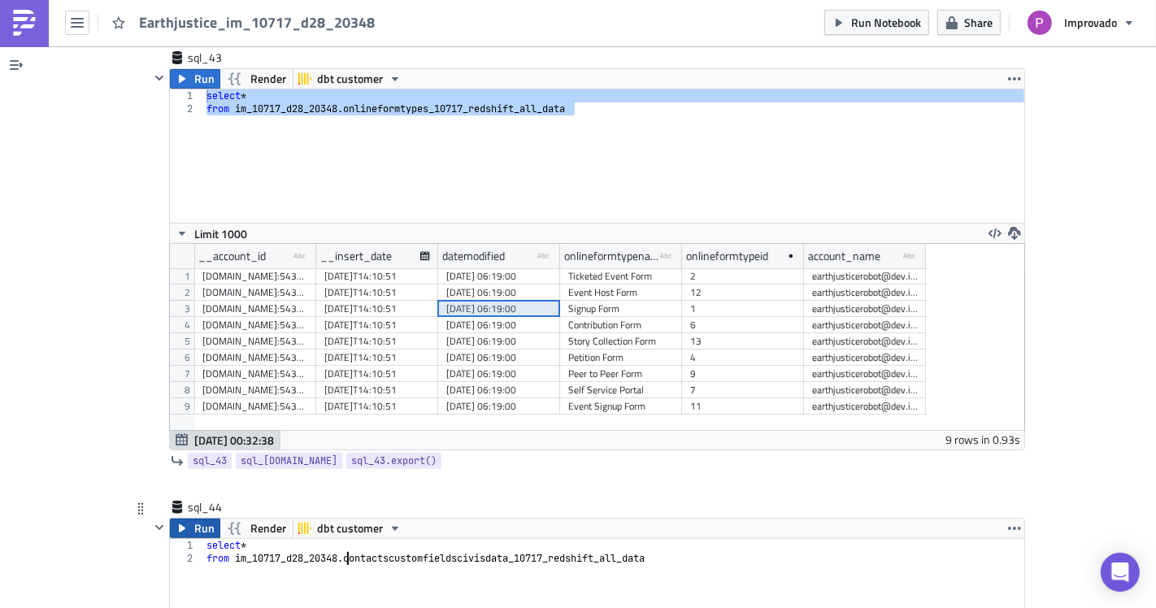
type textarea "from im_10717_d28_20348.contactscustomfieldscivisdata_10717_redshift_all_data"
click at [200, 519] on span "Run" at bounding box center [204, 529] width 20 height 20
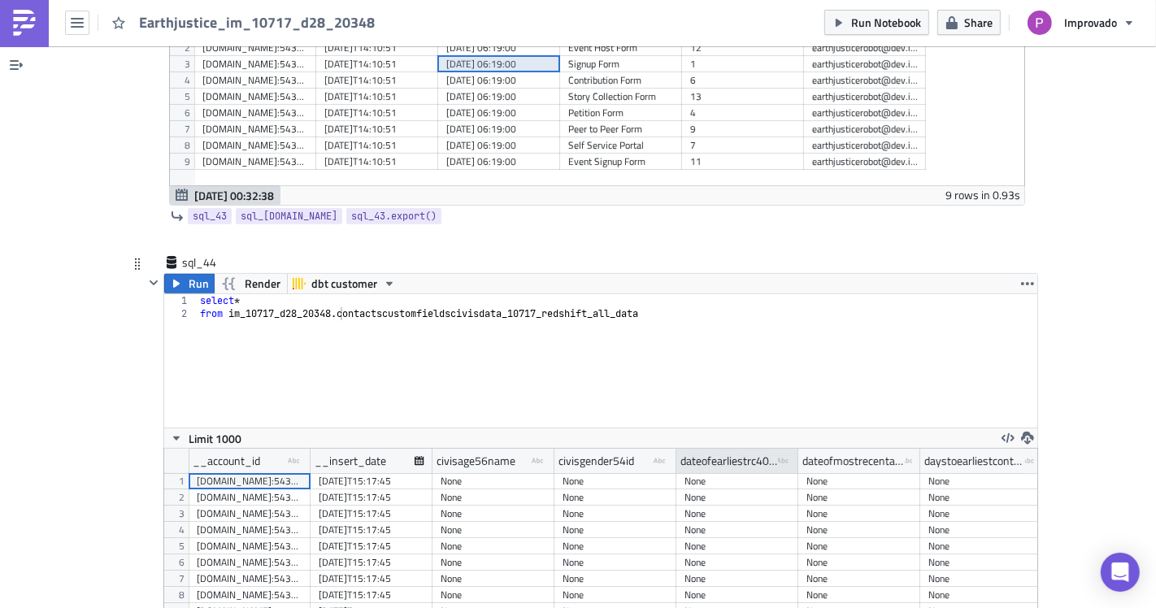
scroll to position [11003, 0]
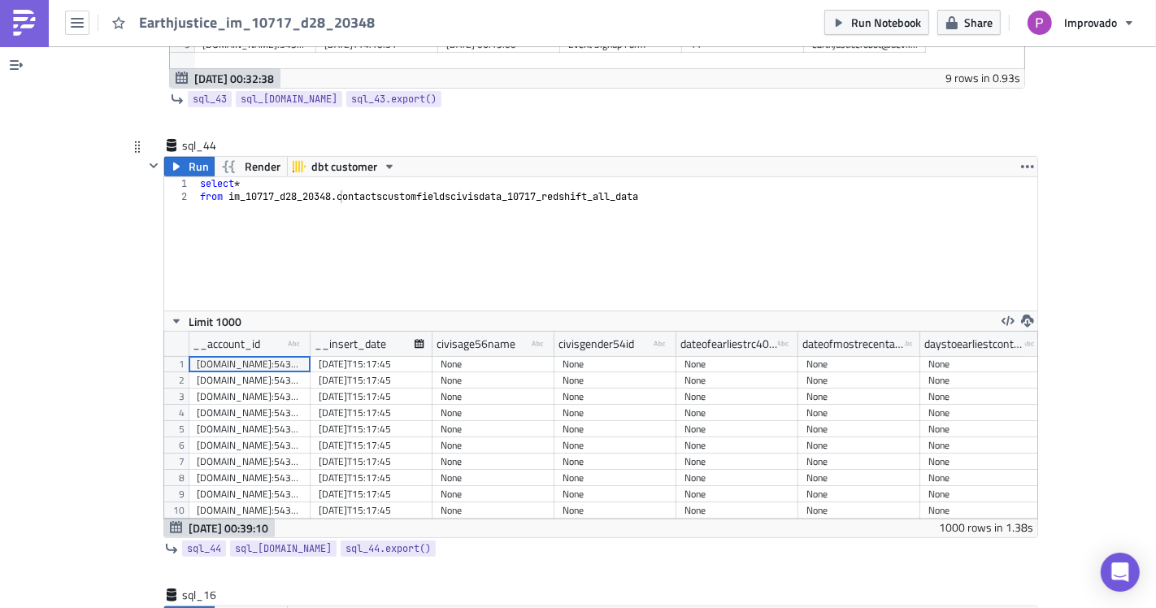
click at [319, 372] on div "[DATE]T15:17:45" at bounding box center [372, 380] width 106 height 16
click at [433, 372] on div "None" at bounding box center [494, 380] width 122 height 16
click at [563, 372] on div "None" at bounding box center [616, 380] width 106 height 16
click at [633, 372] on div "None" at bounding box center [616, 380] width 106 height 16
click at [710, 389] on div "None" at bounding box center [738, 397] width 106 height 16
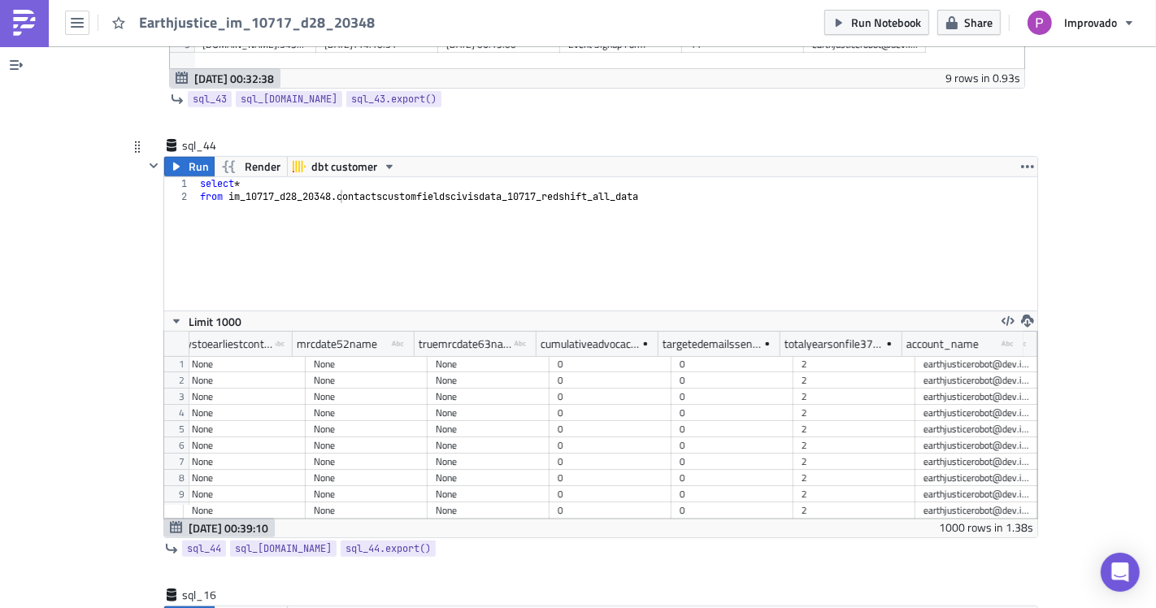
scroll to position [0, 750]
drag, startPoint x: 769, startPoint y: 317, endPoint x: 840, endPoint y: 320, distance: 70.8
click at [847, 332] on div at bounding box center [849, 344] width 4 height 25
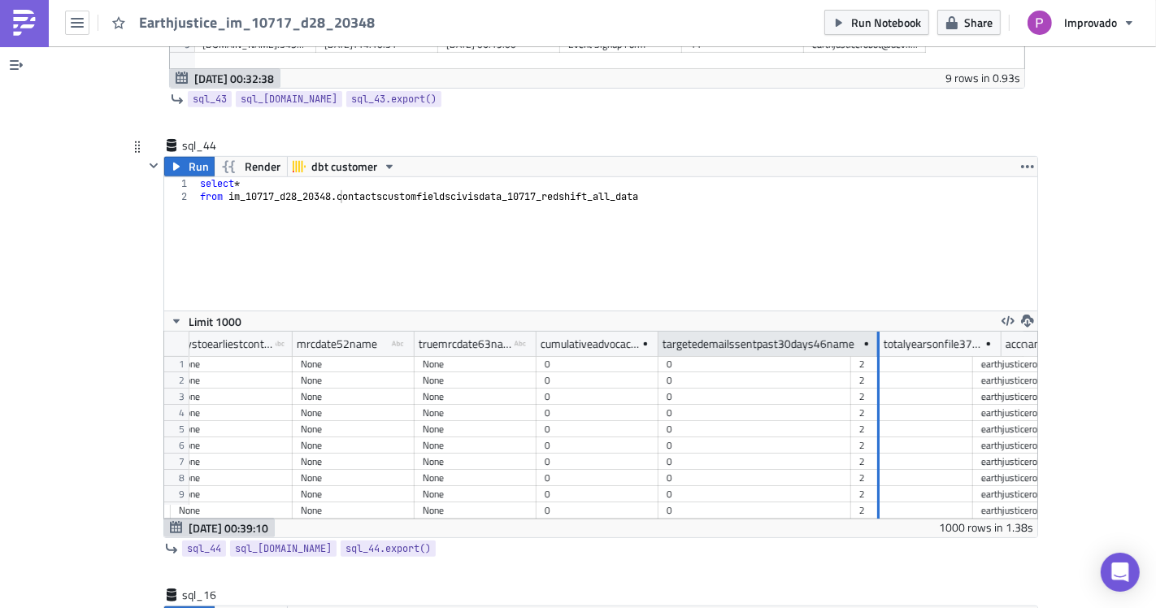
drag, startPoint x: 840, startPoint y: 320, endPoint x: 871, endPoint y: 320, distance: 30.9
click at [876, 332] on div at bounding box center [878, 344] width 4 height 25
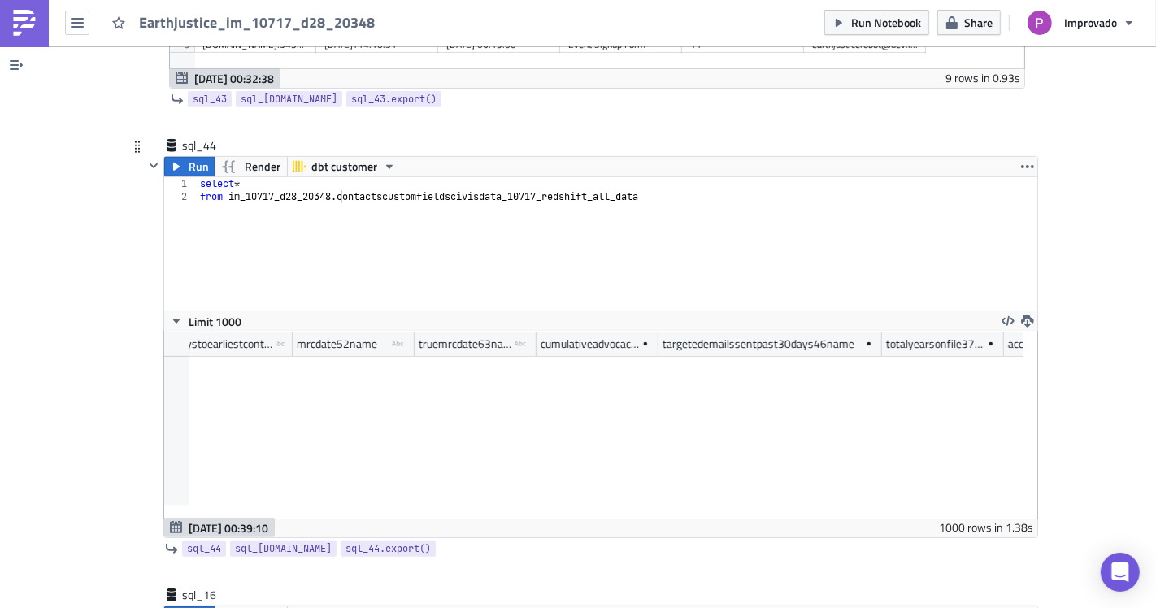
scroll to position [7075, 0]
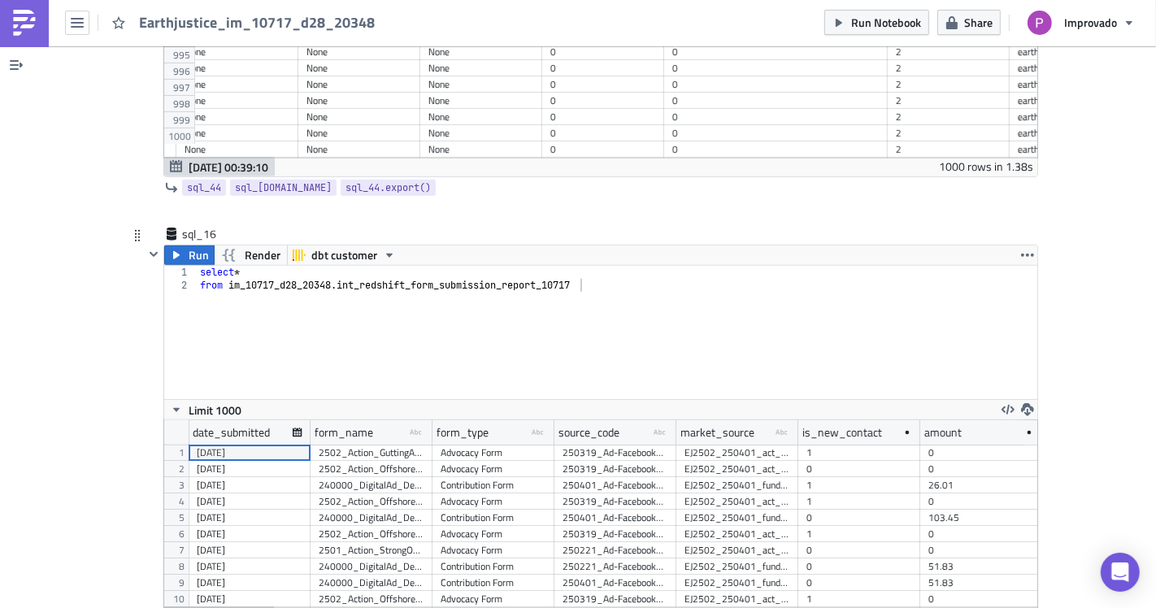
click at [494, 510] on div "Contribution Form" at bounding box center [494, 518] width 106 height 16
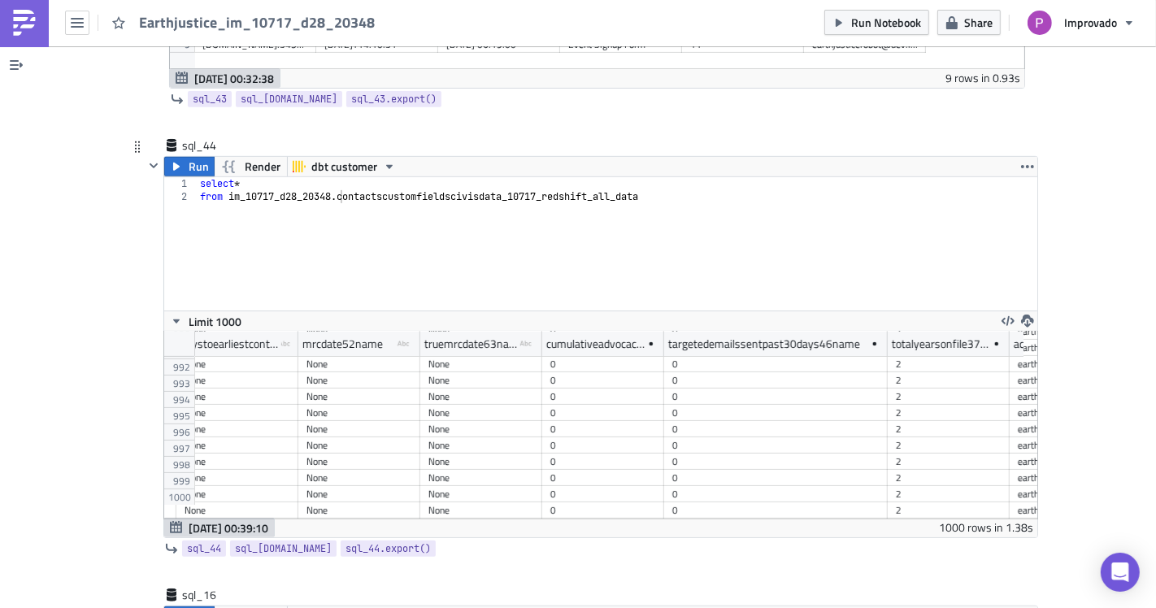
click at [713, 437] on div "0" at bounding box center [775, 445] width 207 height 16
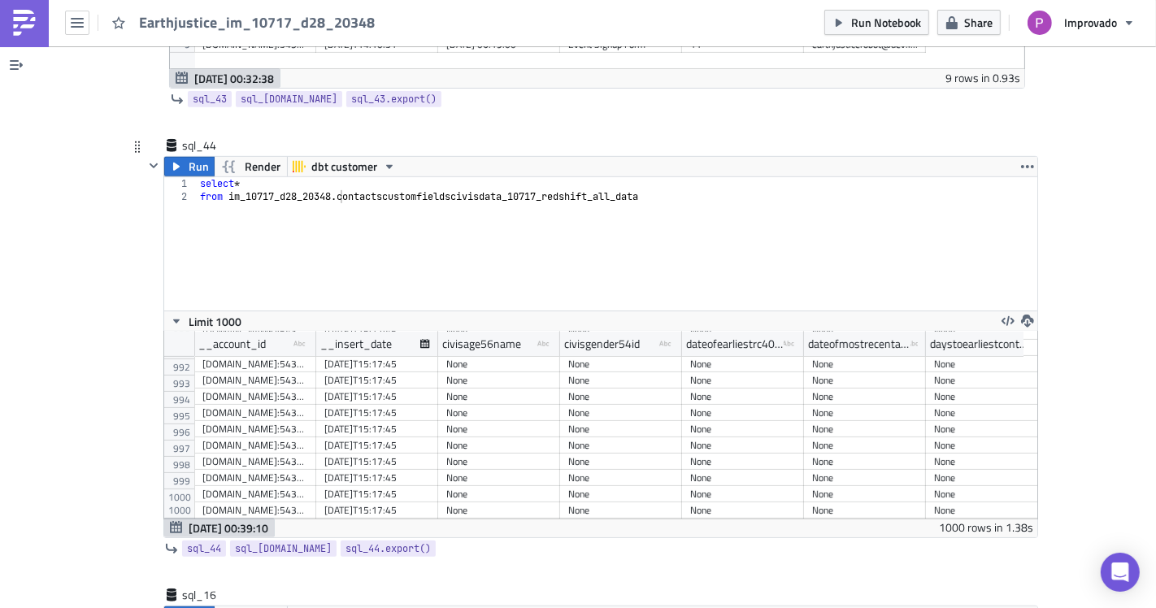
click at [240, 372] on div "[DOMAIN_NAME]:5432 earthjusticerobot dev.improvado_dashboards" at bounding box center [255, 380] width 106 height 16
click at [294, 405] on div "[DOMAIN_NAME]:5432 earthjusticerobot dev.improvado_dashboards" at bounding box center [255, 413] width 106 height 16
click at [468, 421] on div "None" at bounding box center [499, 429] width 106 height 16
click at [702, 421] on div "None" at bounding box center [743, 429] width 106 height 16
click at [782, 421] on div "None" at bounding box center [743, 429] width 106 height 16
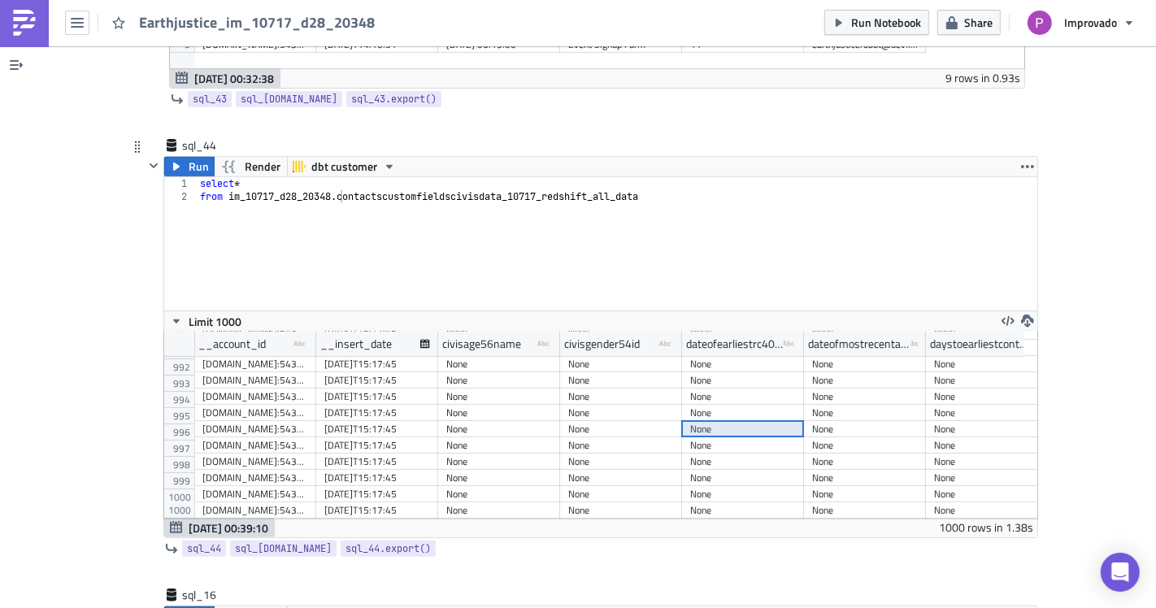
click at [646, 437] on div "None" at bounding box center [621, 445] width 106 height 16
click at [611, 421] on div "None" at bounding box center [621, 429] width 106 height 16
